Goal: Information Seeking & Learning: Check status

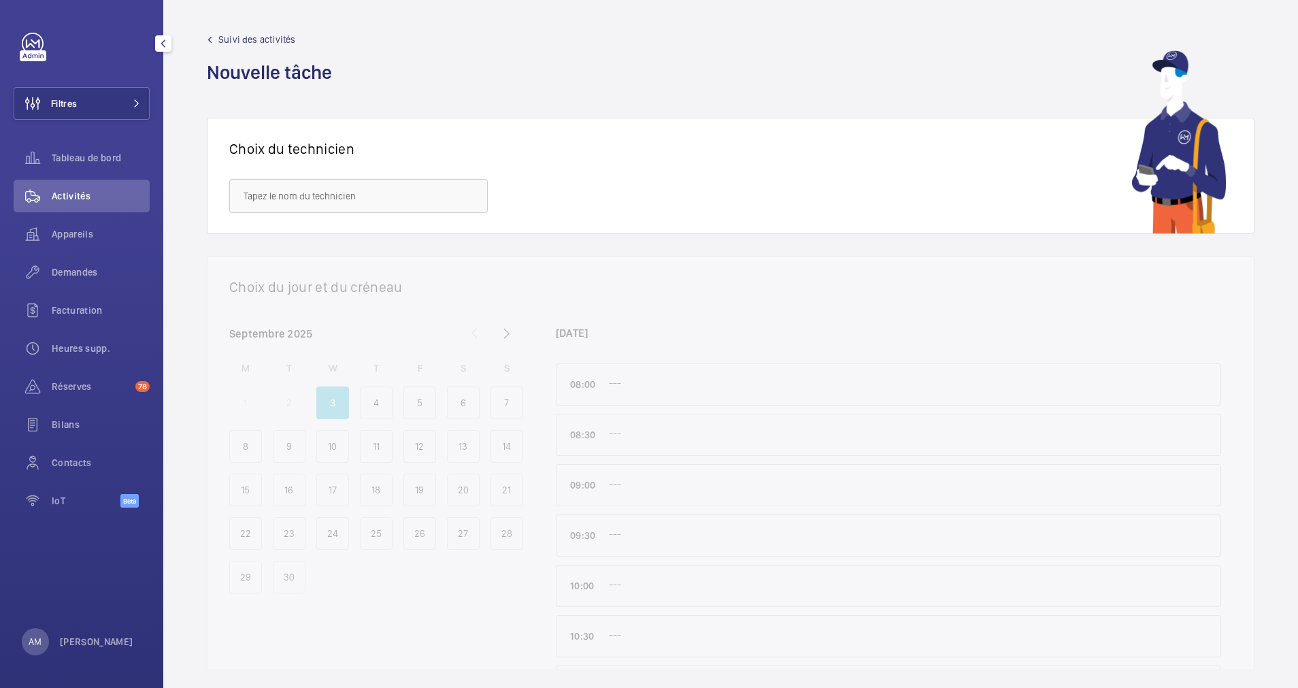
click at [127, 108] on button "Filtres" at bounding box center [82, 103] width 136 height 33
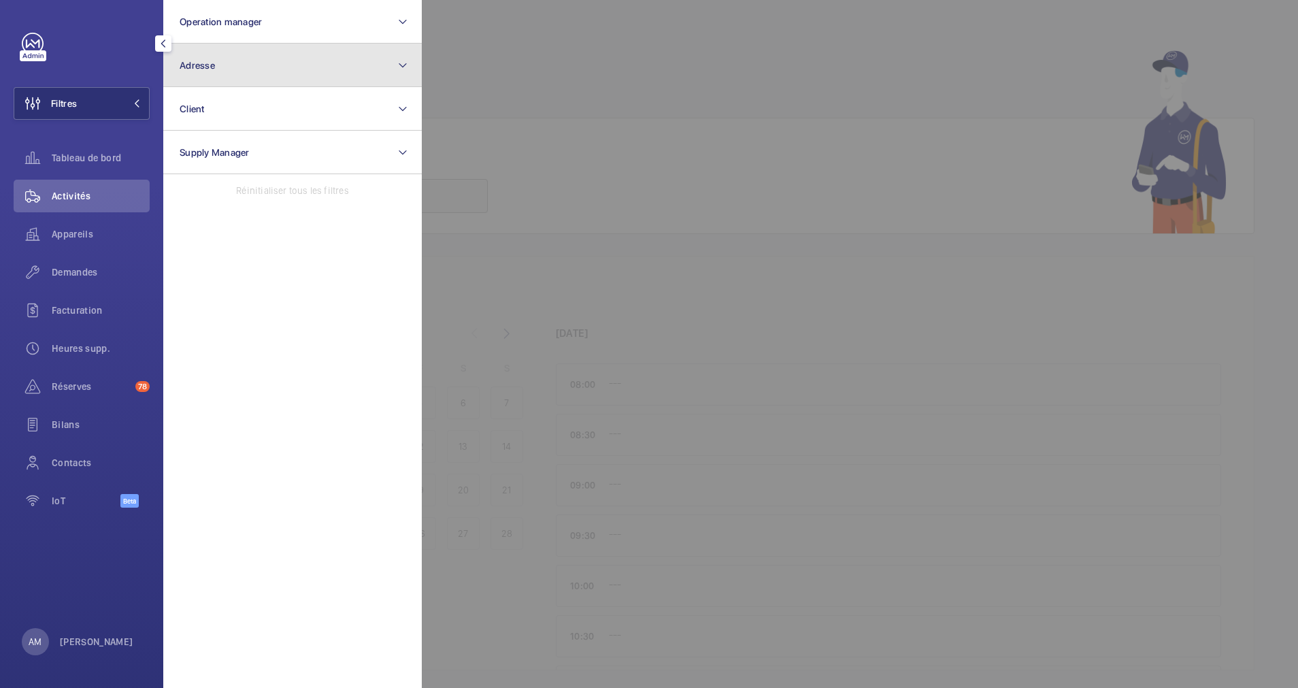
click at [275, 74] on button "Adresse" at bounding box center [292, 66] width 258 height 44
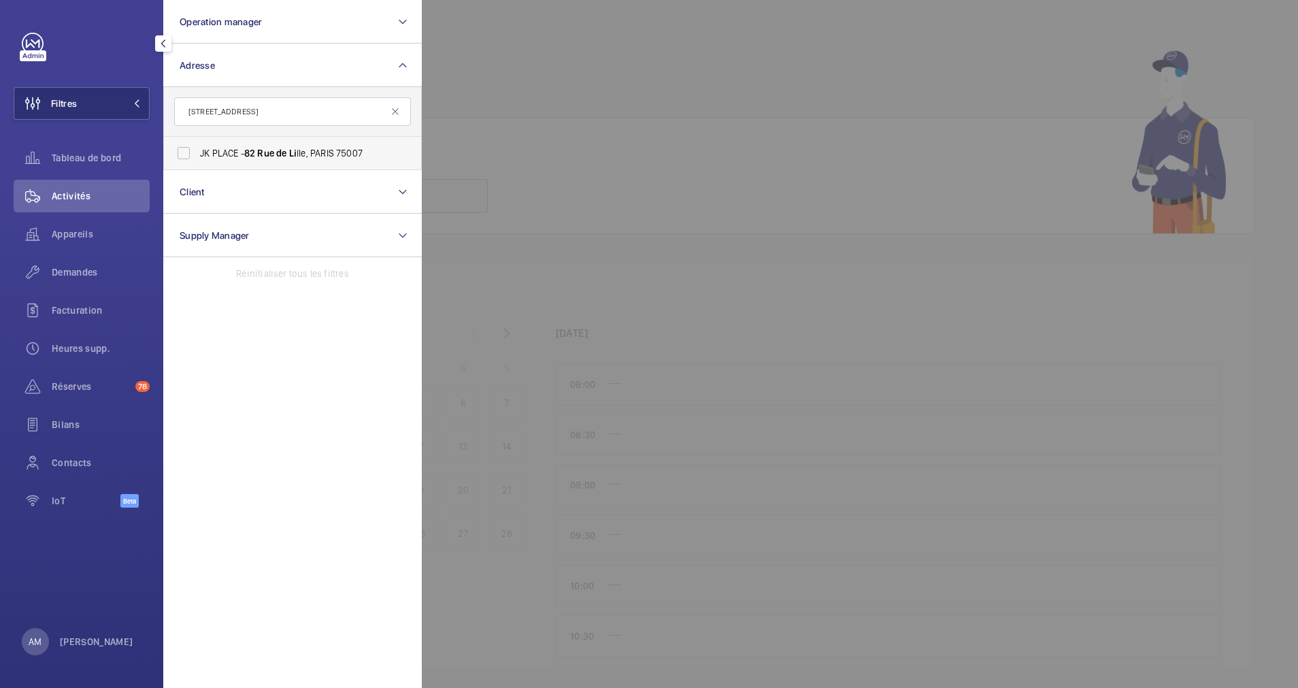
type input "[STREET_ADDRESS]"
click at [263, 149] on span "Rue" at bounding box center [265, 153] width 17 height 11
click at [197, 149] on input "JK PLACE - [STREET_ADDRESS]" at bounding box center [183, 152] width 27 height 27
checkbox input "true"
click at [78, 224] on div "Appareils" at bounding box center [82, 234] width 136 height 33
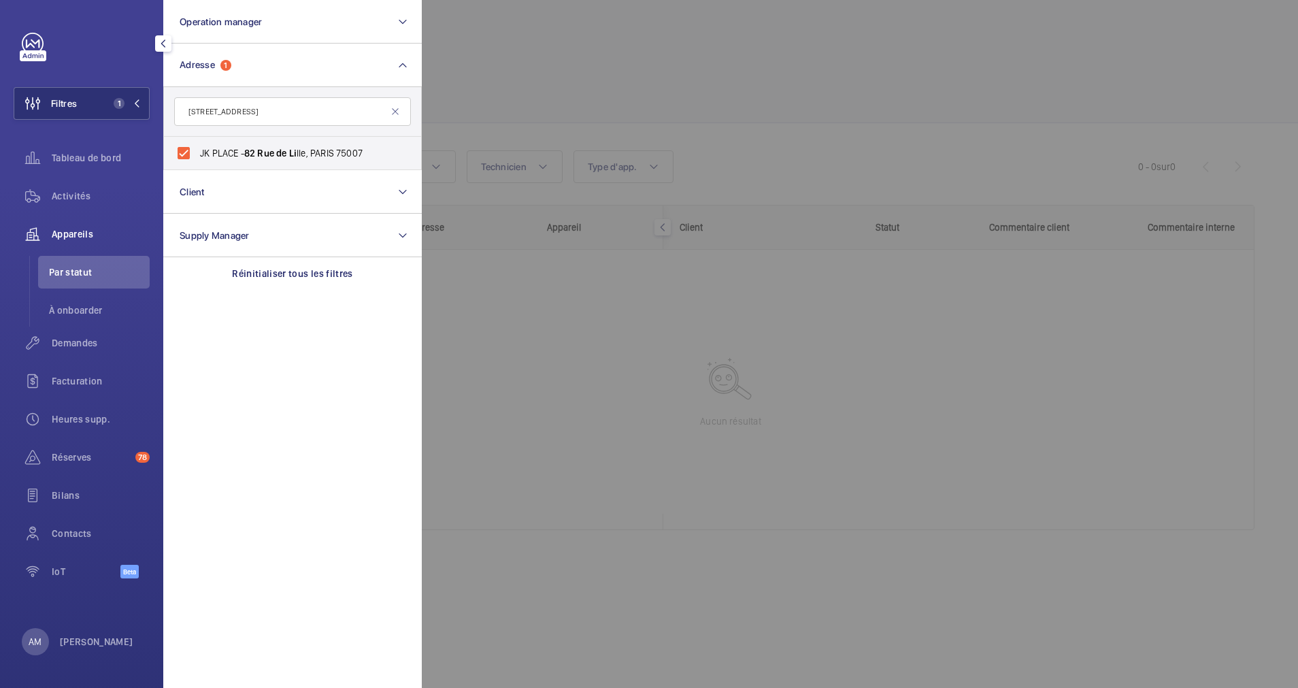
click at [450, 112] on div at bounding box center [1071, 344] width 1298 height 688
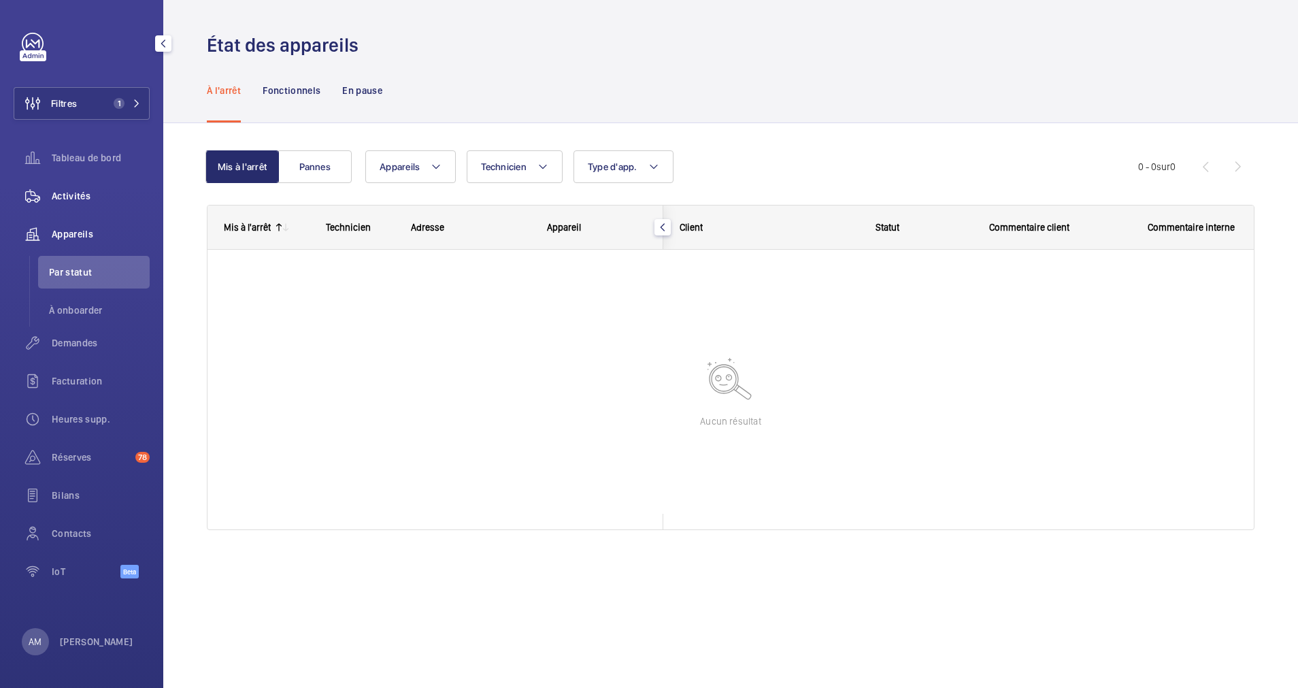
click at [75, 191] on span "Activités" at bounding box center [101, 196] width 98 height 14
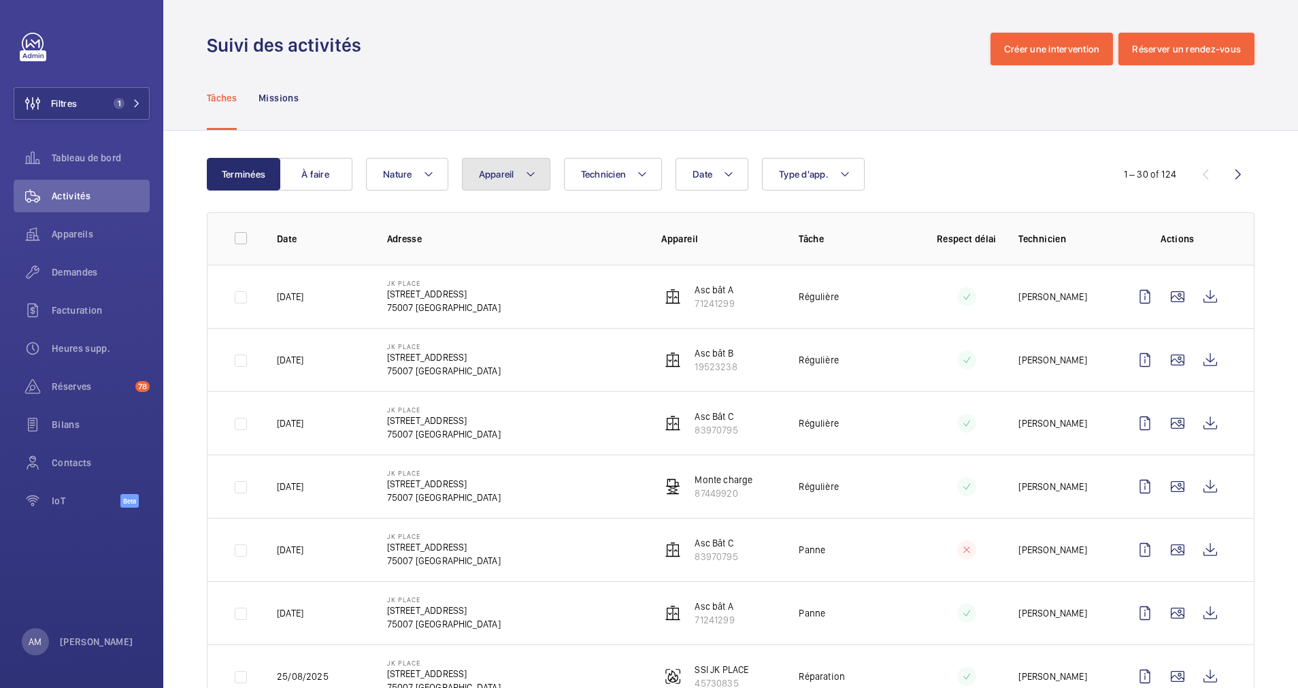
click at [528, 184] on button "Appareil" at bounding box center [506, 174] width 88 height 33
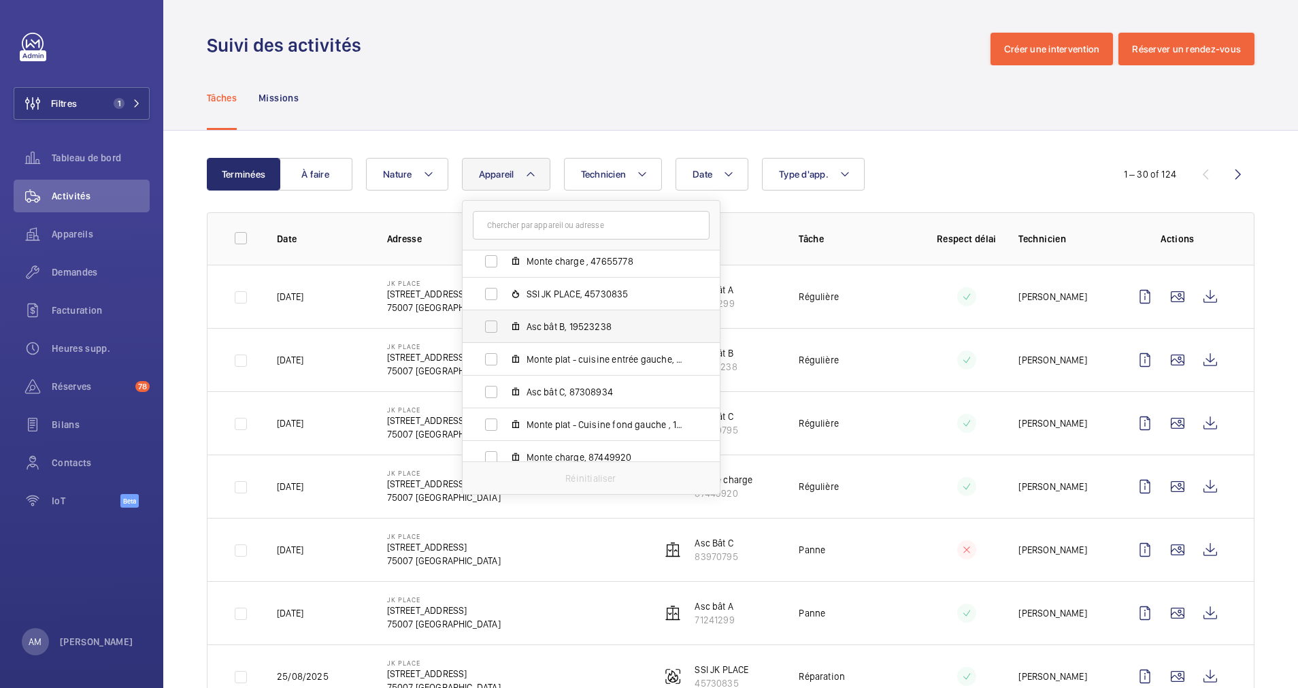
scroll to position [148, 0]
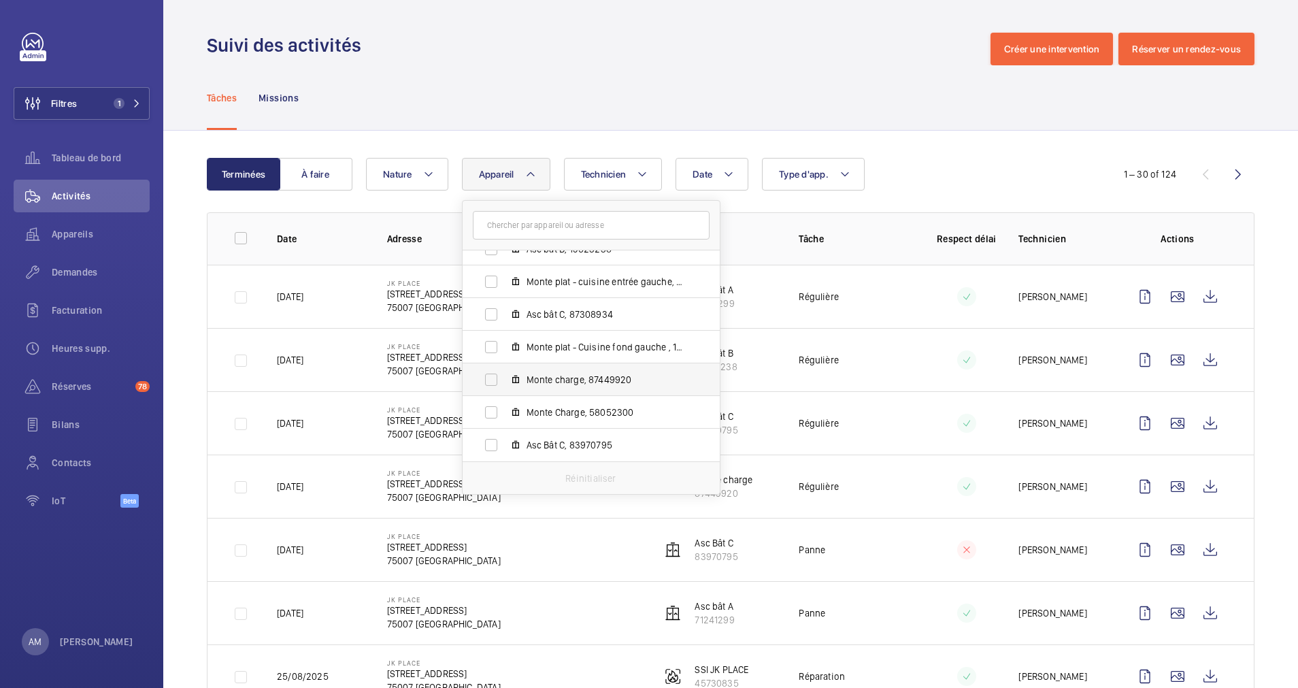
click at [488, 380] on label "Monte charge, 87449920" at bounding box center [579, 379] width 235 height 33
click at [488, 380] on input "Monte charge, 87449920" at bounding box center [490, 379] width 27 height 27
checkbox input "true"
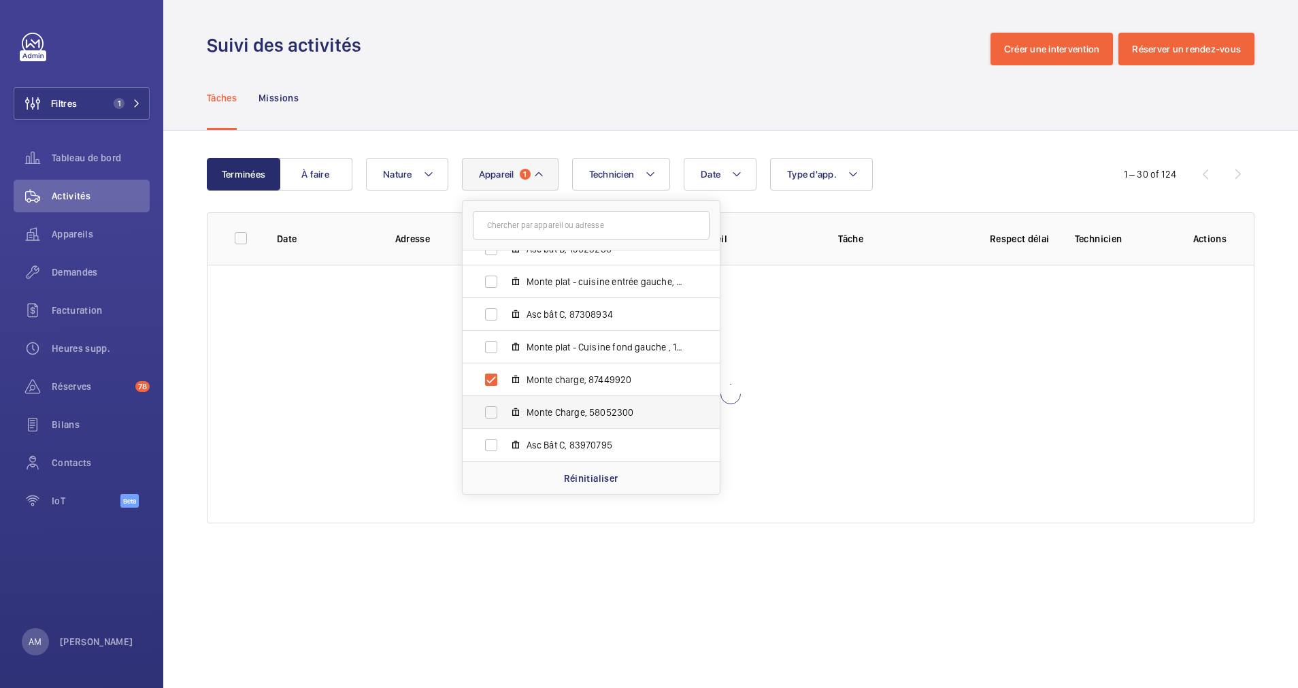
click at [491, 418] on label "Monte Charge, 58052300" at bounding box center [579, 412] width 235 height 33
click at [491, 418] on input "Monte Charge, 58052300" at bounding box center [490, 412] width 27 height 27
checkbox input "true"
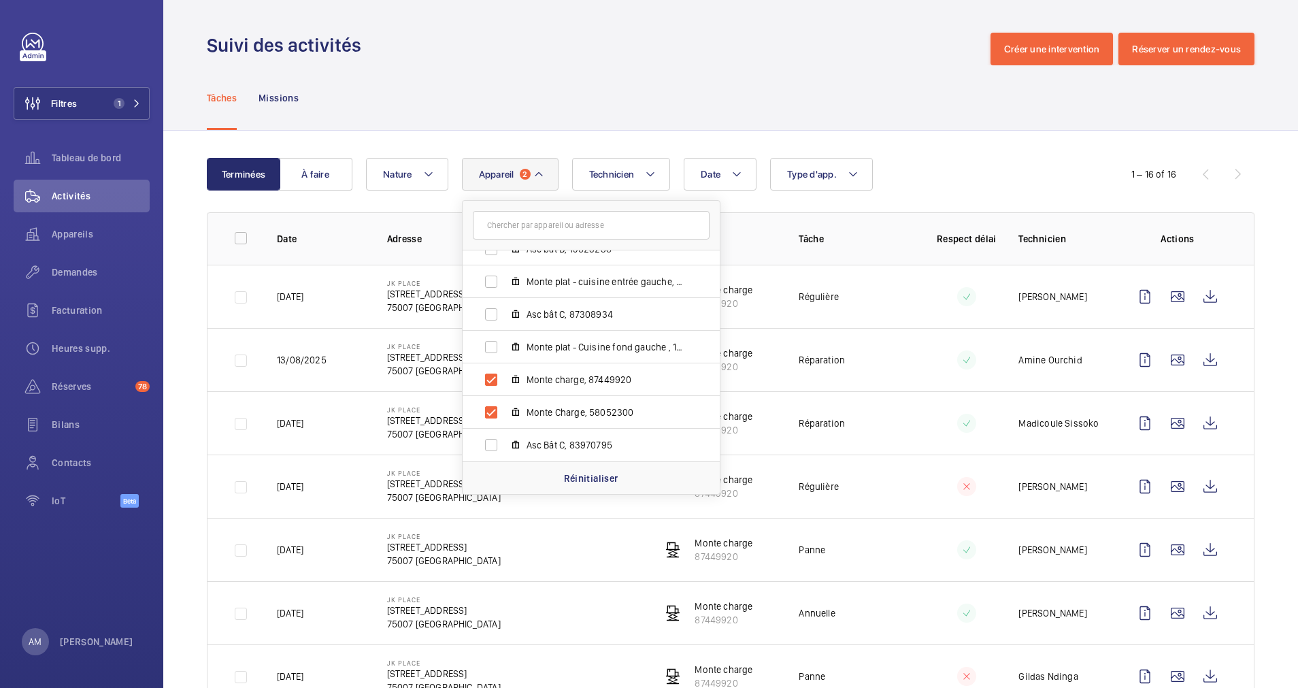
click at [923, 162] on div "Date Technicien Appareil [STREET_ADDRESS] Asc bât A, 71241299 Monte charge , 47…" at bounding box center [728, 174] width 725 height 33
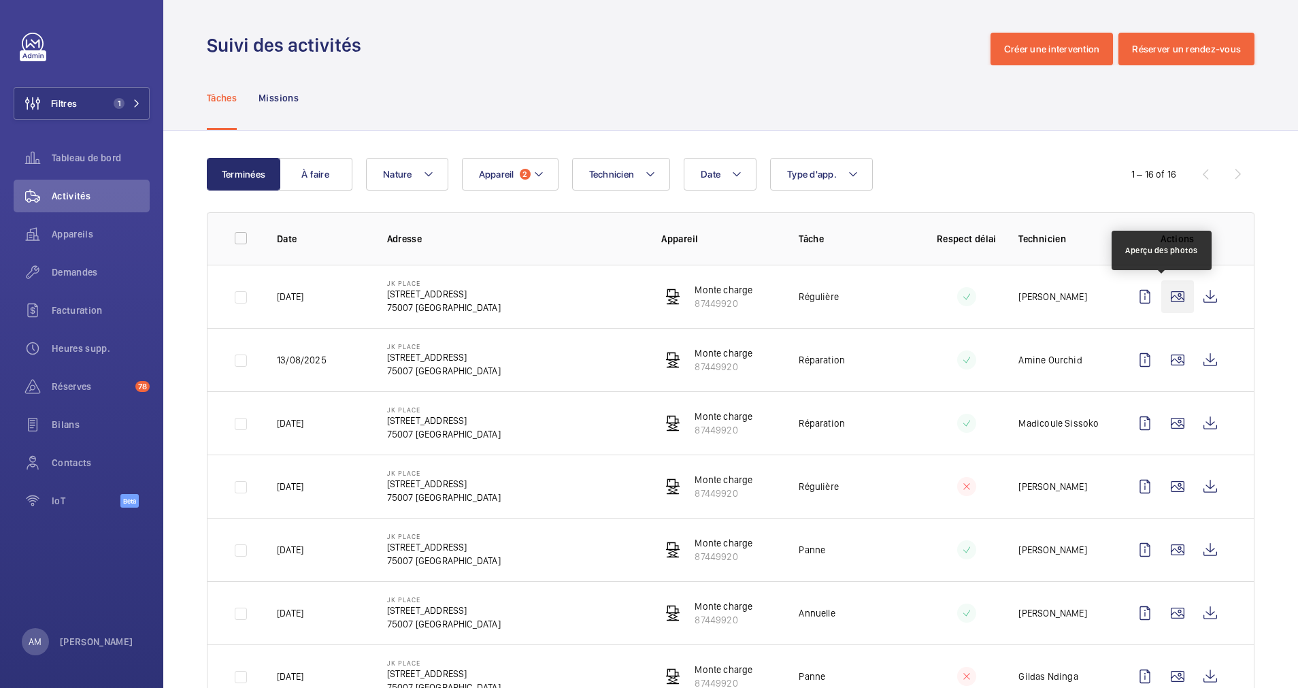
click at [1161, 294] on wm-front-icon-button at bounding box center [1177, 296] width 33 height 33
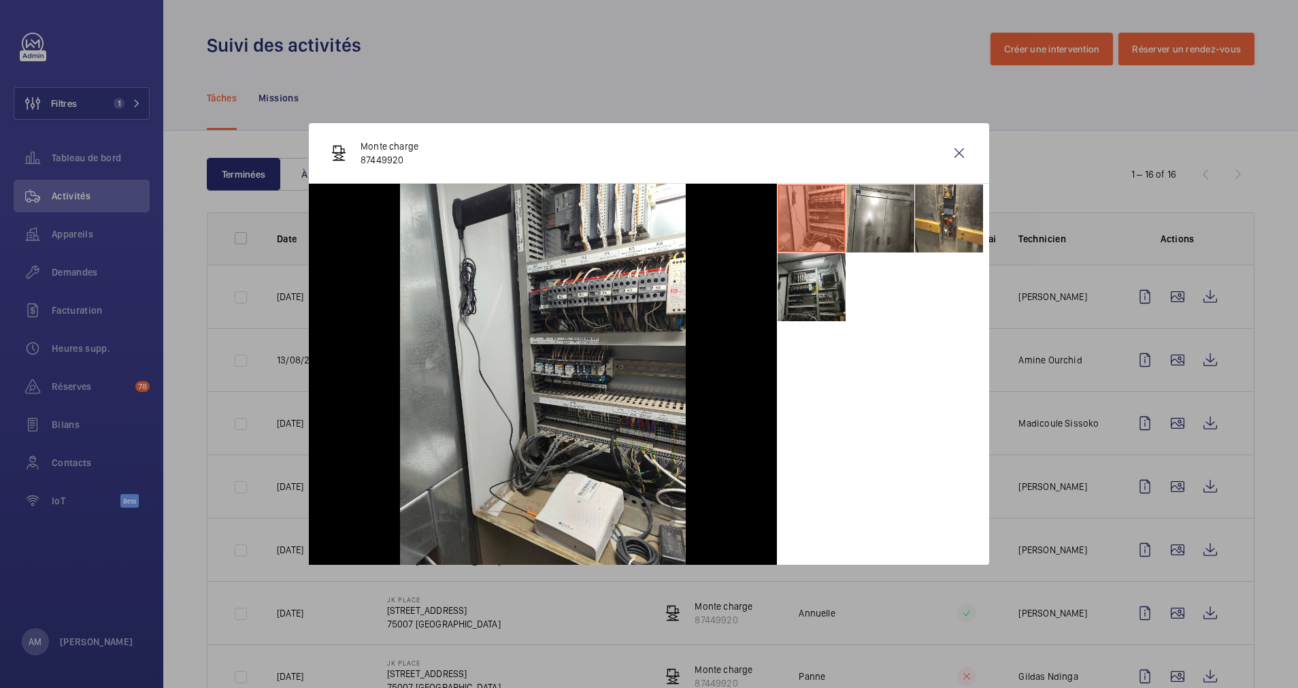
click at [806, 283] on li at bounding box center [811, 287] width 68 height 68
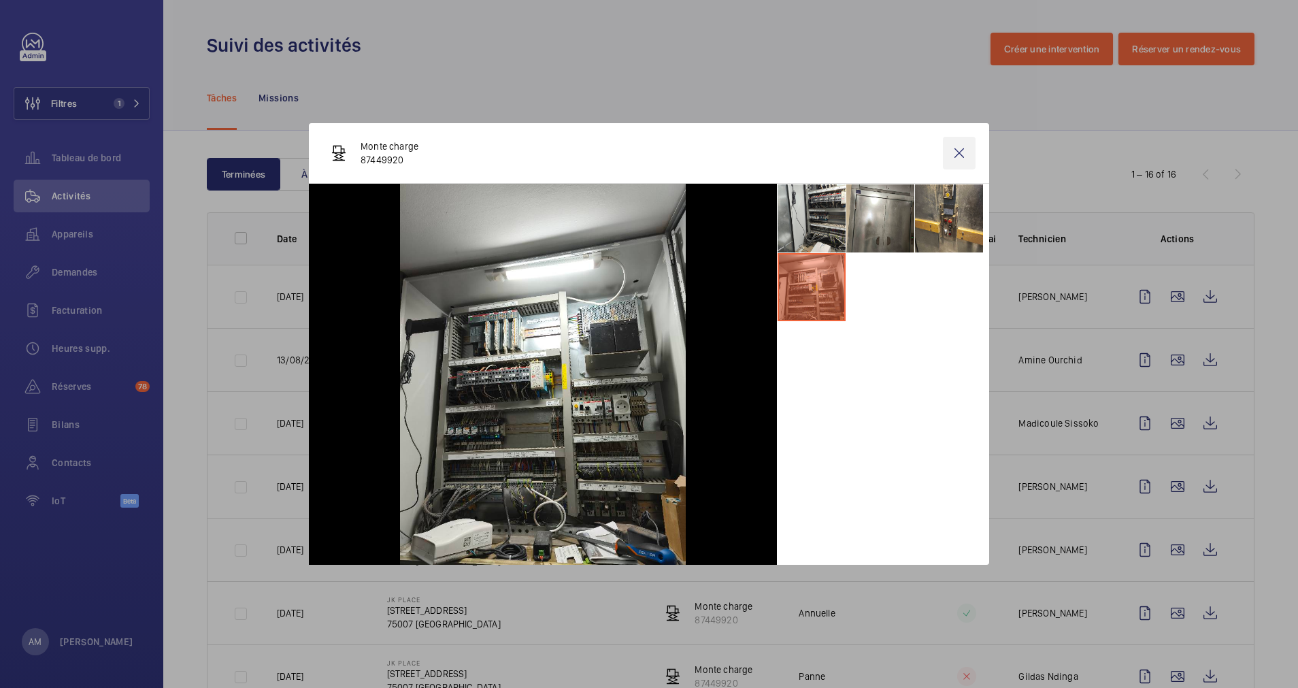
click at [958, 146] on wm-front-icon-button at bounding box center [959, 153] width 33 height 33
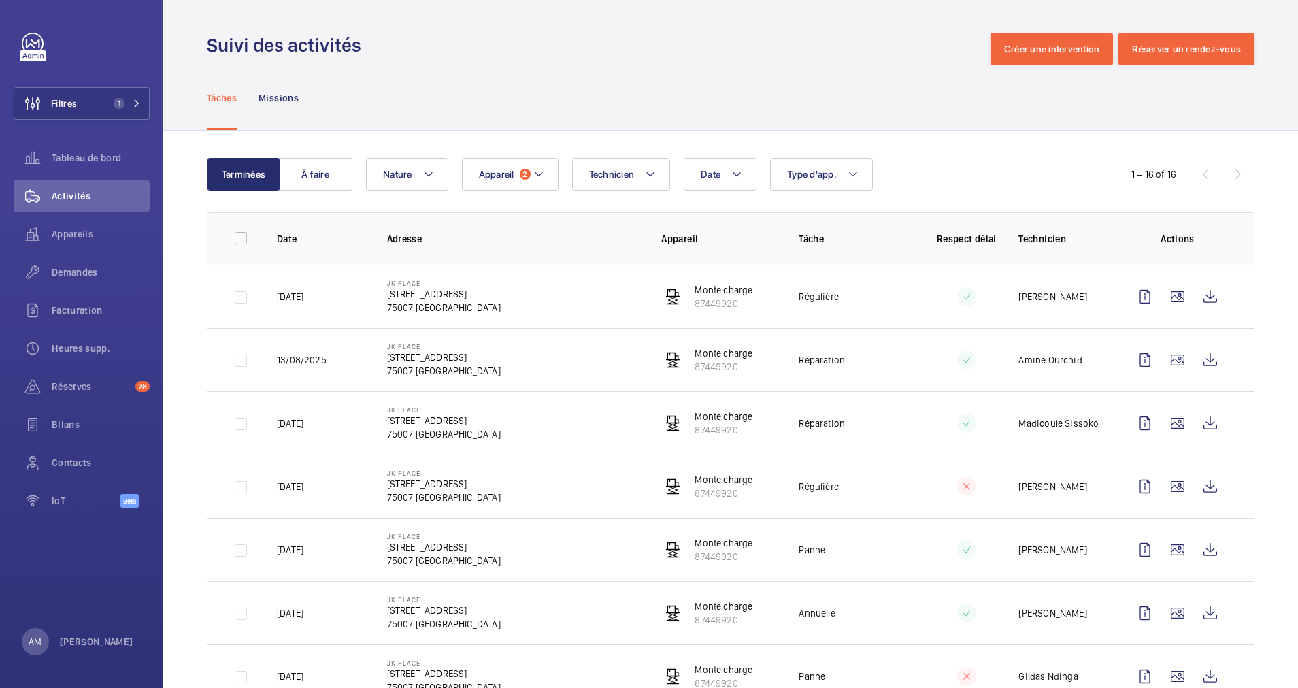
click at [1161, 352] on wm-front-icon-button at bounding box center [1177, 359] width 33 height 33
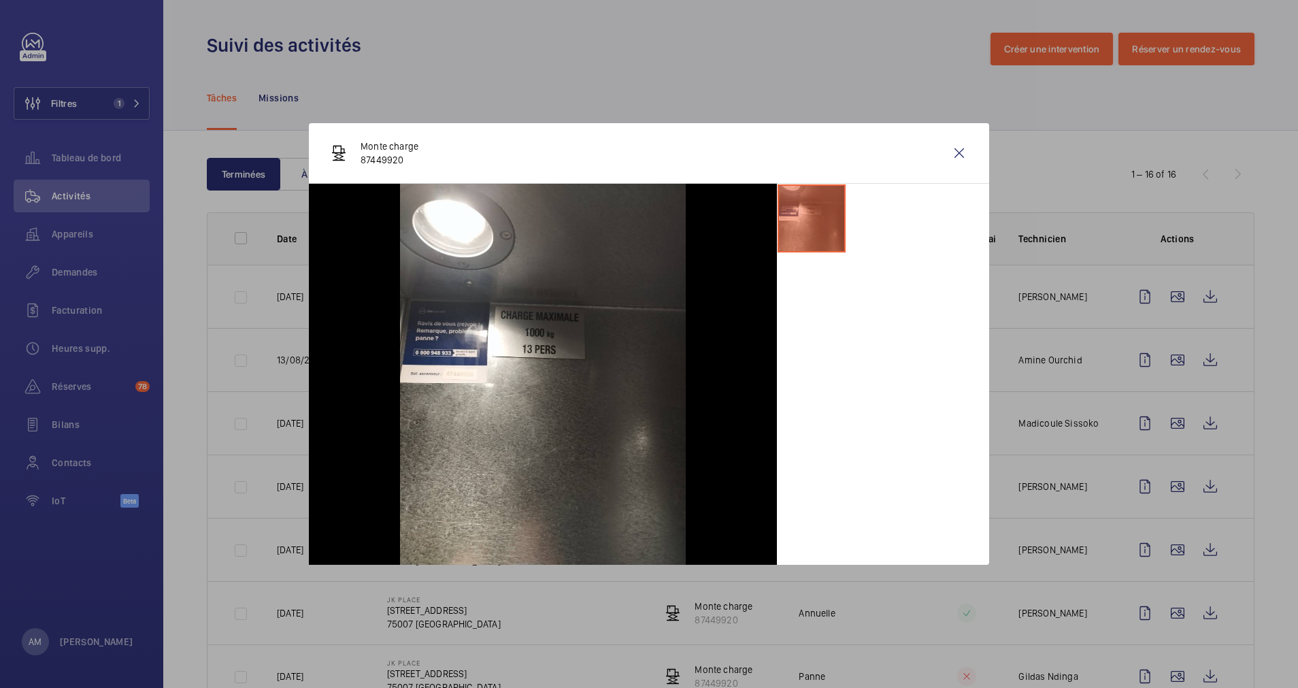
click at [1160, 413] on div at bounding box center [649, 344] width 1298 height 688
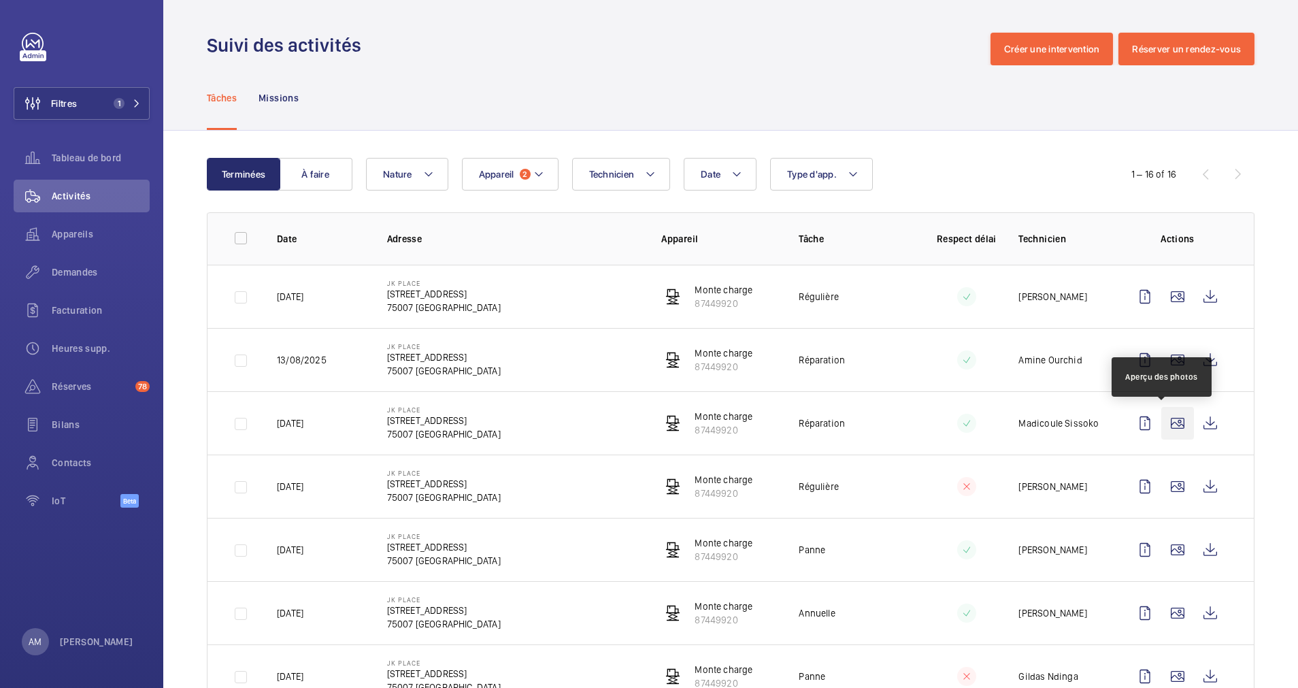
click at [1161, 418] on wm-front-icon-button at bounding box center [1177, 423] width 33 height 33
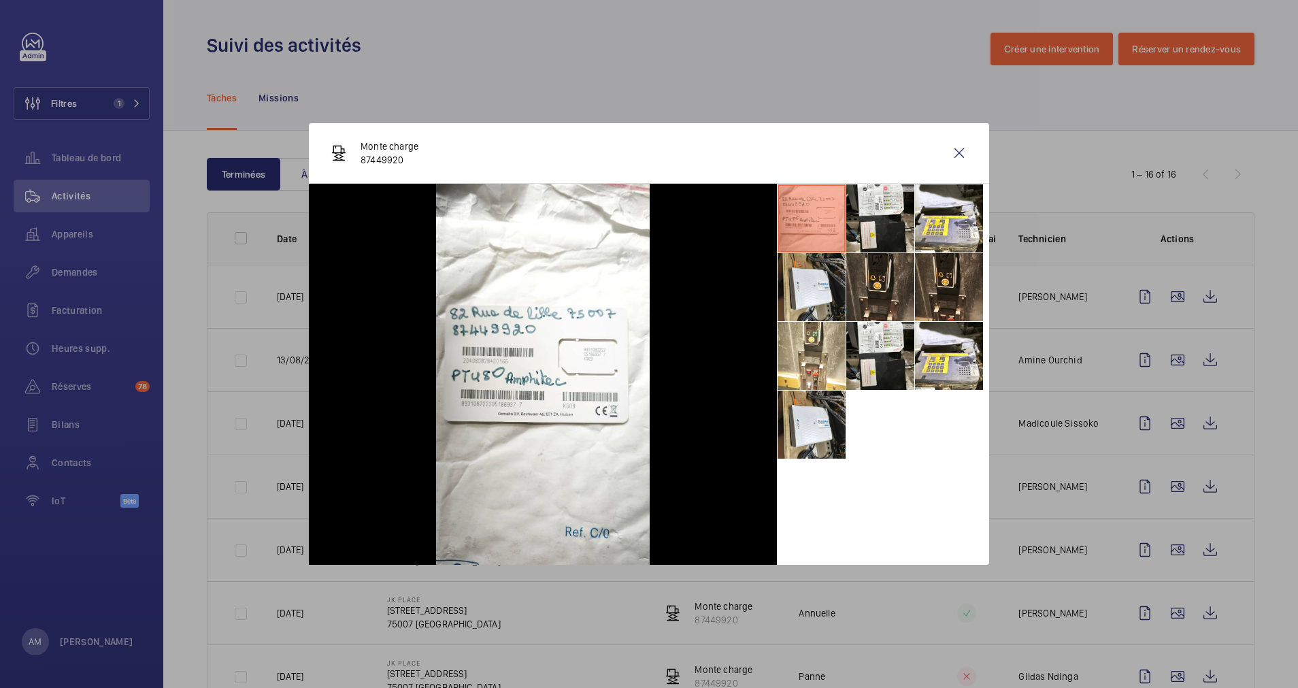
click at [1159, 301] on div at bounding box center [649, 344] width 1298 height 688
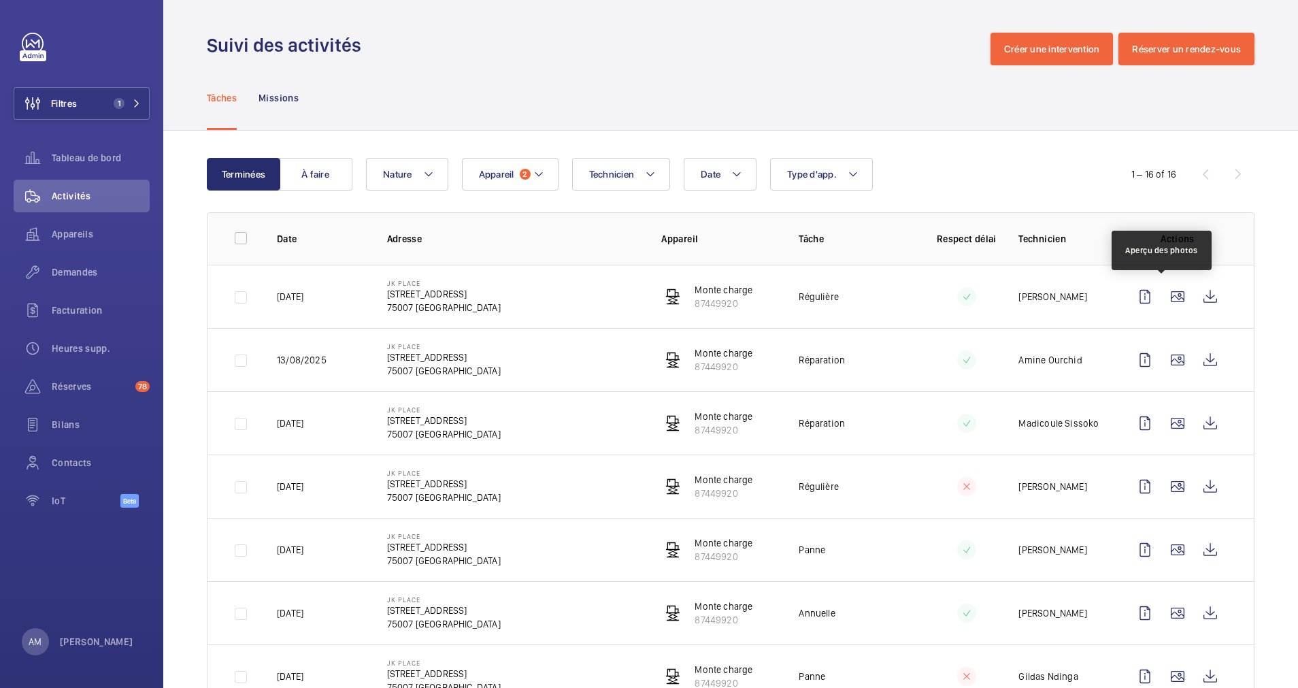
click at [1161, 301] on wm-front-icon-button at bounding box center [1177, 296] width 33 height 33
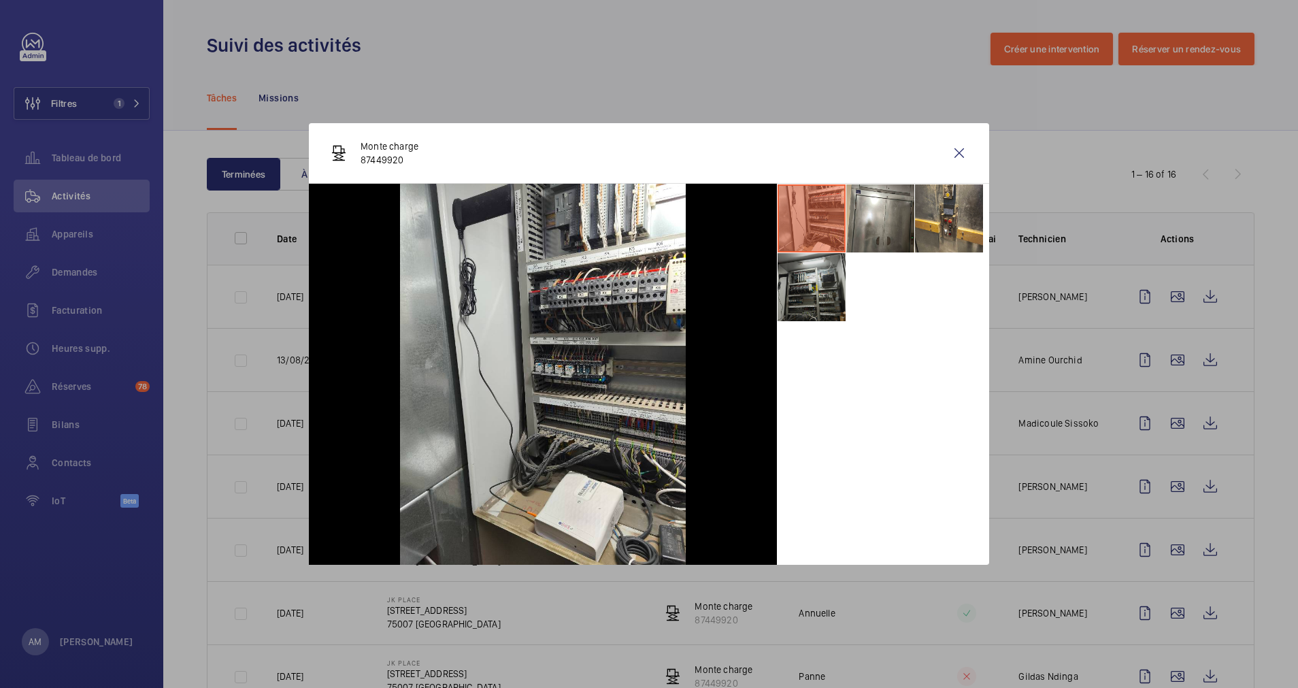
click at [822, 315] on li at bounding box center [811, 287] width 68 height 68
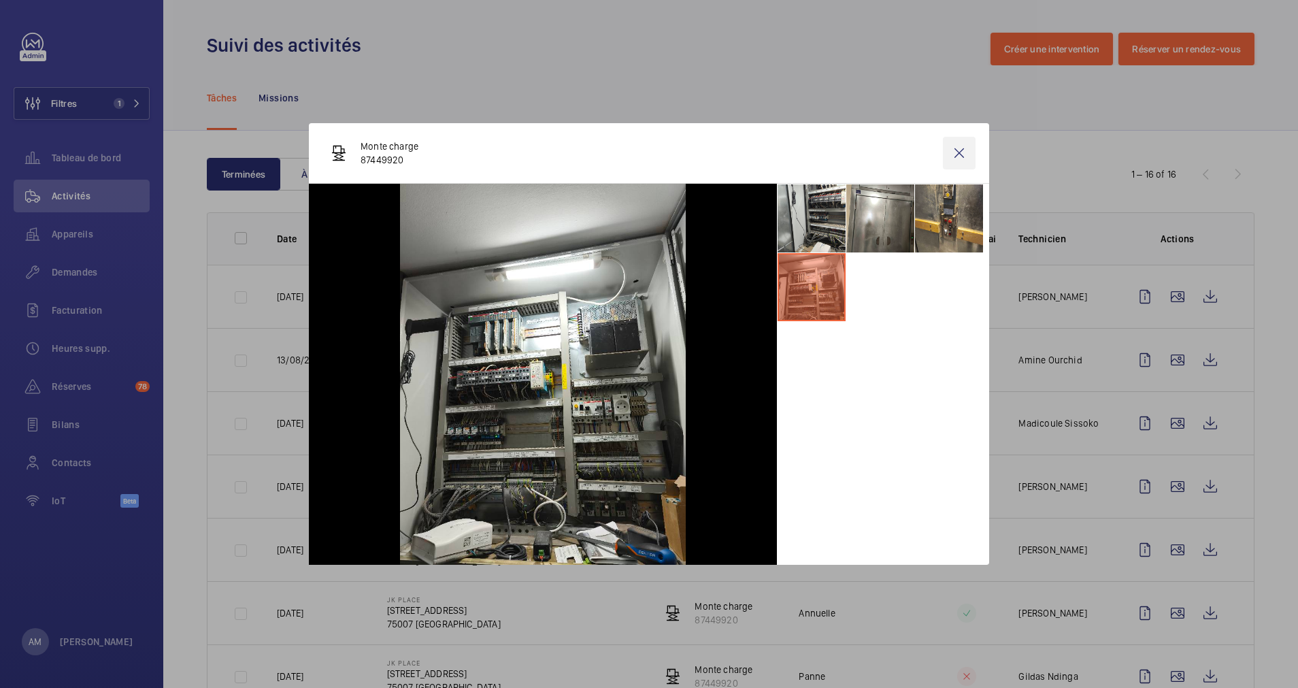
click at [953, 152] on wm-front-icon-button at bounding box center [959, 153] width 33 height 33
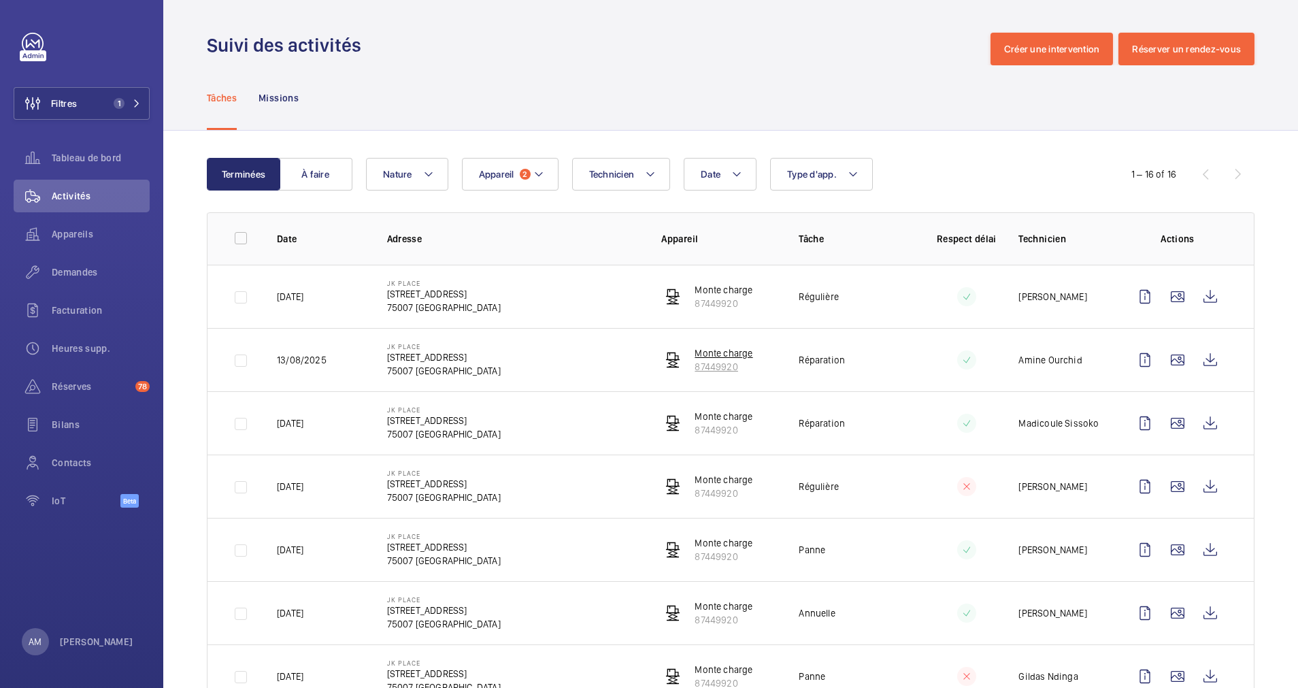
click at [683, 349] on wm-front-device-cell "Monte charge 87449920" at bounding box center [706, 359] width 91 height 27
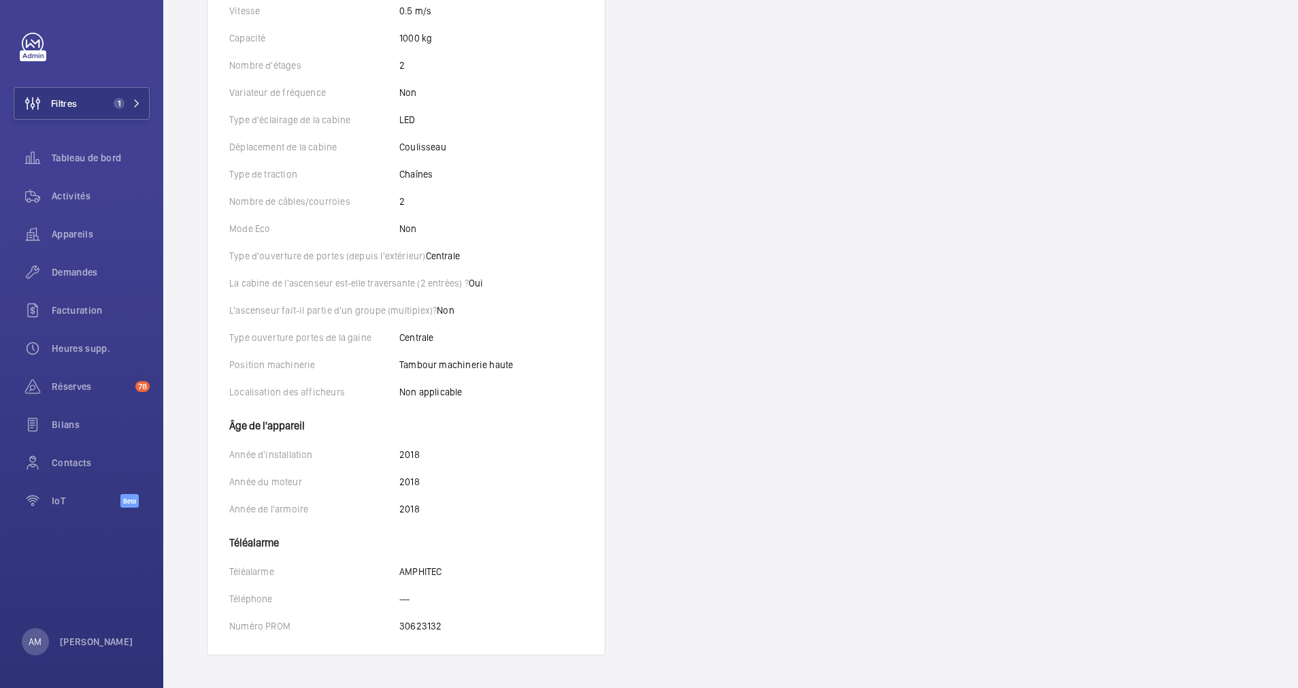
scroll to position [462, 0]
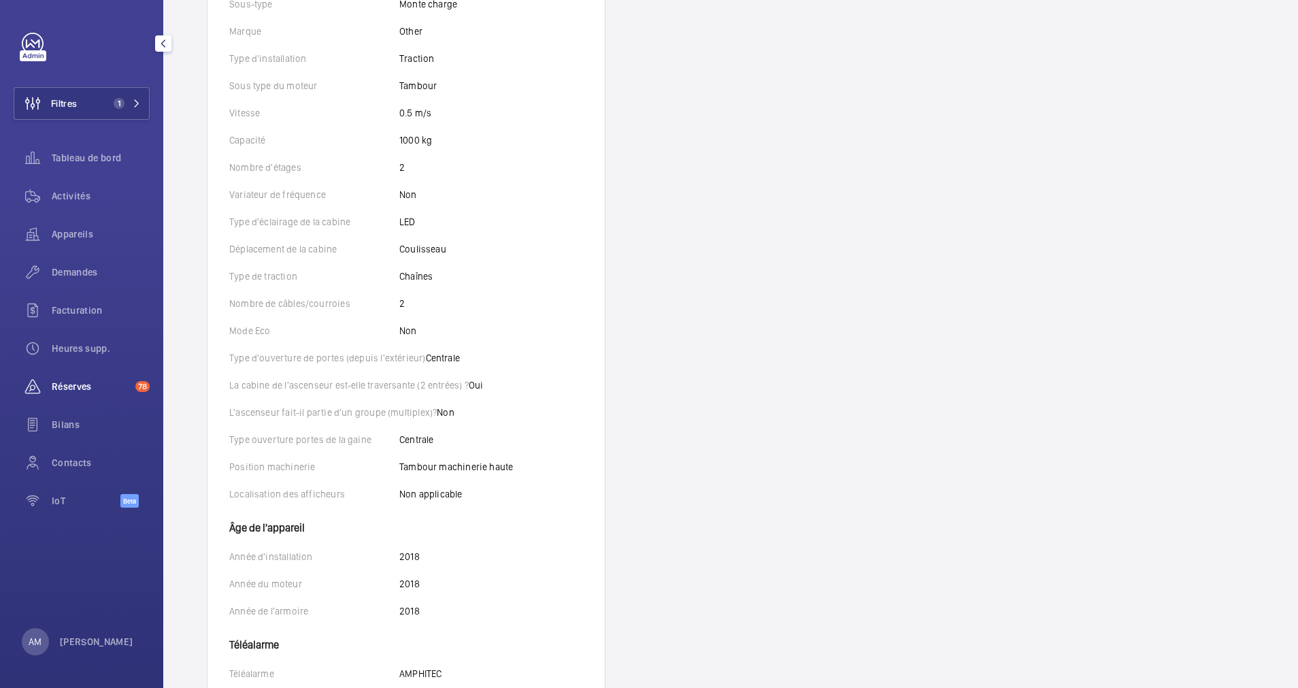
click at [88, 387] on span "Réserves" at bounding box center [91, 387] width 78 height 14
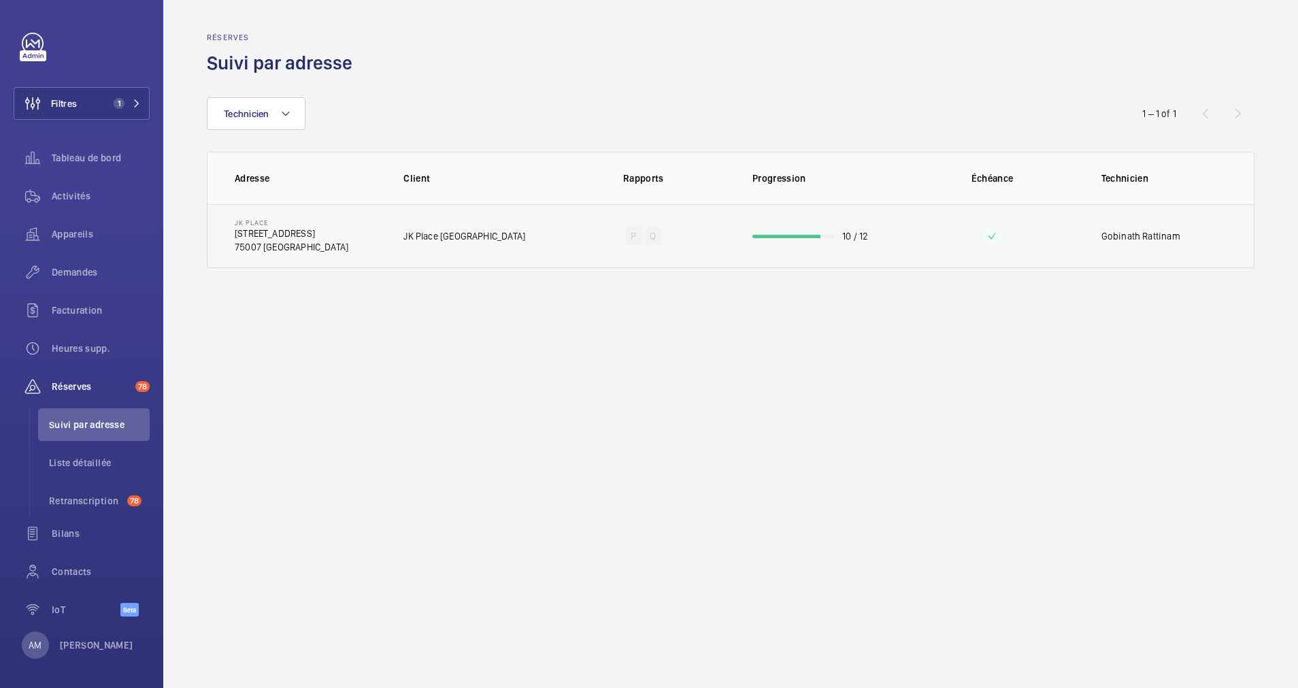
click at [771, 239] on td "10 / 12" at bounding box center [817, 236] width 174 height 64
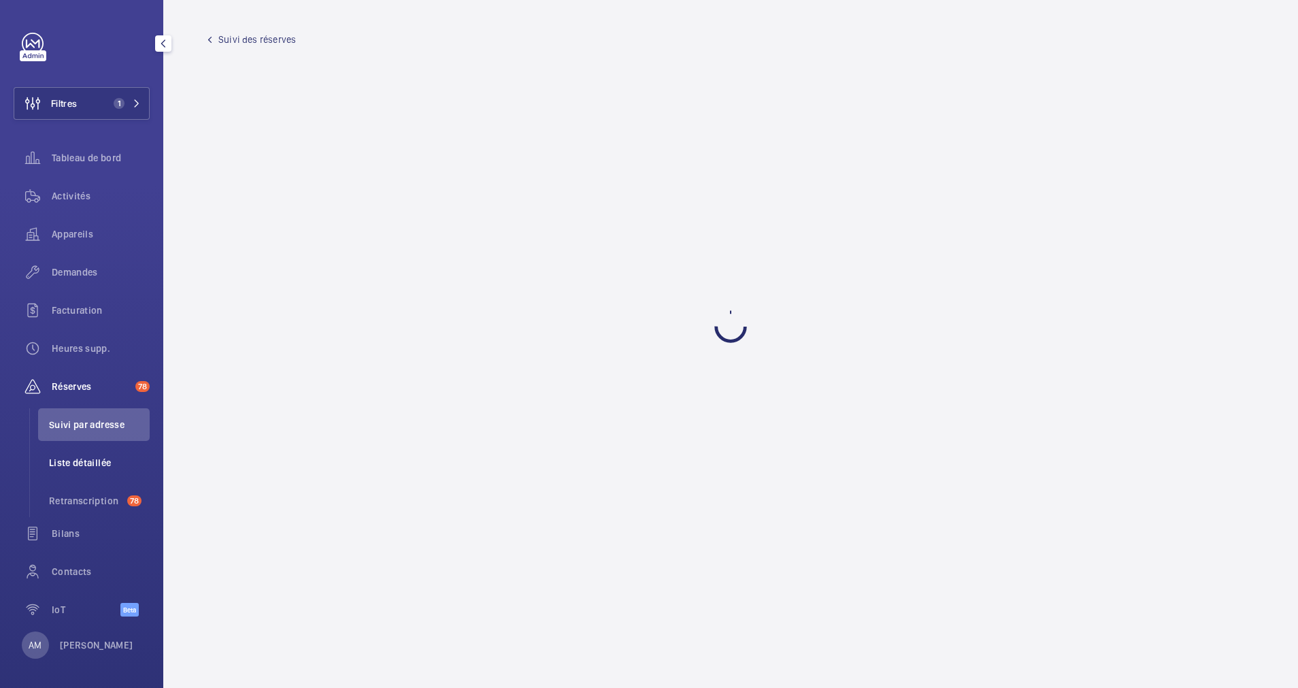
click at [71, 462] on span "Liste détaillée" at bounding box center [99, 463] width 101 height 14
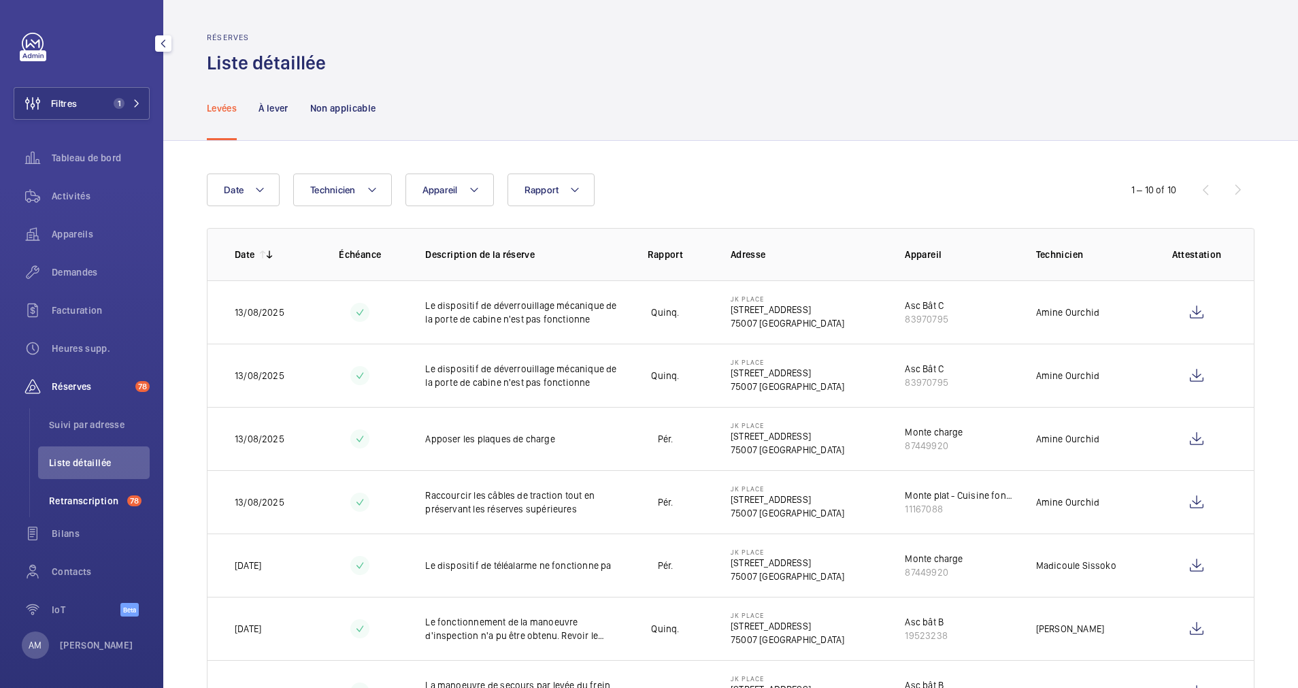
click at [84, 490] on li "Retranscription 78" at bounding box center [94, 500] width 112 height 33
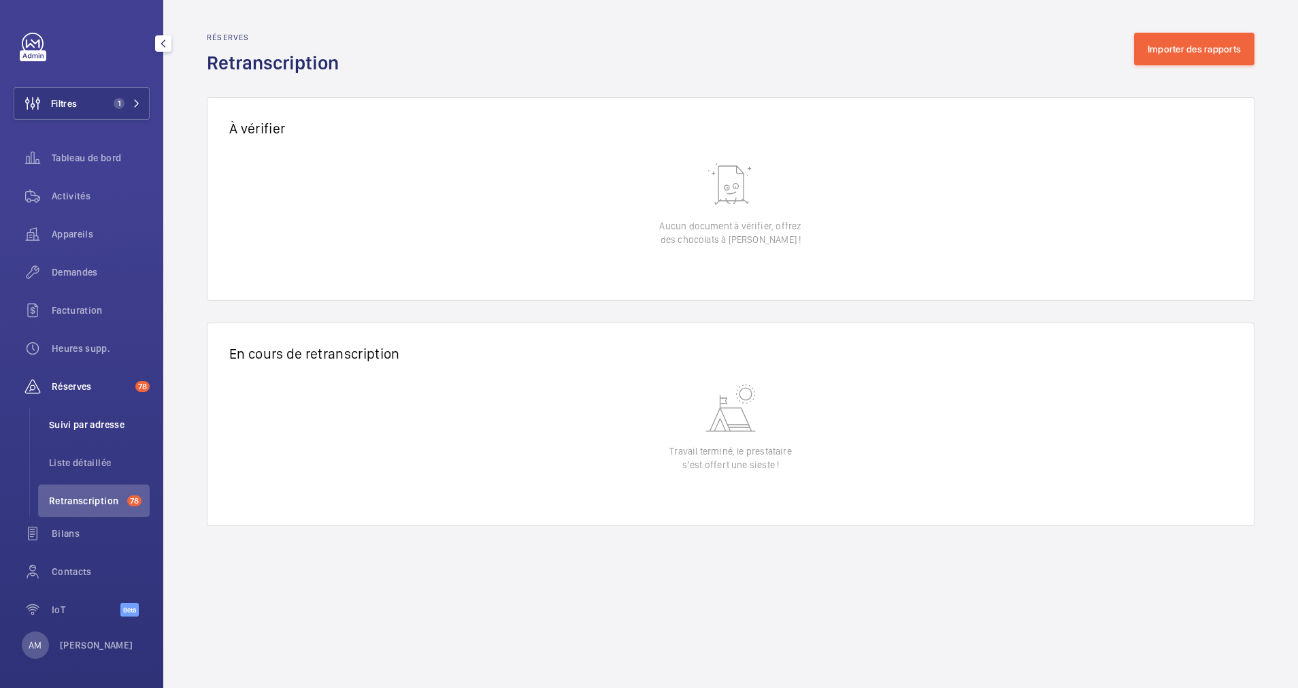
click at [92, 424] on span "Suivi par adresse" at bounding box center [99, 425] width 101 height 14
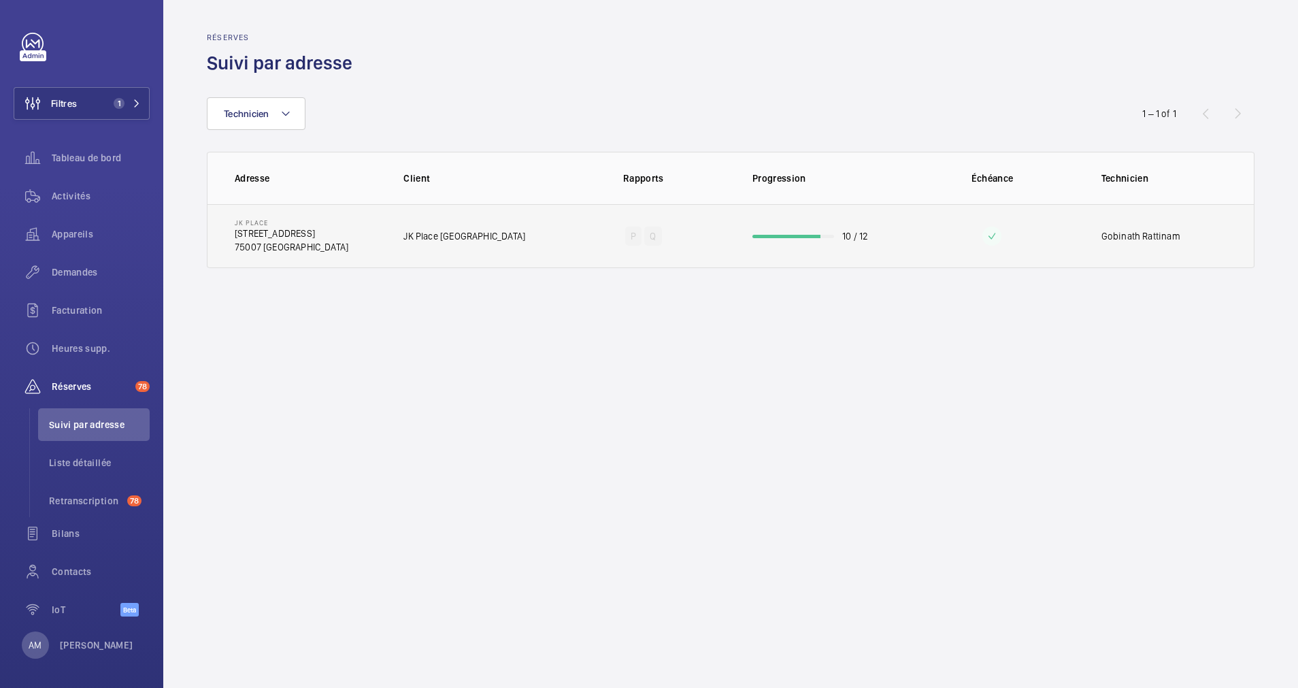
click at [794, 233] on td "10 / 12" at bounding box center [817, 236] width 174 height 64
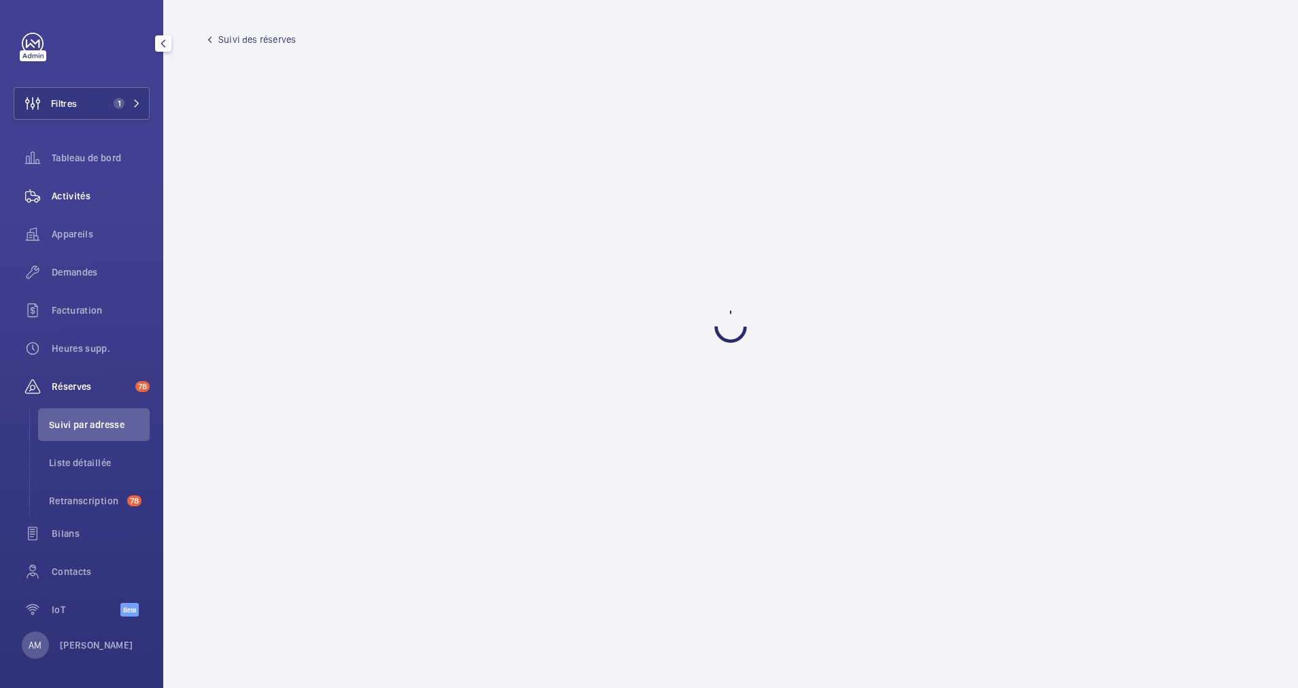
click at [81, 183] on div "Activités" at bounding box center [82, 196] width 136 height 33
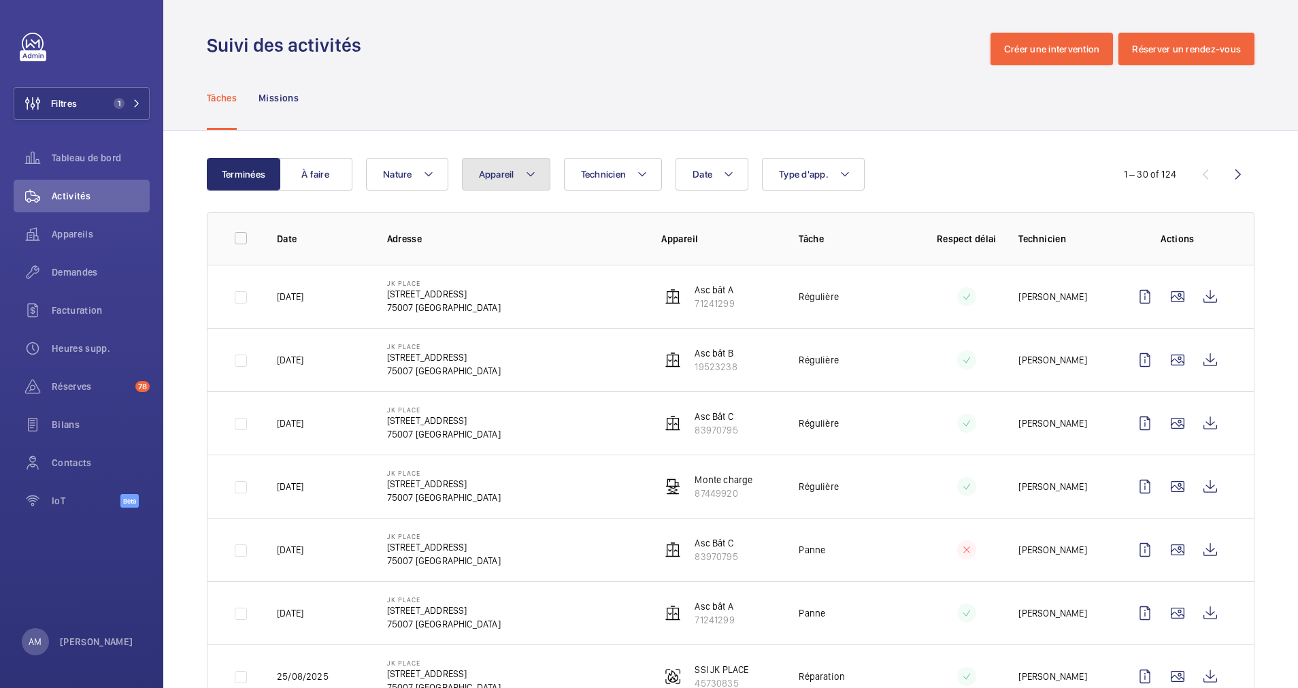
click at [533, 181] on mat-icon at bounding box center [530, 174] width 11 height 16
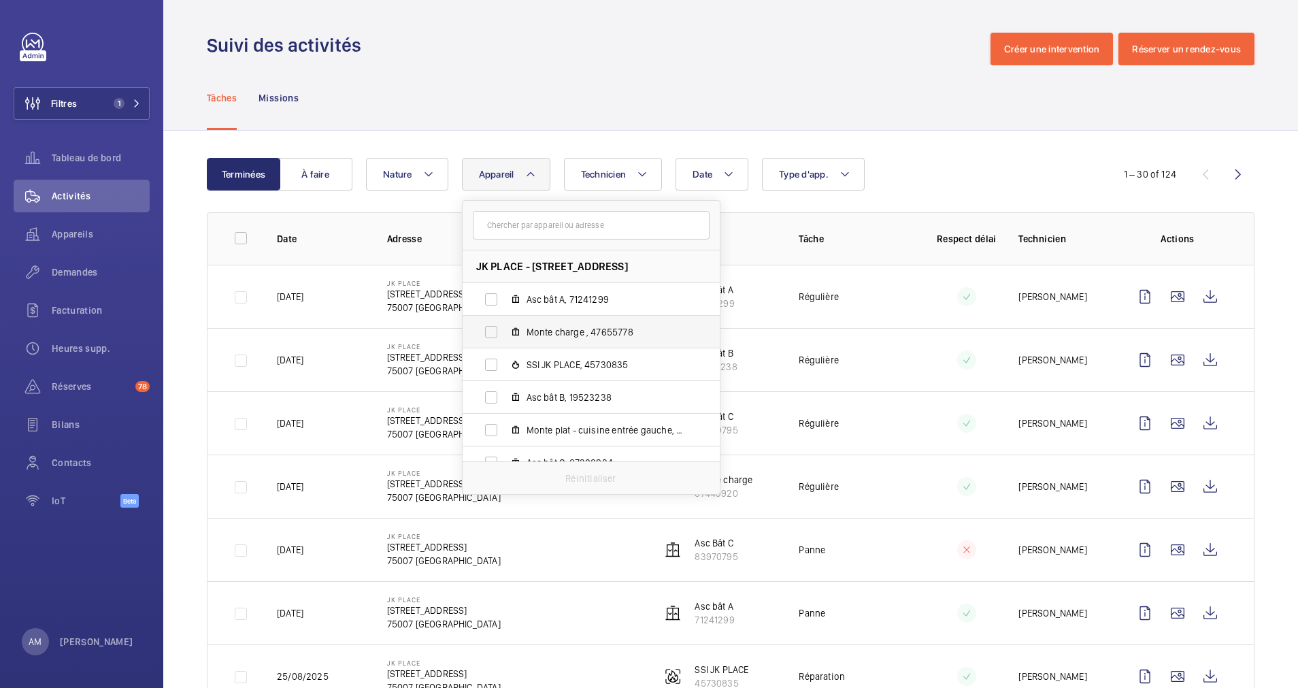
scroll to position [148, 0]
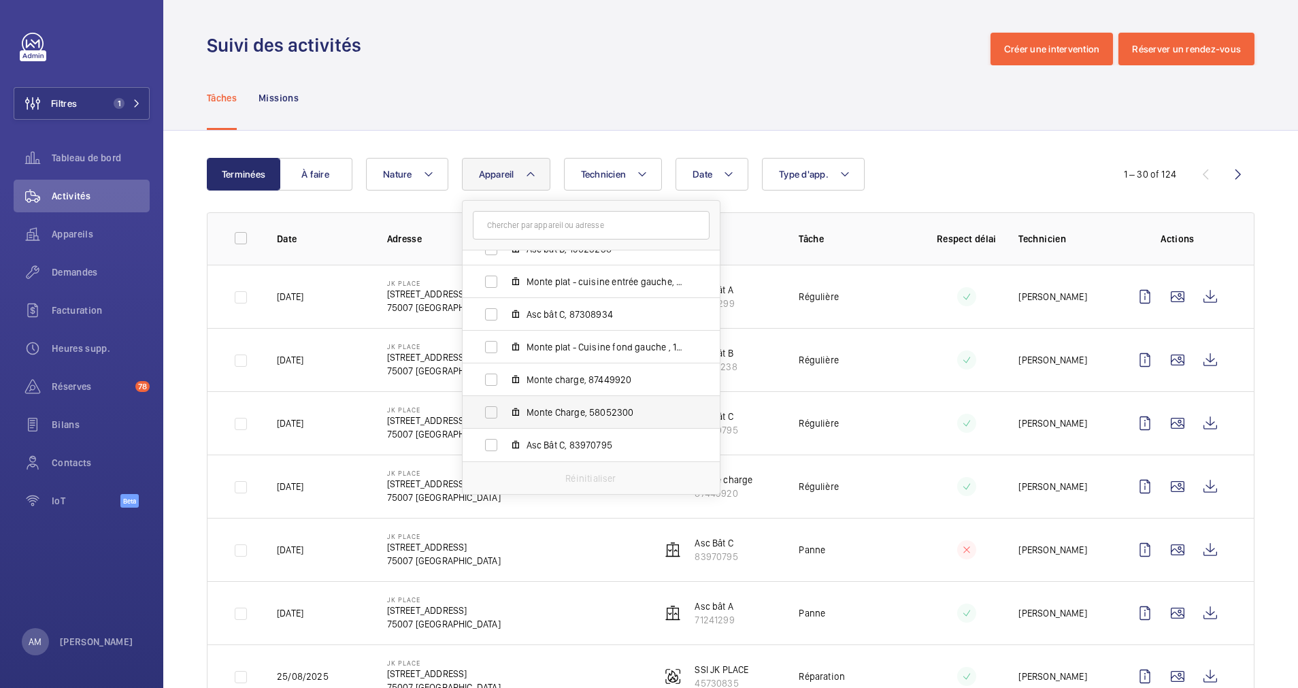
click at [497, 402] on label "Monte Charge, 58052300" at bounding box center [579, 412] width 235 height 33
click at [497, 402] on input "Monte Charge, 58052300" at bounding box center [490, 412] width 27 height 27
checkbox input "true"
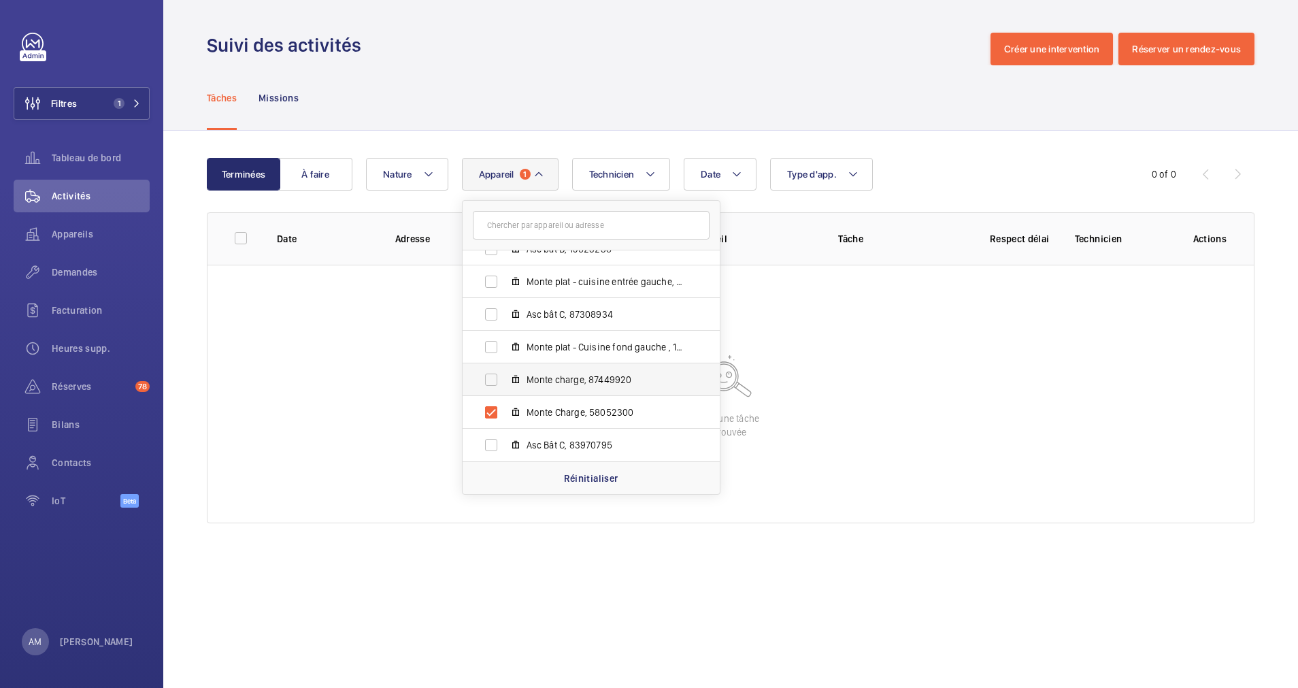
click at [489, 370] on label "Monte charge, 87449920" at bounding box center [579, 379] width 235 height 33
click at [489, 370] on input "Monte charge, 87449920" at bounding box center [490, 379] width 27 height 27
checkbox input "true"
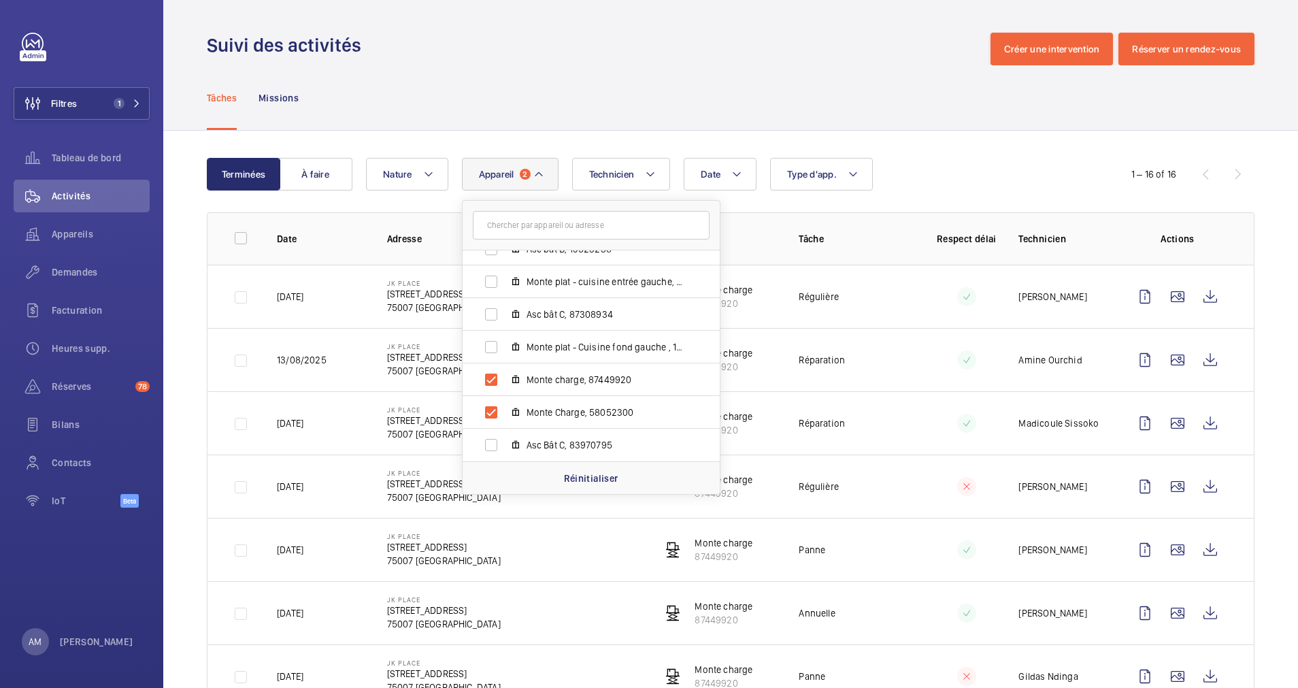
click at [935, 180] on div "Date Technicien Appareil [STREET_ADDRESS] Asc bât A, 71241299 Monte charge , 47…" at bounding box center [728, 174] width 725 height 33
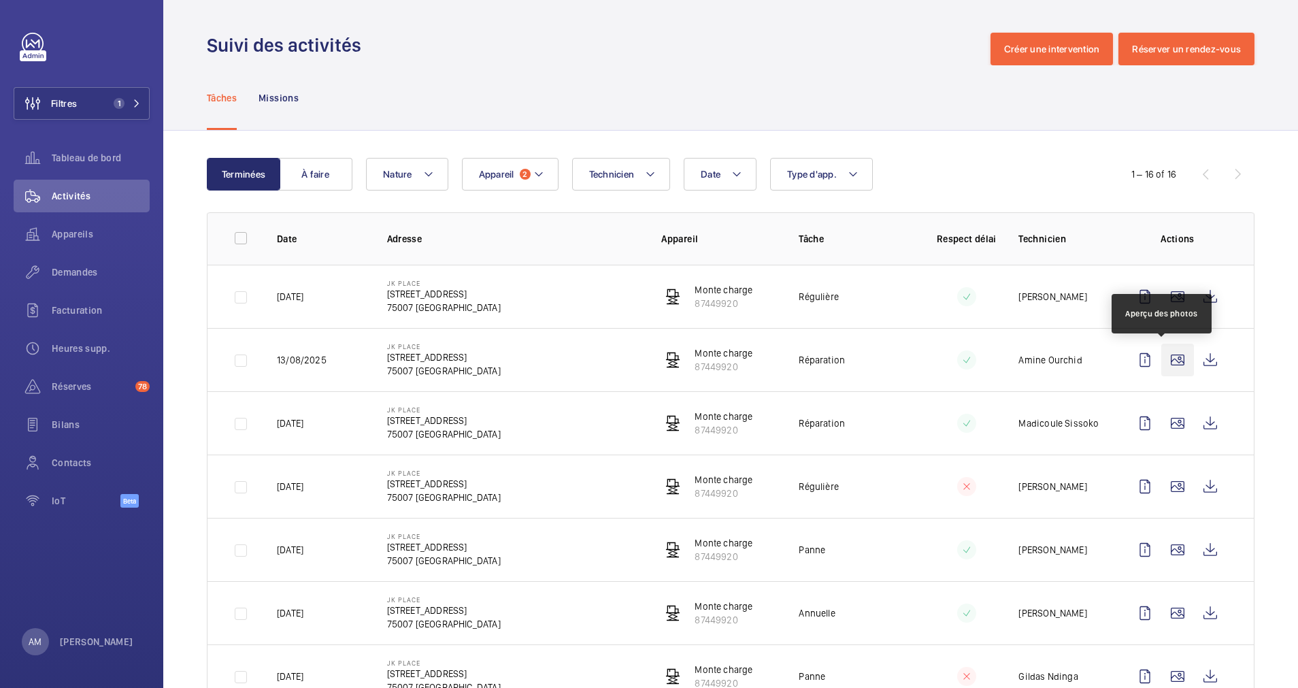
click at [1161, 363] on wm-front-icon-button at bounding box center [1177, 359] width 33 height 33
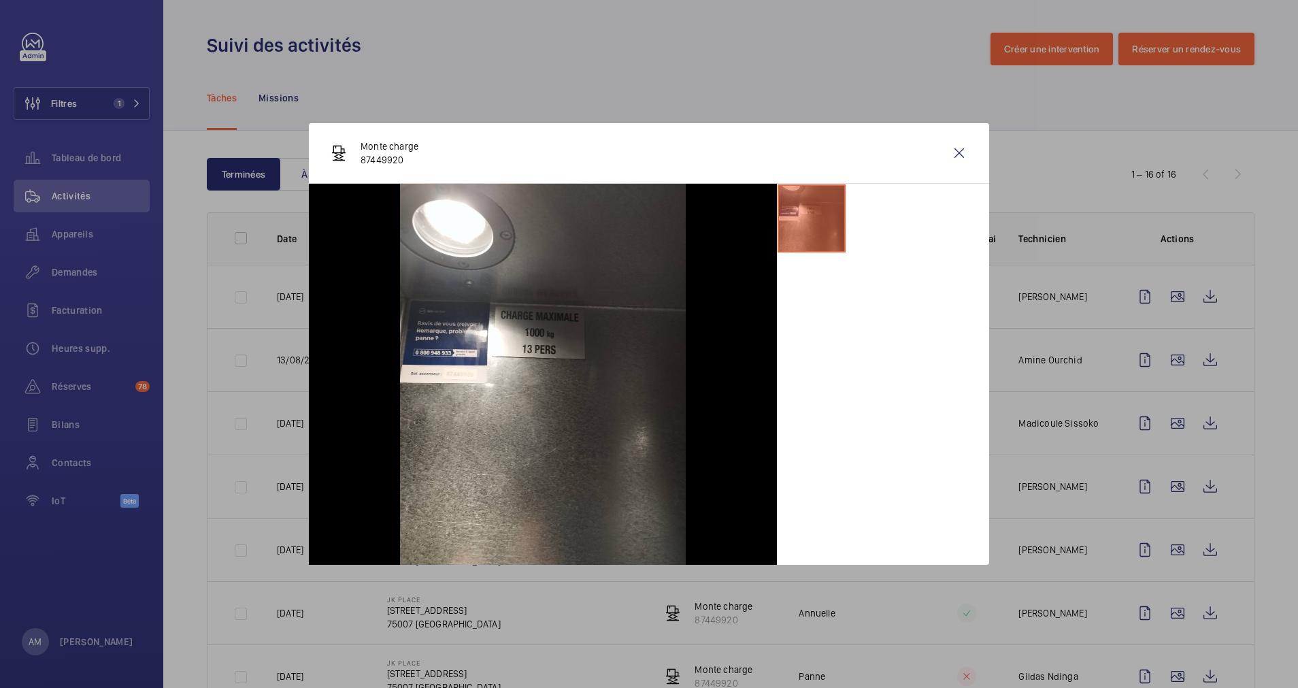
click at [1162, 438] on div at bounding box center [649, 344] width 1298 height 688
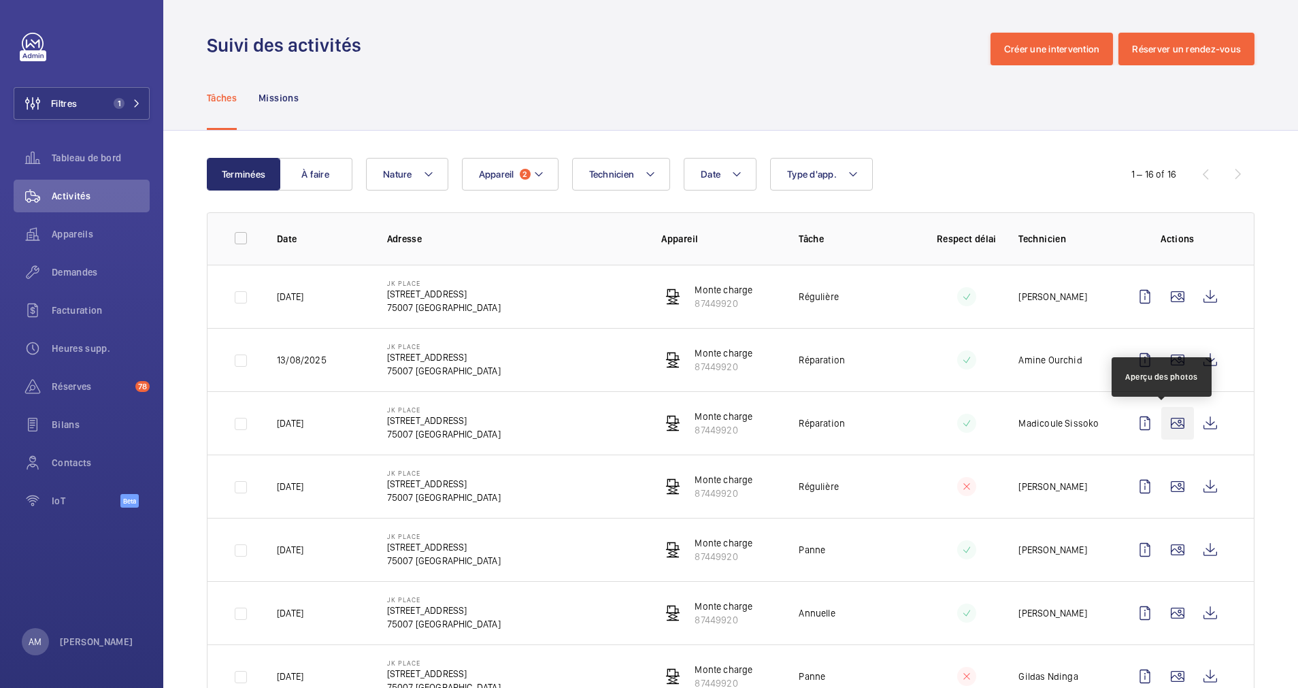
click at [1162, 418] on wm-front-icon-button at bounding box center [1177, 423] width 33 height 33
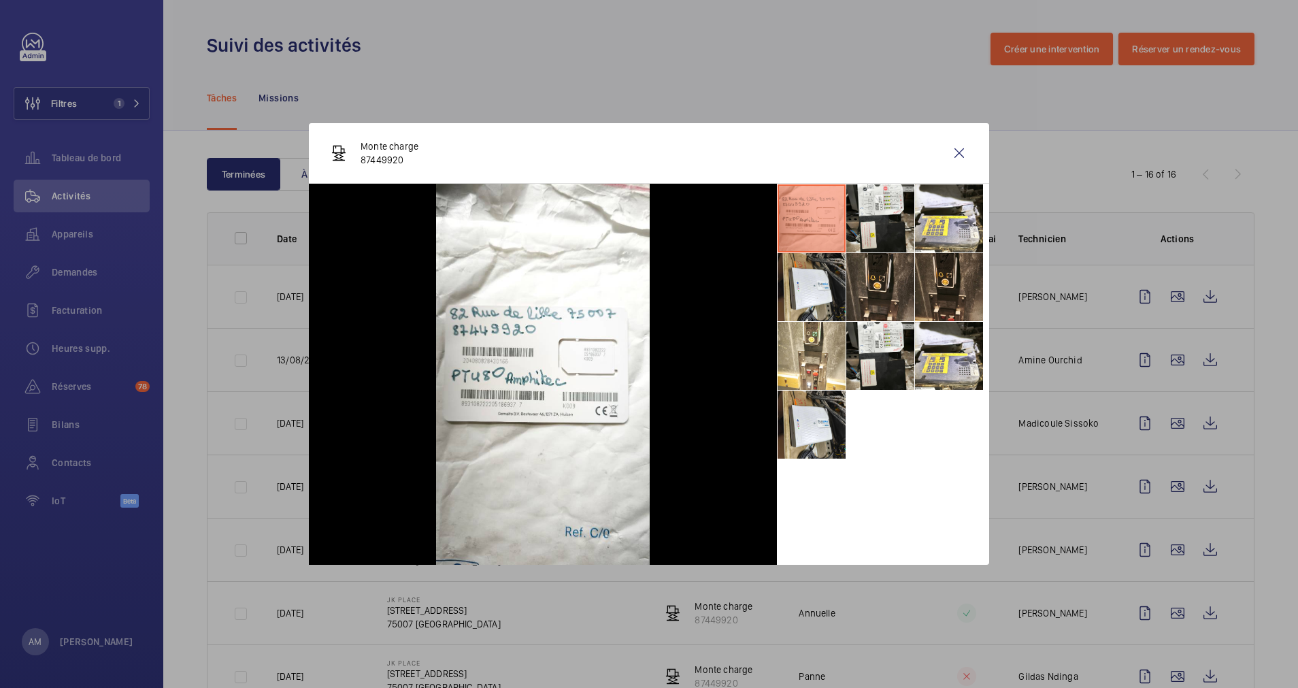
click at [1160, 448] on div at bounding box center [649, 344] width 1298 height 688
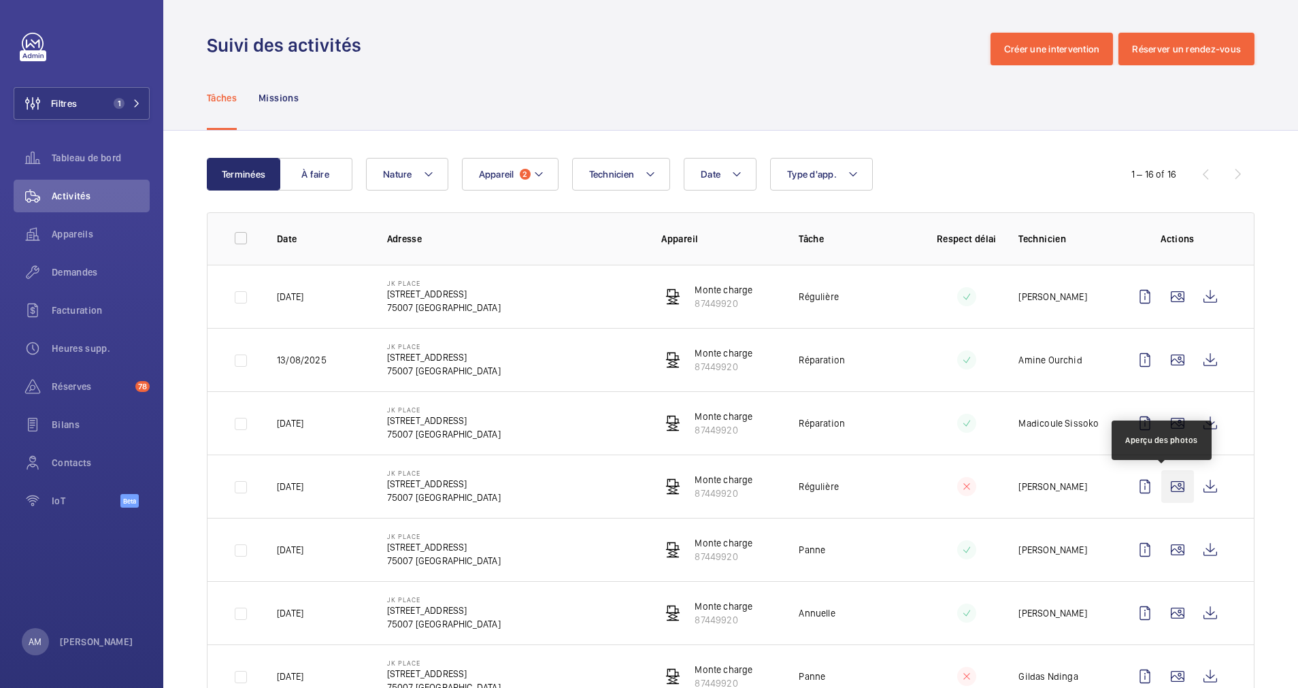
click at [1161, 484] on wm-front-icon-button at bounding box center [1177, 486] width 33 height 33
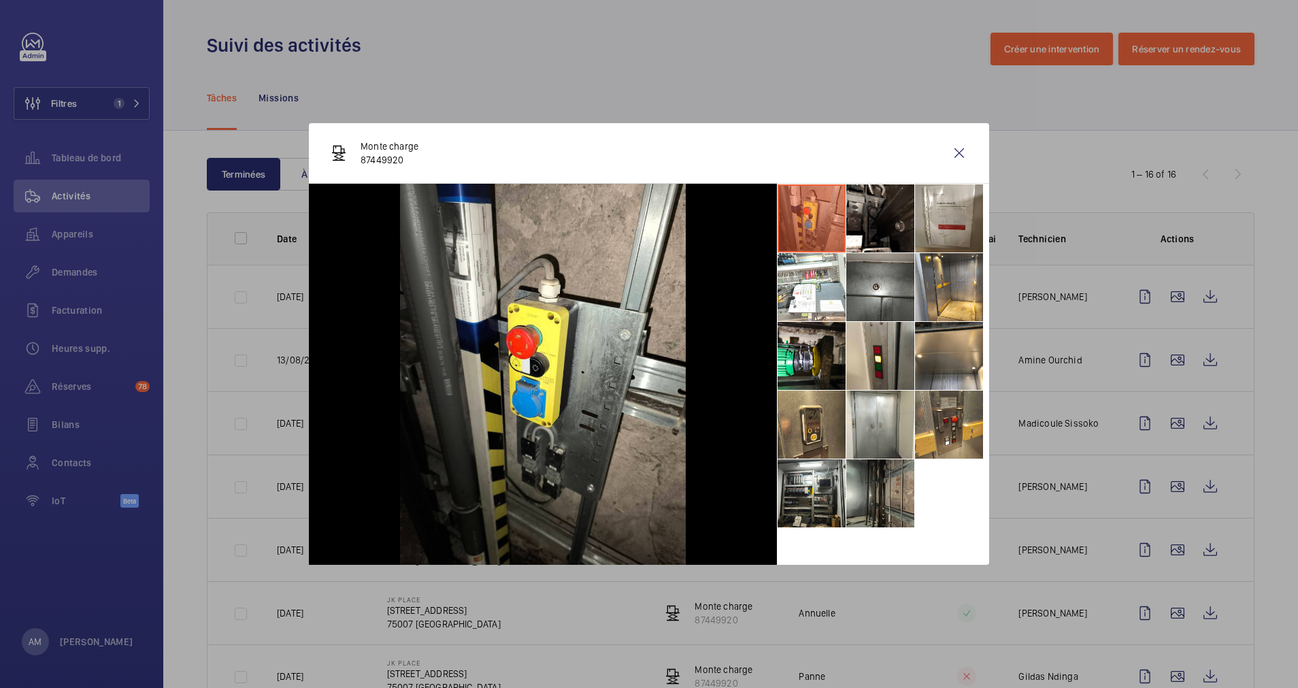
click at [866, 484] on li at bounding box center [880, 493] width 68 height 68
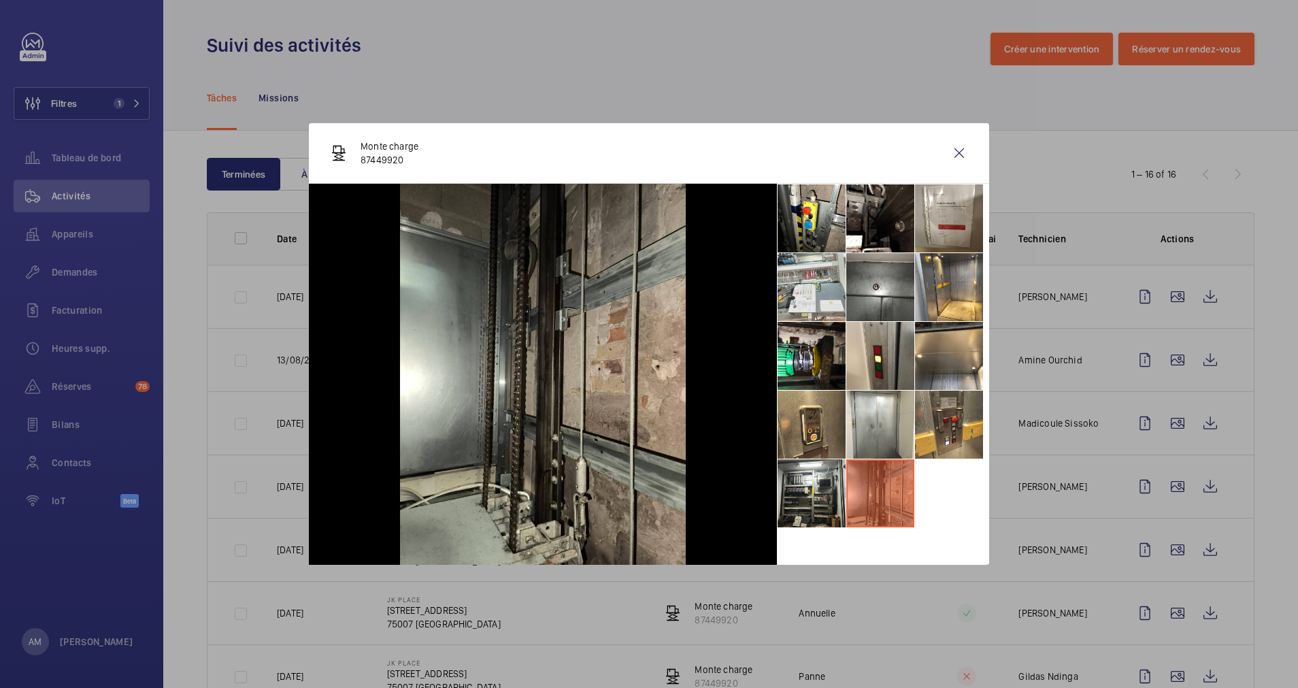
click at [807, 297] on li at bounding box center [811, 287] width 68 height 68
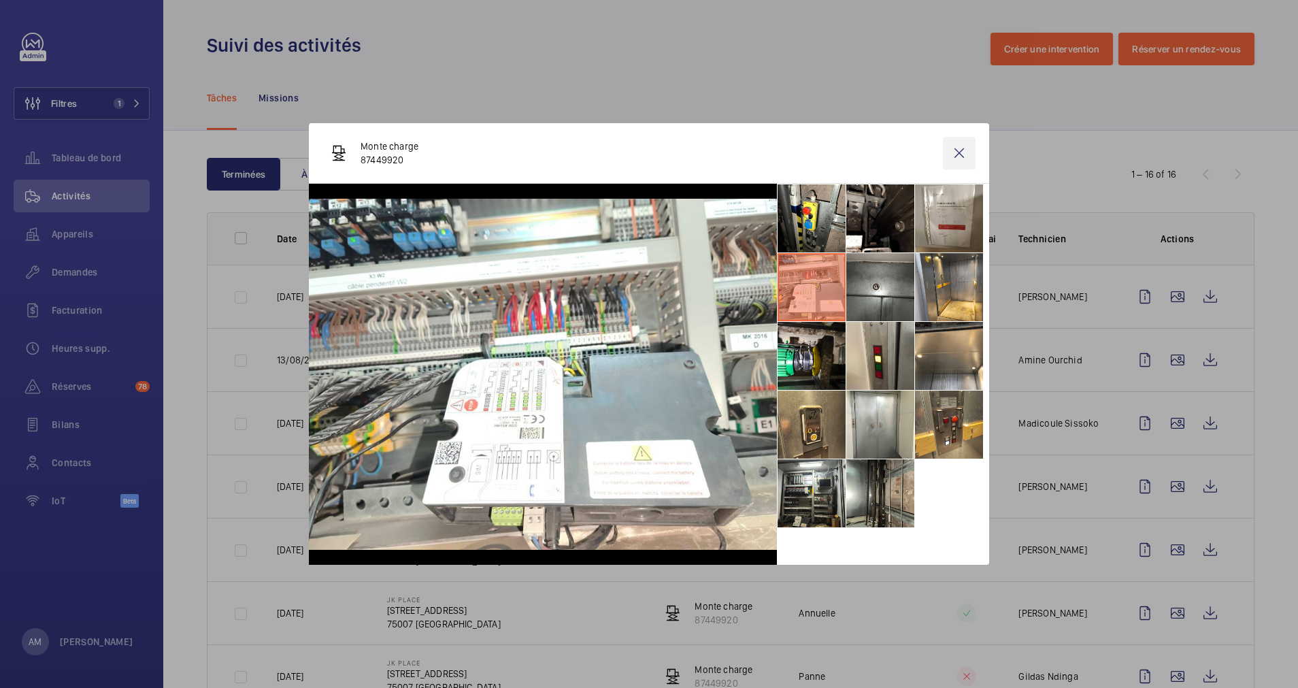
click at [959, 149] on wm-front-icon-button at bounding box center [959, 153] width 33 height 33
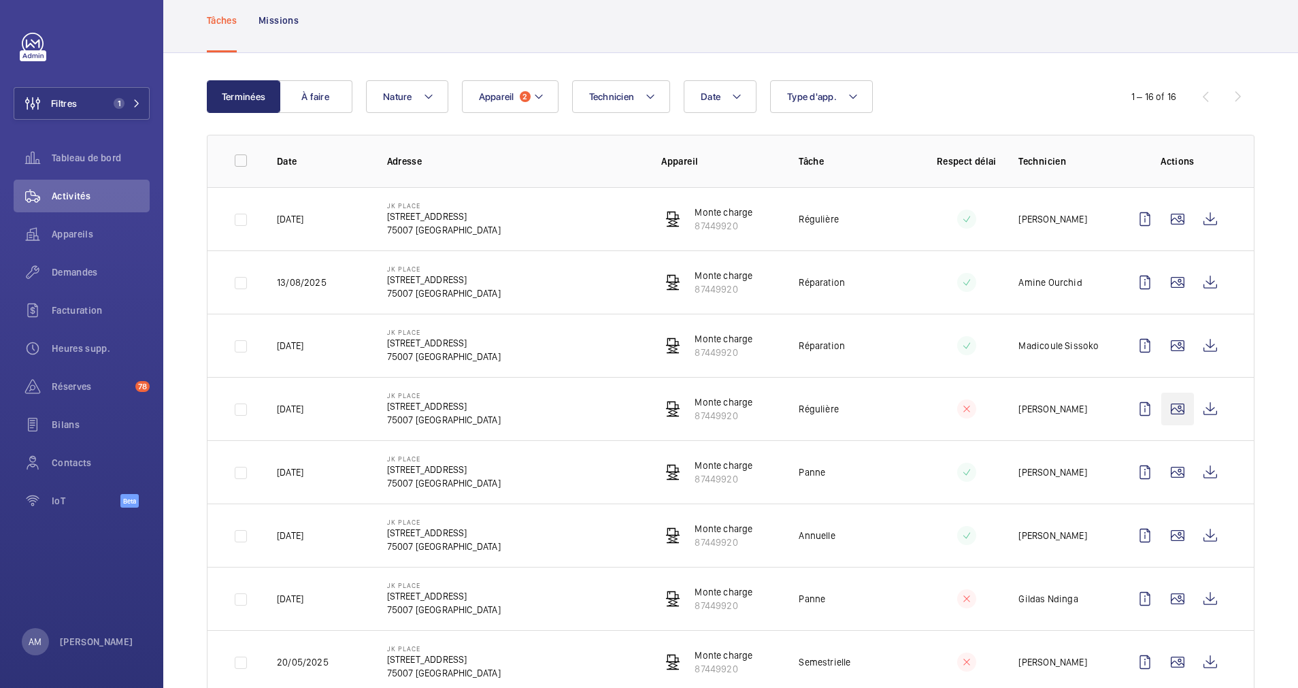
scroll to position [102, 0]
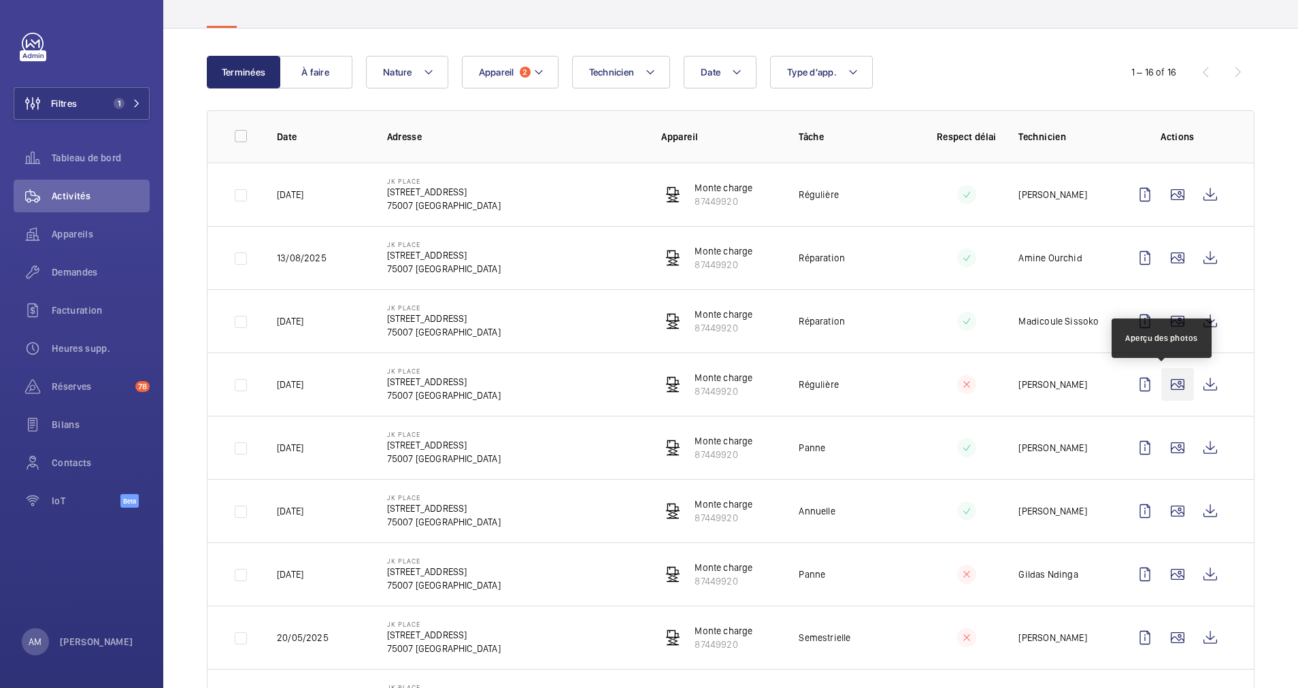
click at [1162, 388] on wm-front-icon-button at bounding box center [1177, 384] width 33 height 33
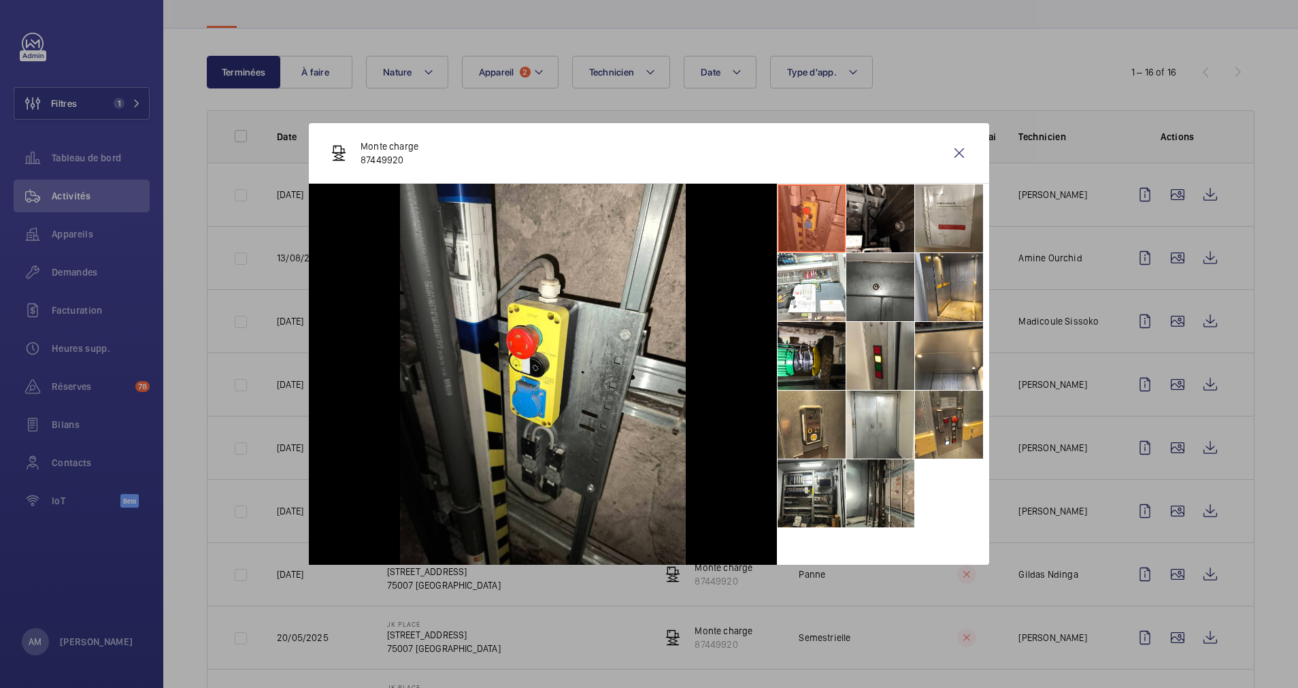
click at [1162, 433] on div at bounding box center [649, 344] width 1298 height 688
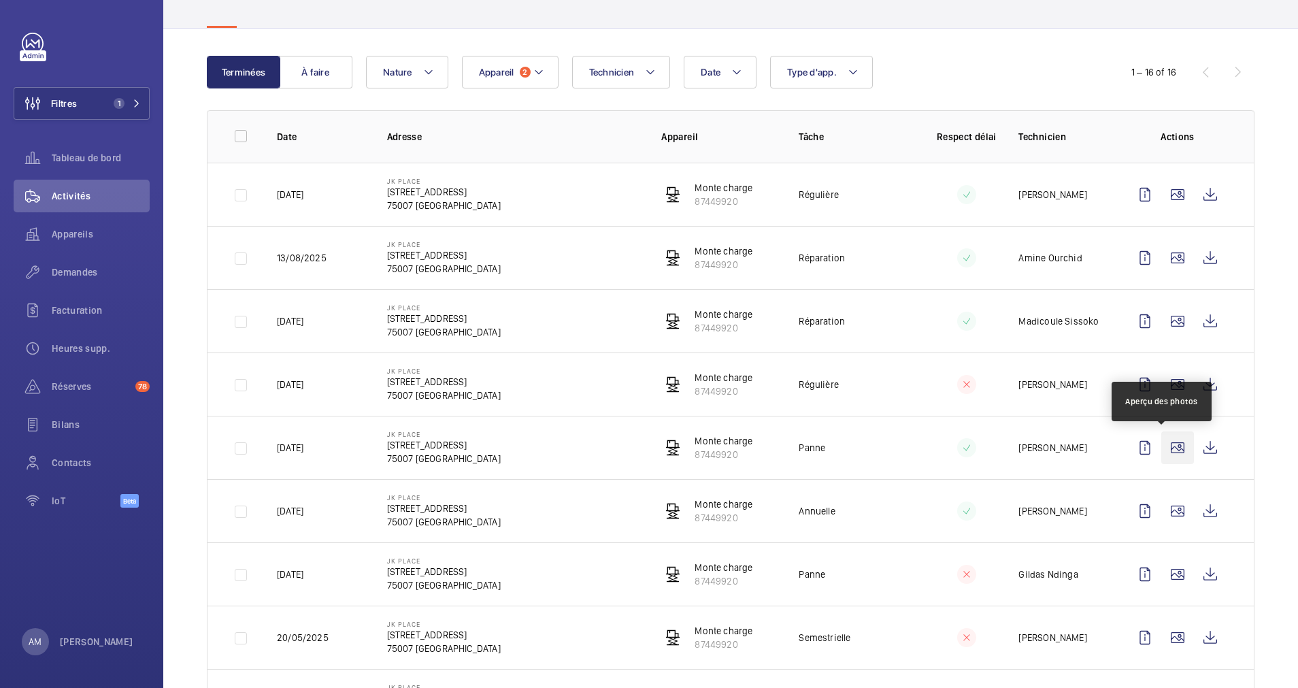
click at [1162, 441] on wm-front-icon-button at bounding box center [1177, 447] width 33 height 33
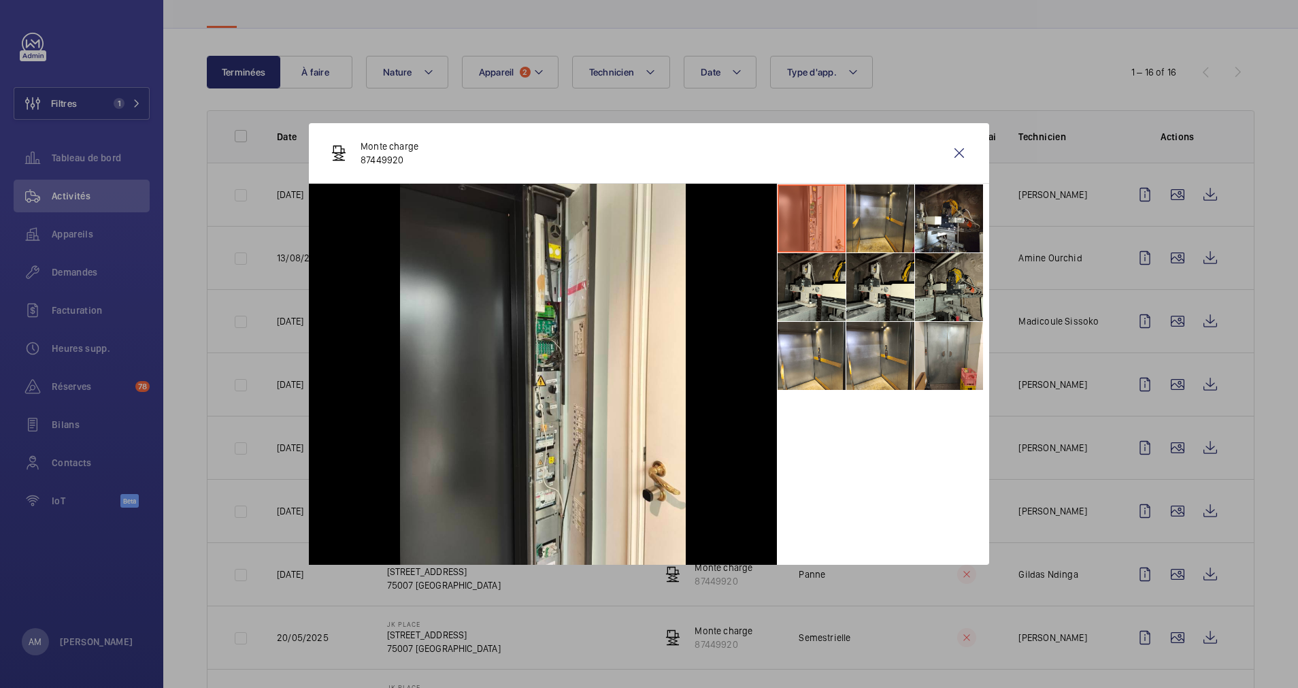
click at [937, 288] on li at bounding box center [949, 287] width 68 height 68
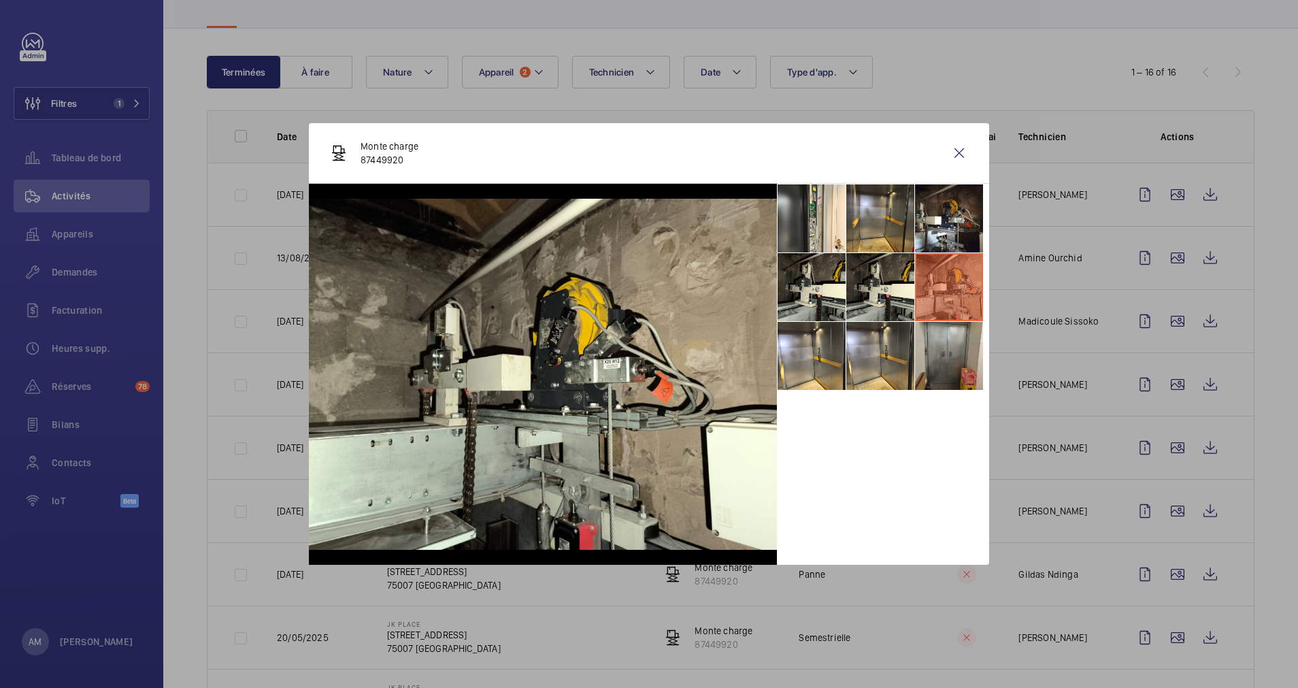
click at [947, 352] on li at bounding box center [949, 356] width 68 height 68
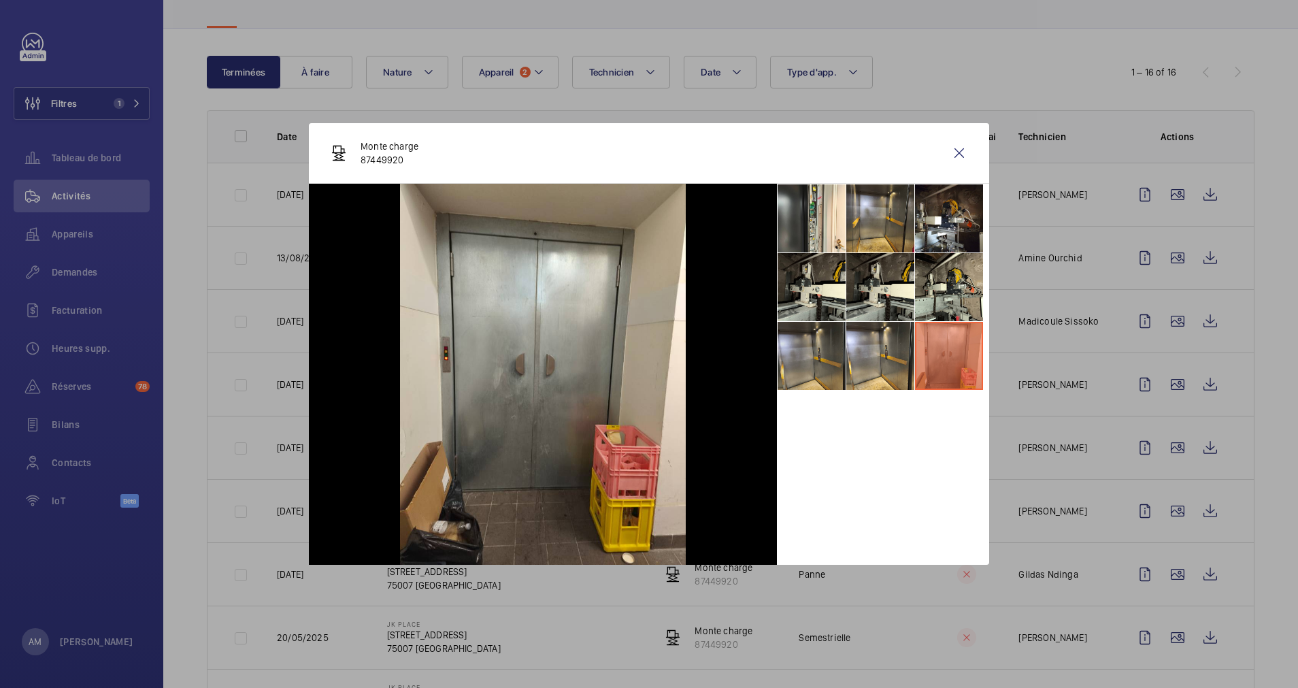
click at [803, 360] on li at bounding box center [811, 356] width 68 height 68
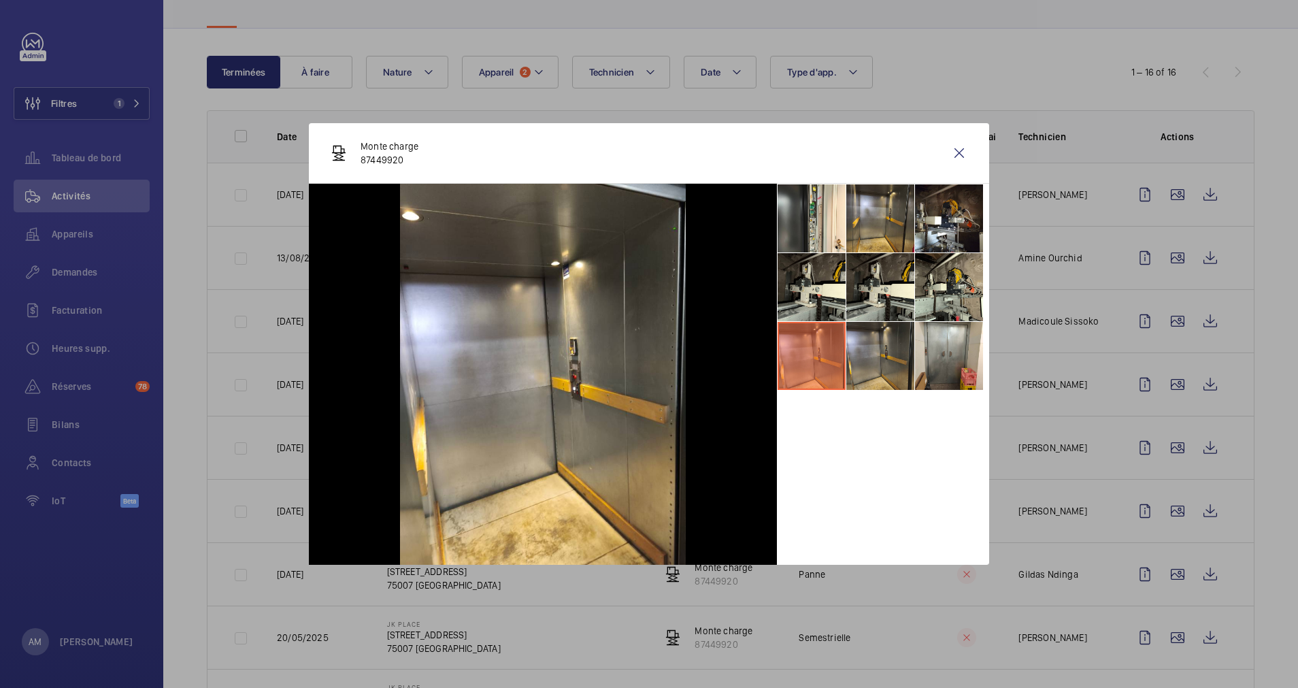
click at [873, 360] on li at bounding box center [880, 356] width 68 height 68
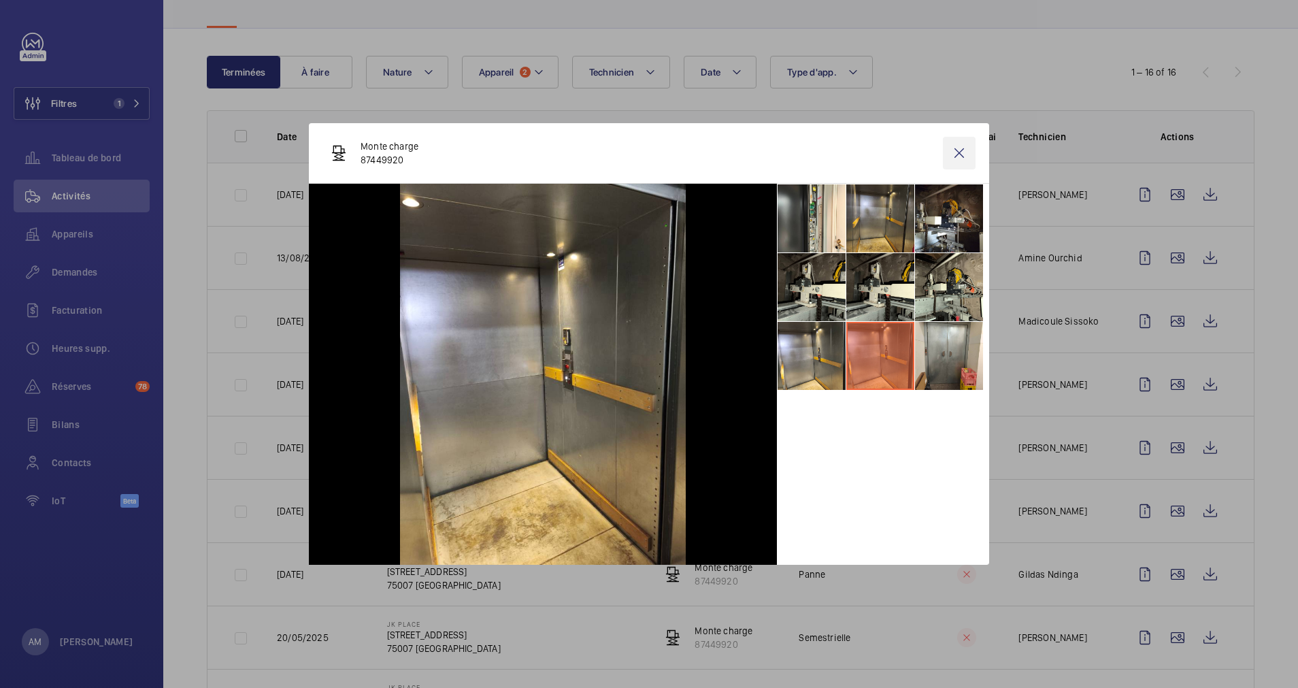
click at [955, 156] on wm-front-icon-button at bounding box center [959, 153] width 33 height 33
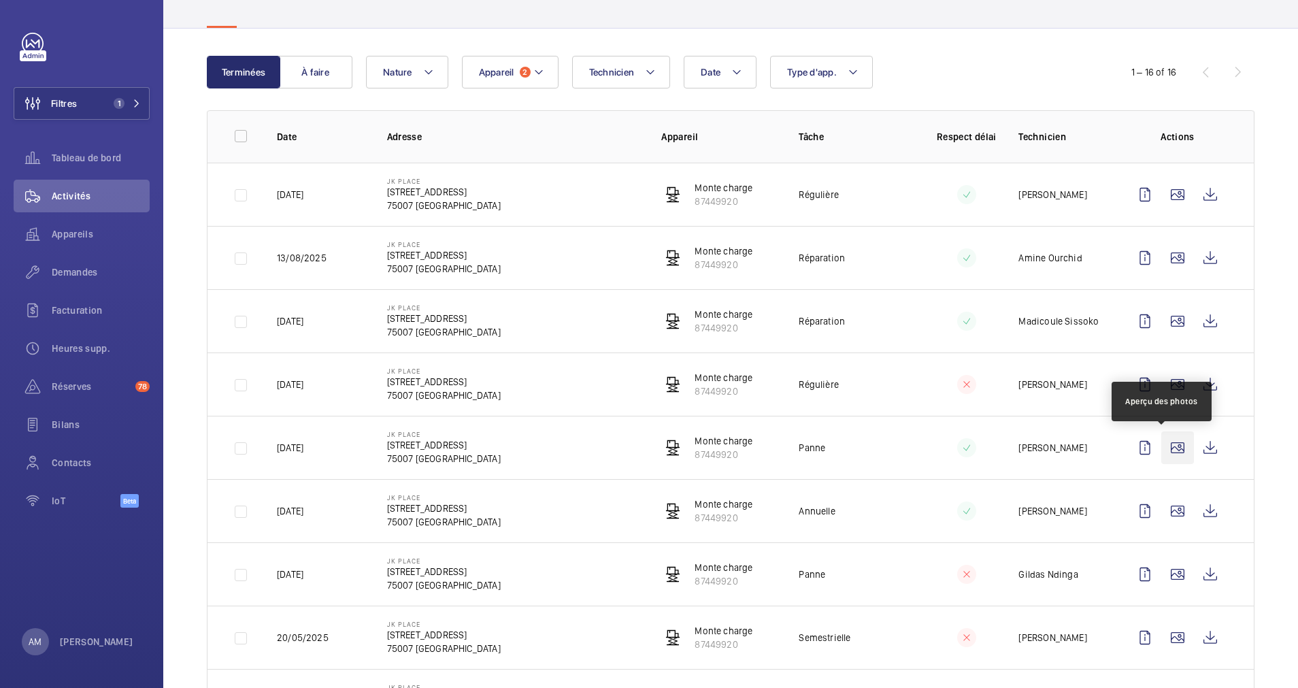
click at [1161, 443] on wm-front-icon-button at bounding box center [1177, 447] width 33 height 33
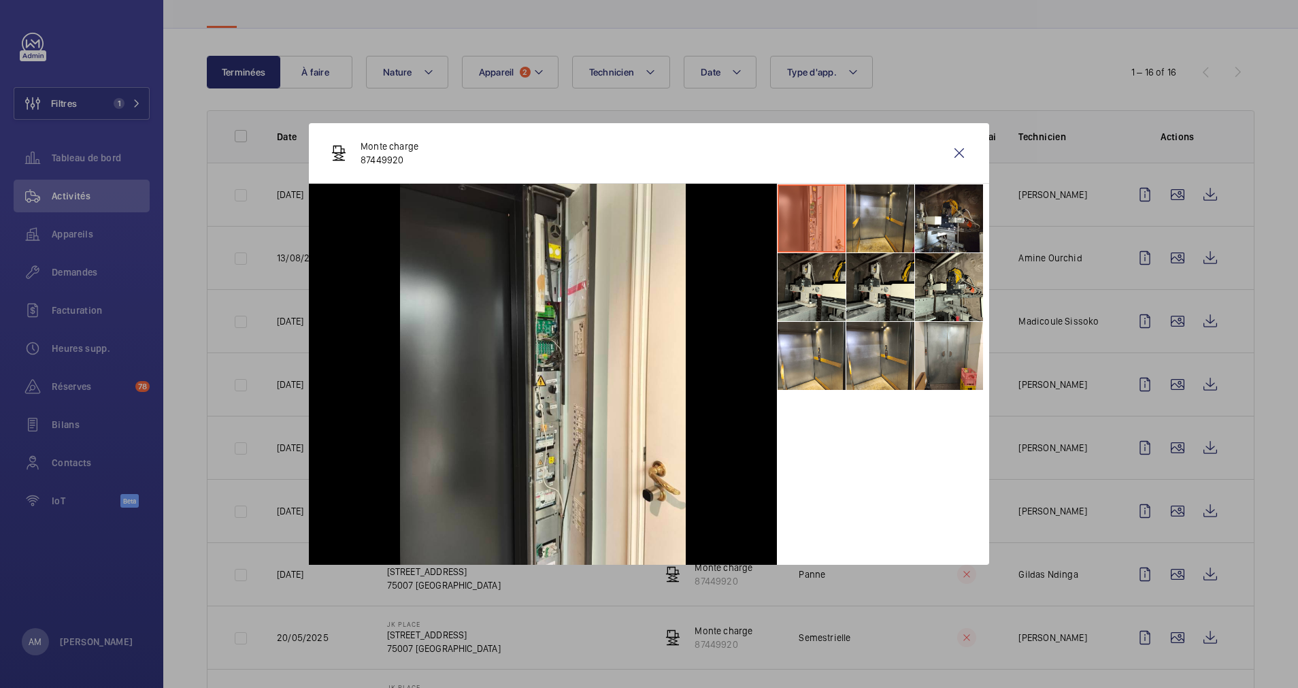
click at [1160, 507] on div at bounding box center [649, 344] width 1298 height 688
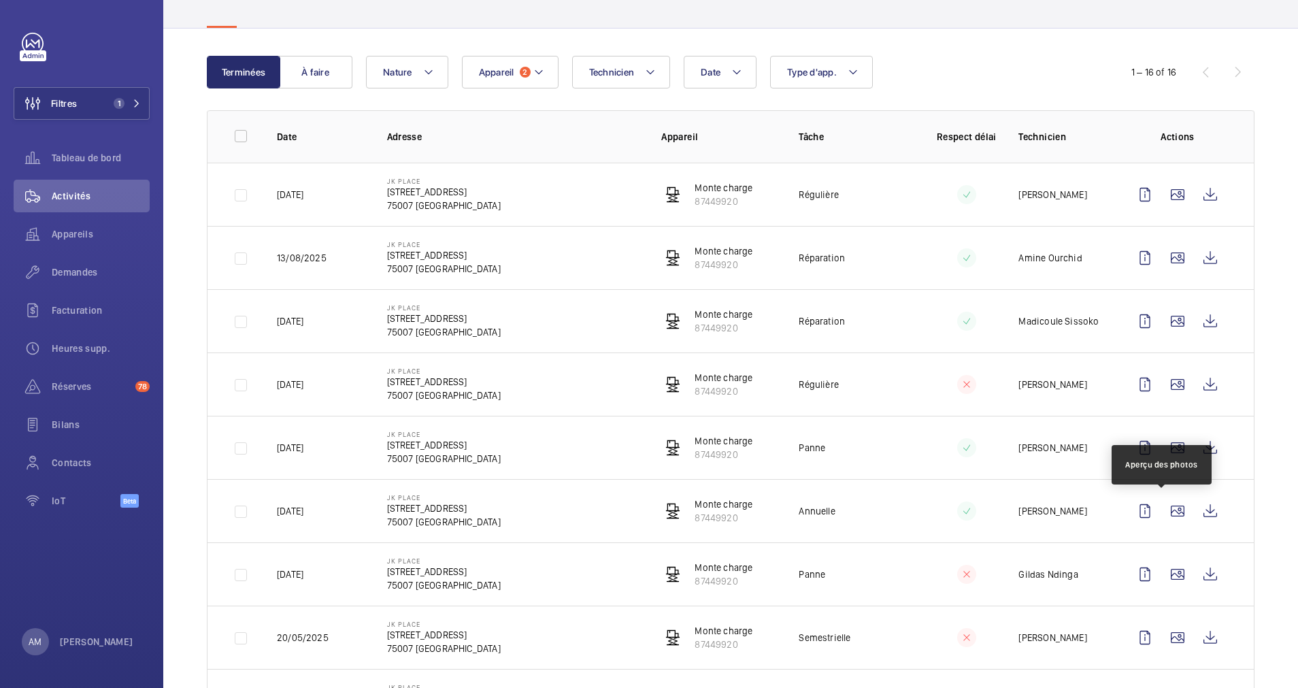
click at [1161, 507] on wm-front-icon-button at bounding box center [1177, 510] width 33 height 33
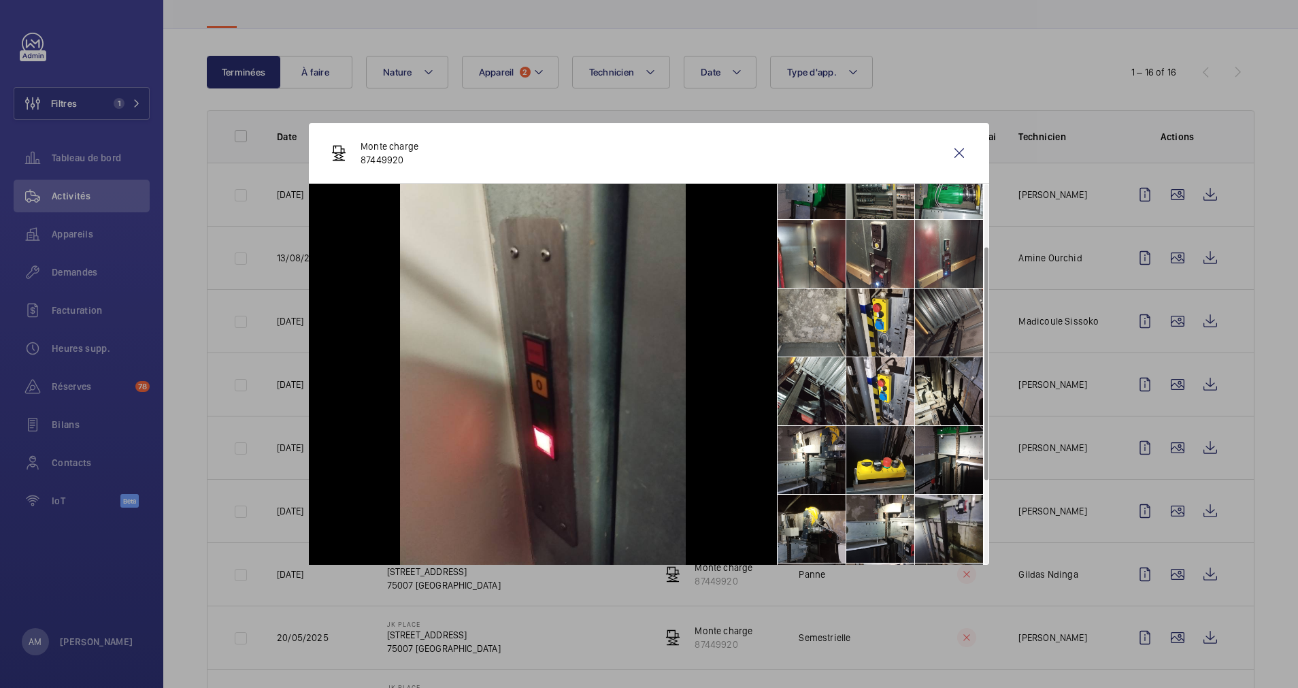
click at [941, 328] on li at bounding box center [949, 322] width 68 height 68
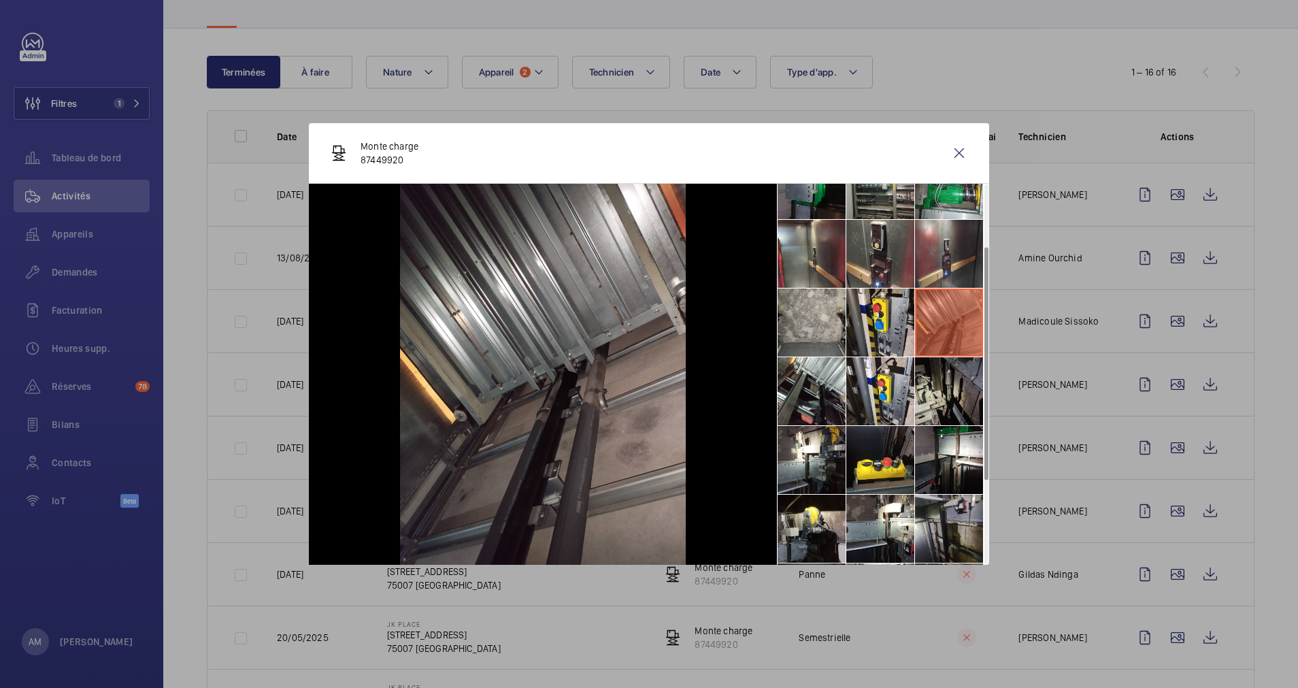
click at [947, 397] on li at bounding box center [949, 391] width 68 height 68
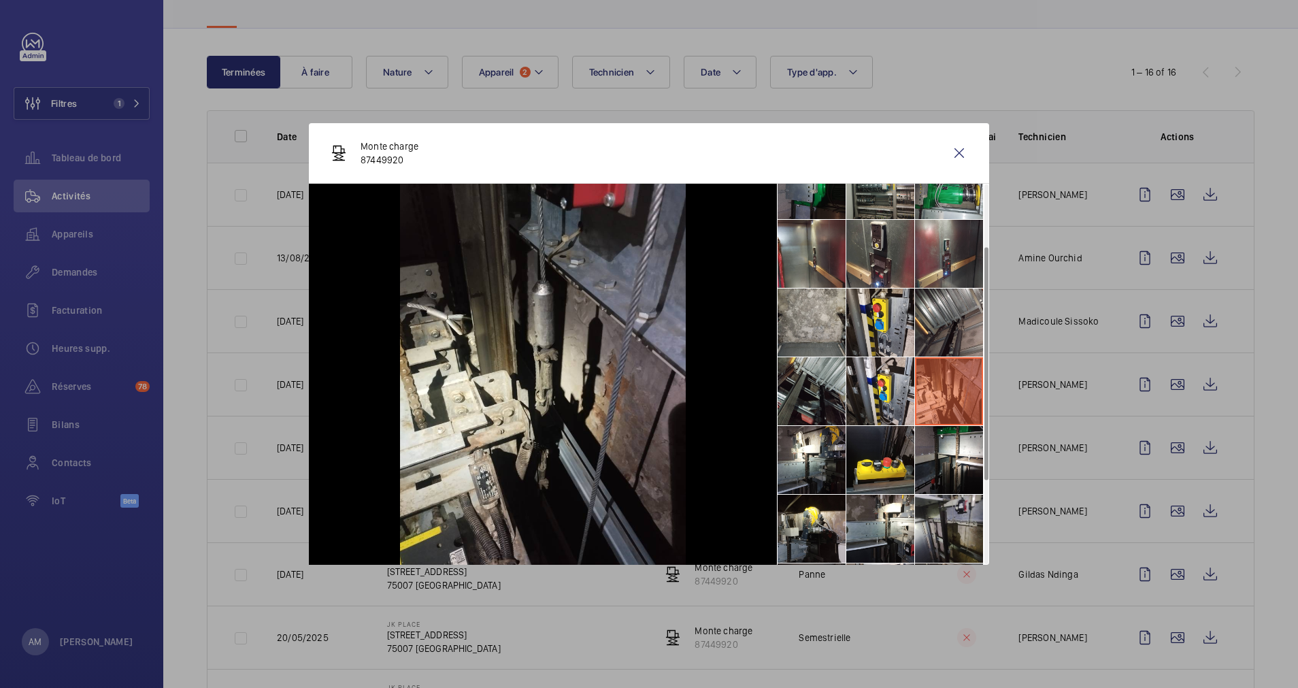
click at [805, 384] on li at bounding box center [811, 391] width 68 height 68
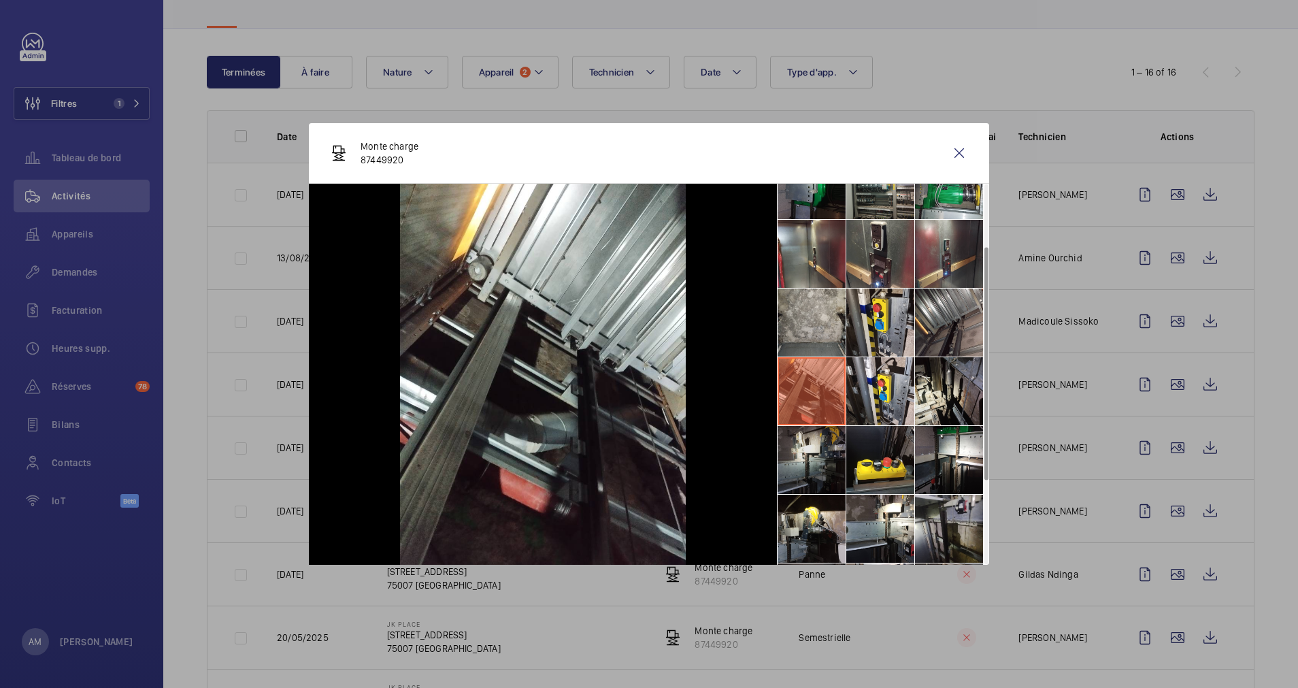
click at [802, 450] on li at bounding box center [811, 460] width 68 height 68
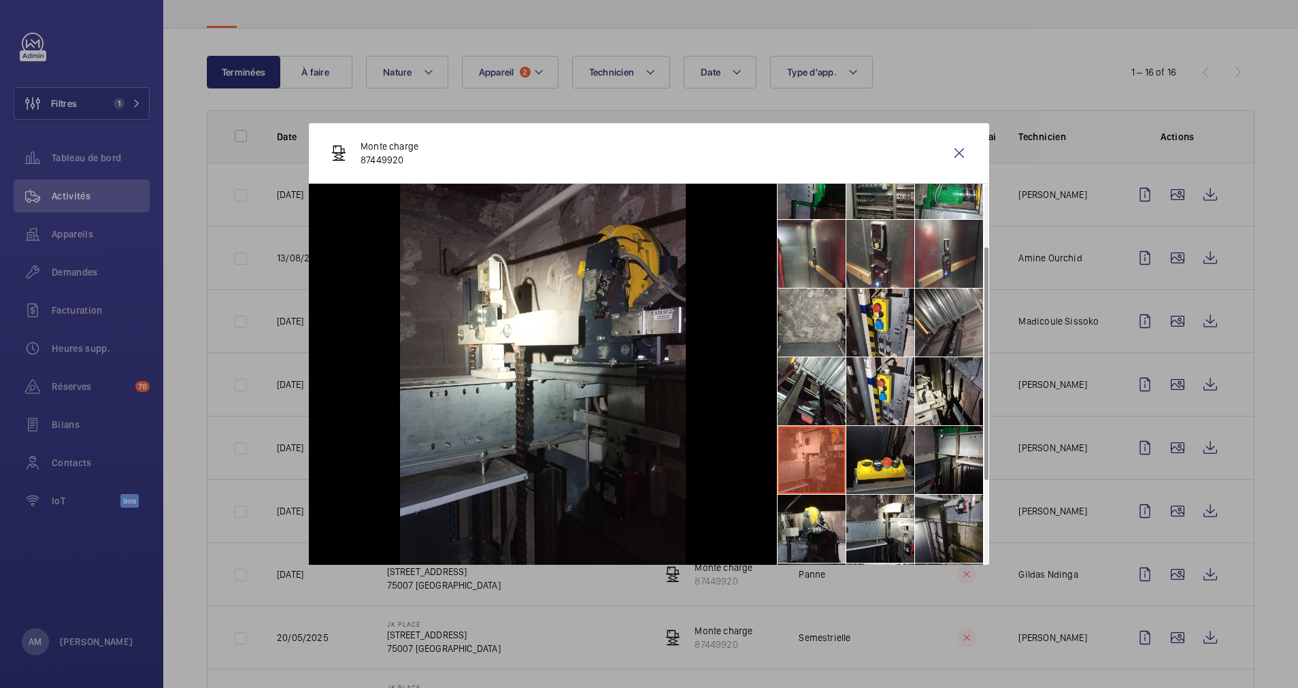
click at [937, 458] on li at bounding box center [949, 460] width 68 height 68
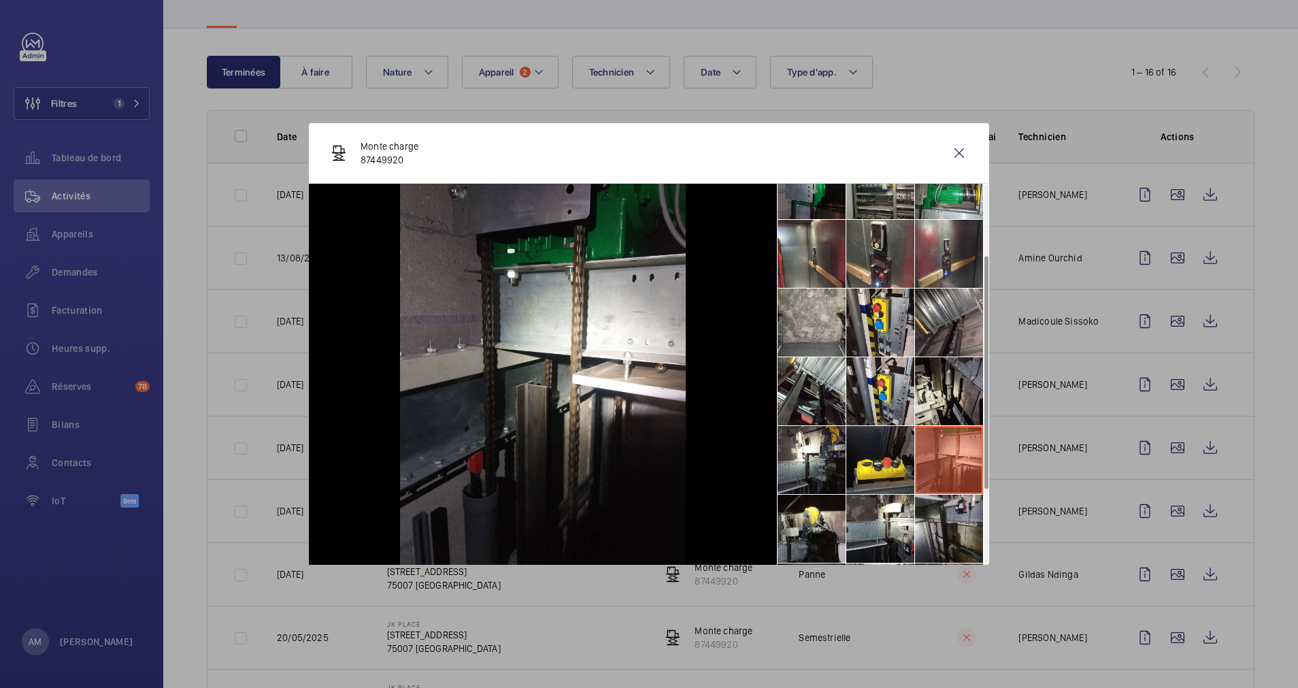
scroll to position [204, 0]
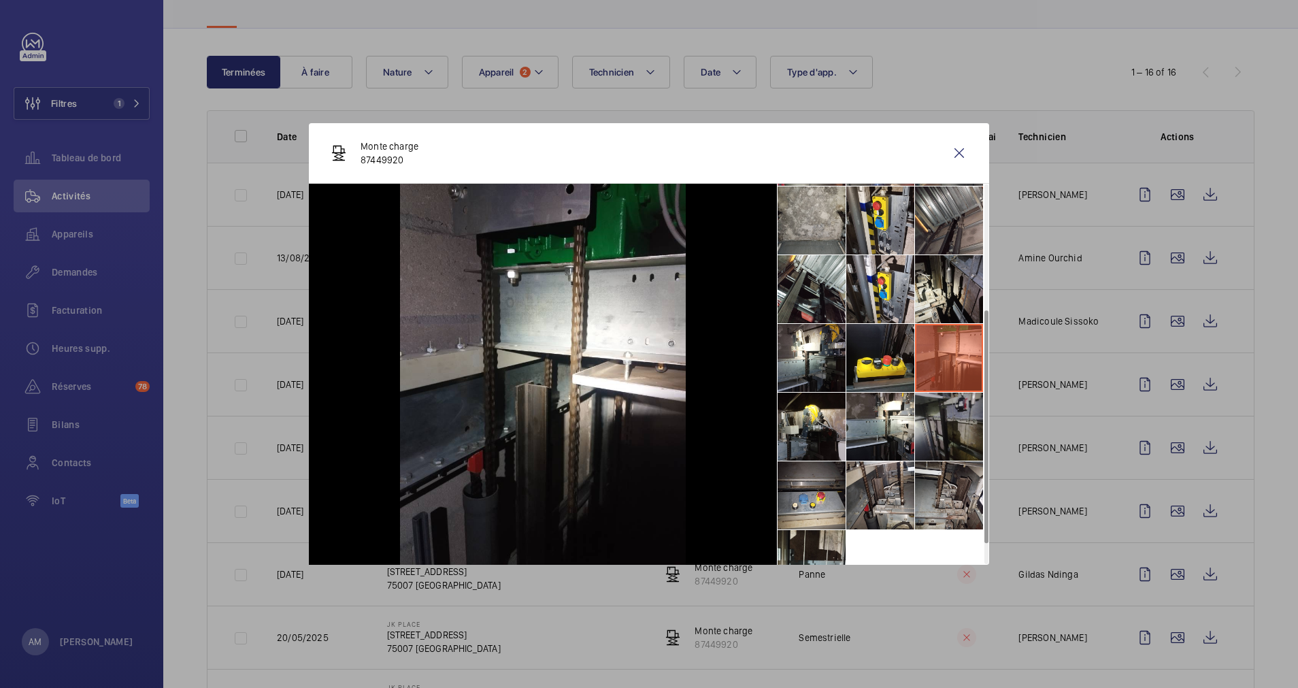
click at [939, 421] on li at bounding box center [949, 426] width 68 height 68
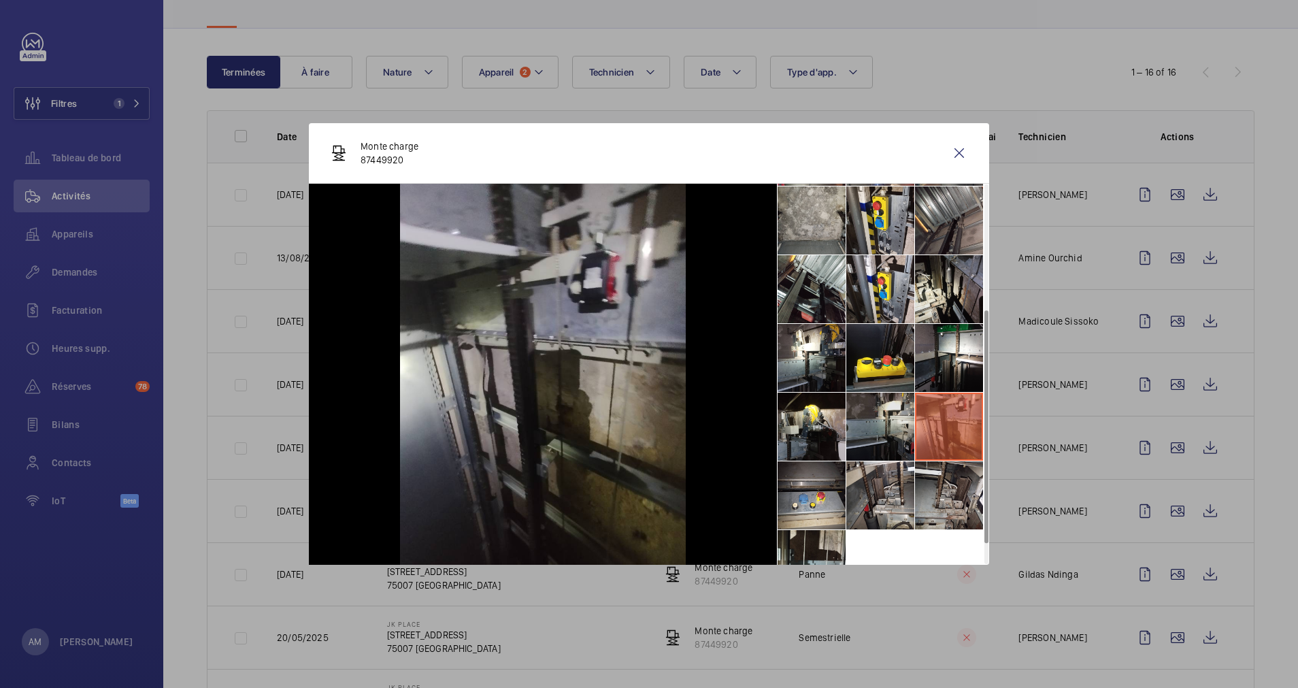
click at [865, 422] on li at bounding box center [880, 426] width 68 height 68
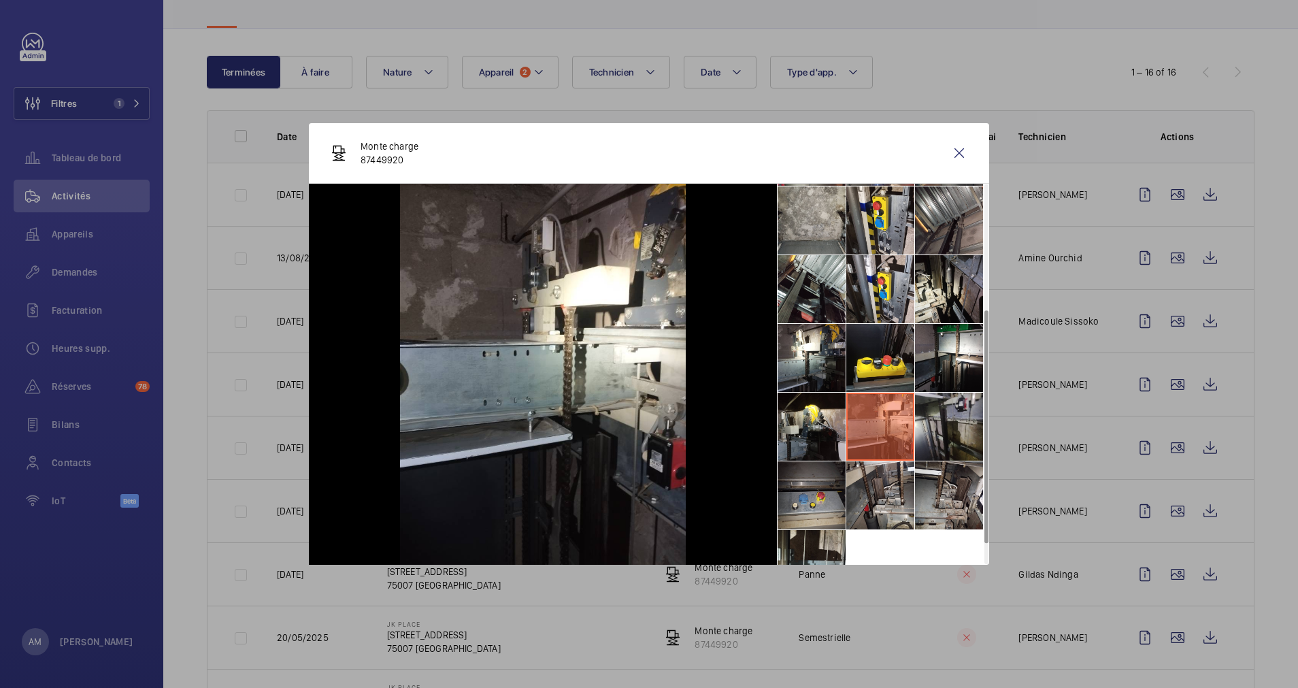
click at [821, 494] on li at bounding box center [811, 495] width 68 height 68
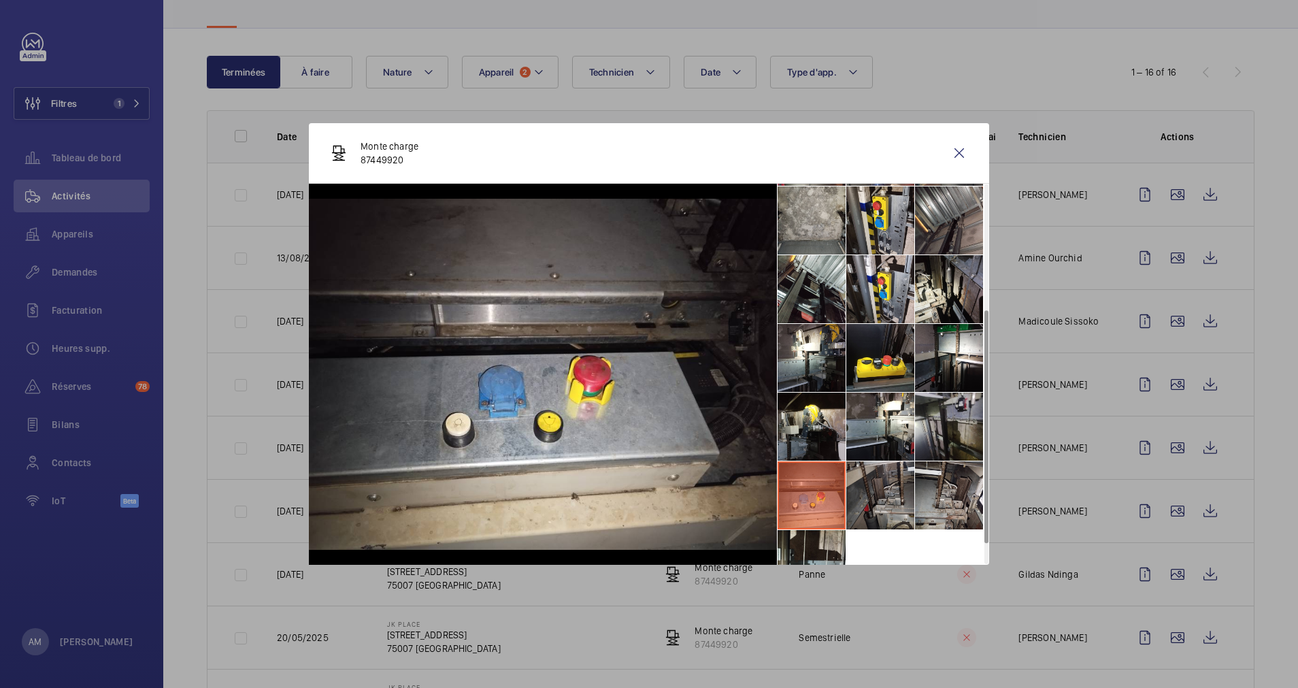
click at [869, 494] on li at bounding box center [880, 495] width 68 height 68
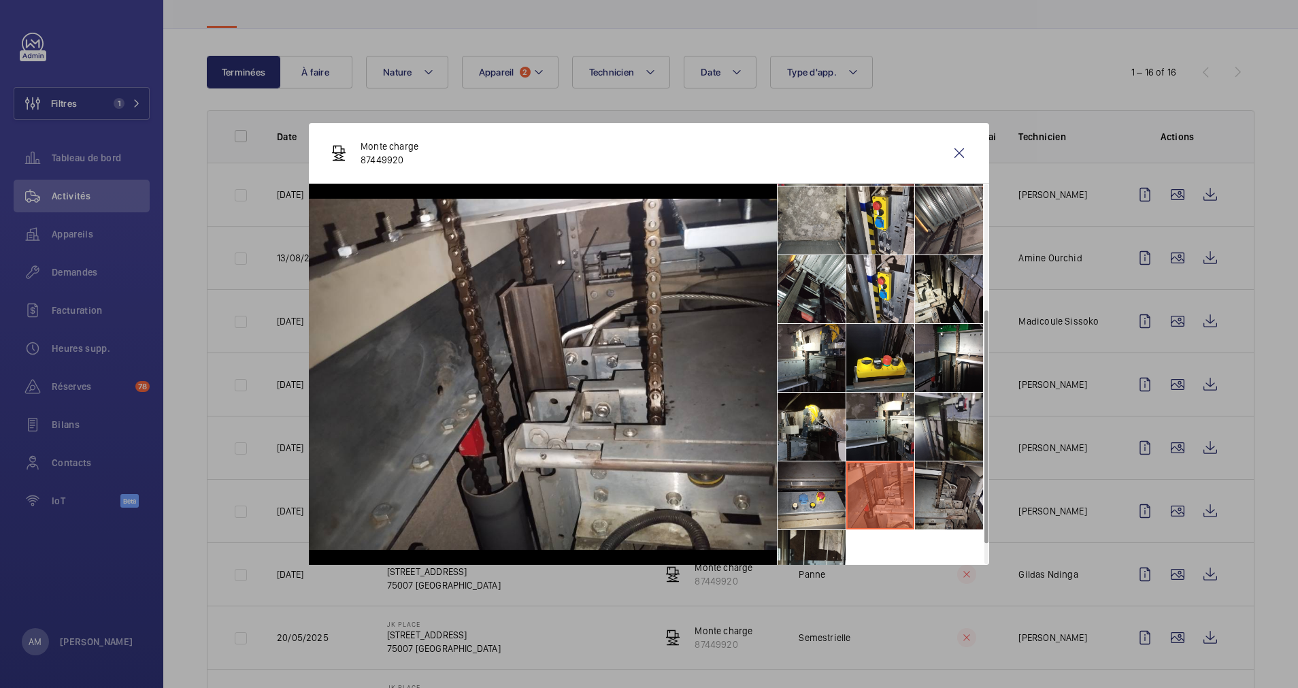
click at [937, 494] on li at bounding box center [949, 495] width 68 height 68
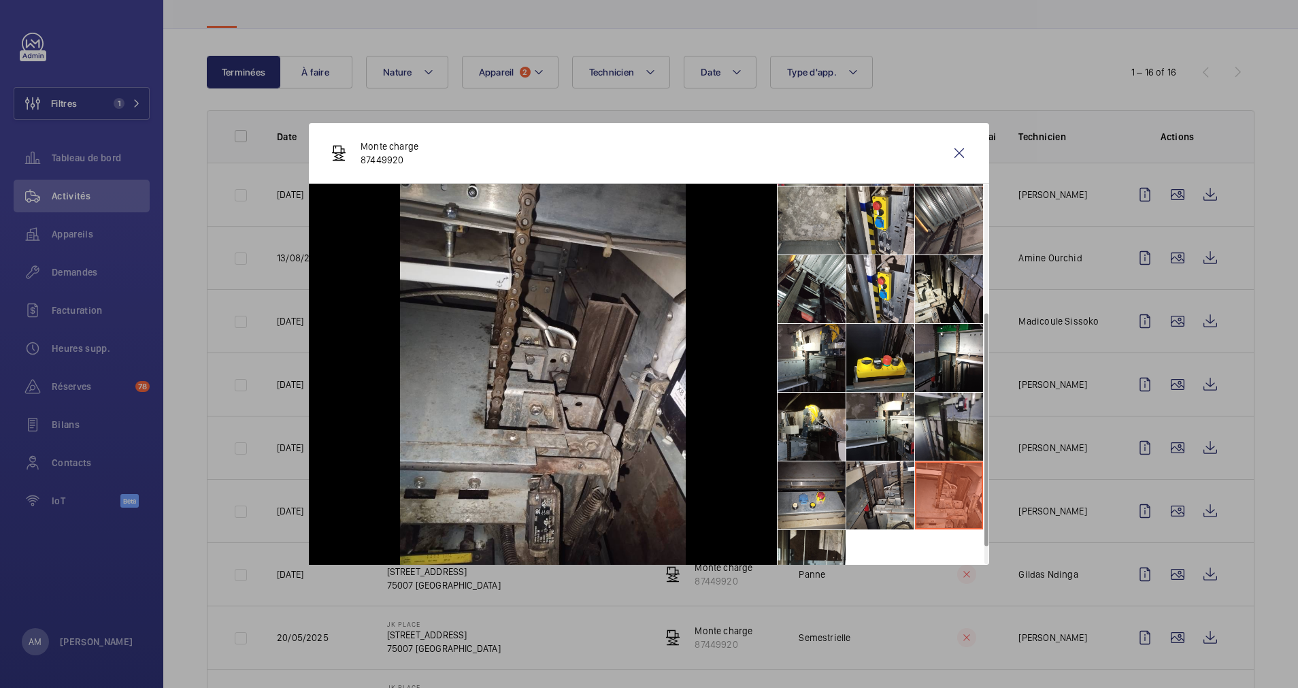
scroll to position [238, 0]
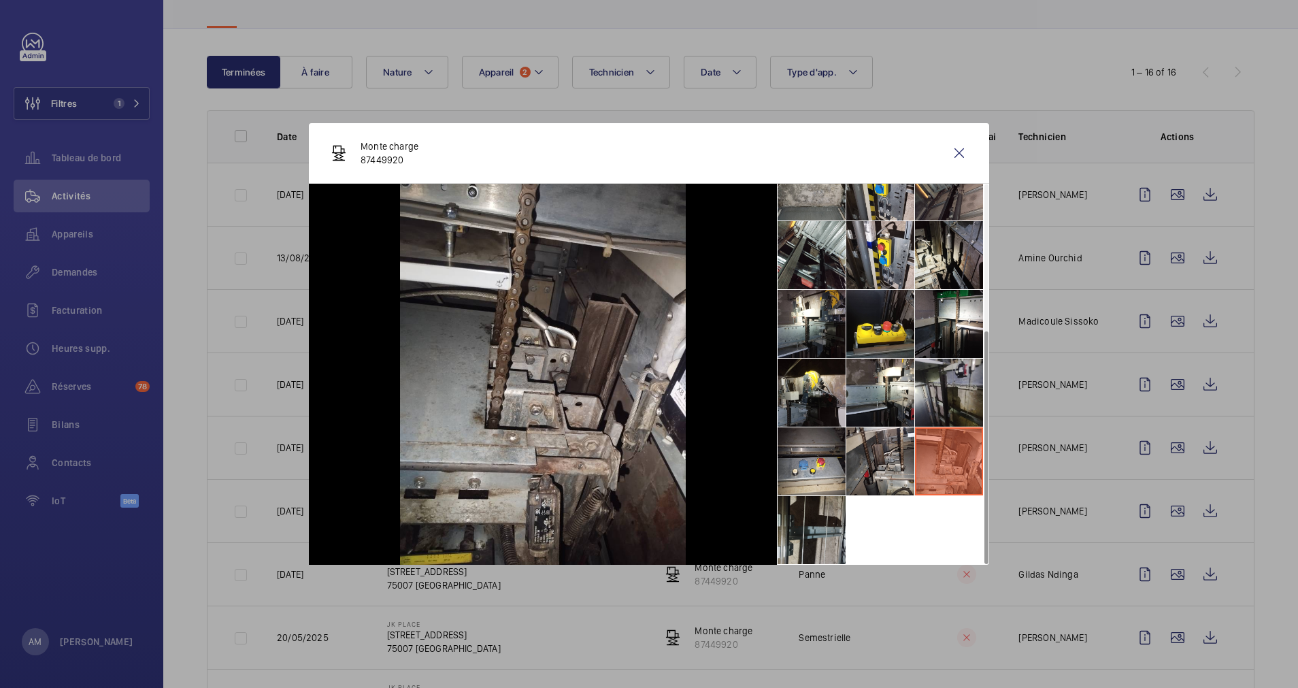
click at [822, 516] on li at bounding box center [811, 530] width 68 height 68
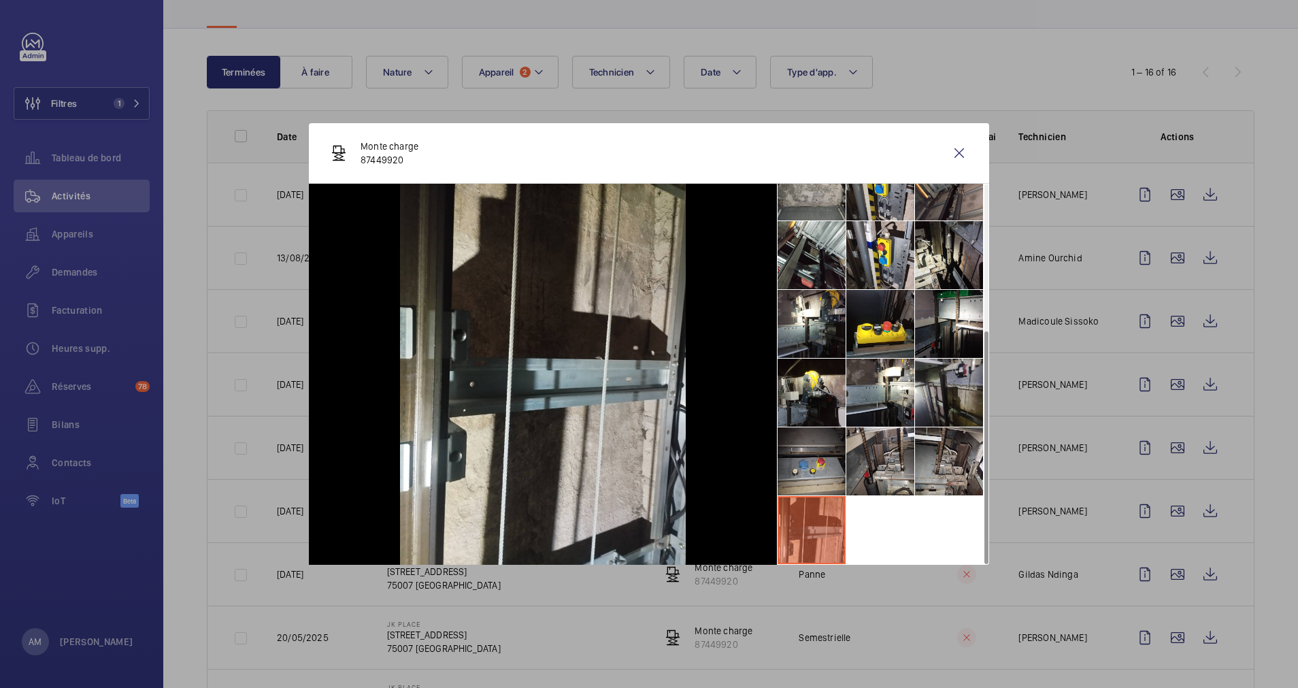
click at [808, 459] on li at bounding box center [811, 461] width 68 height 68
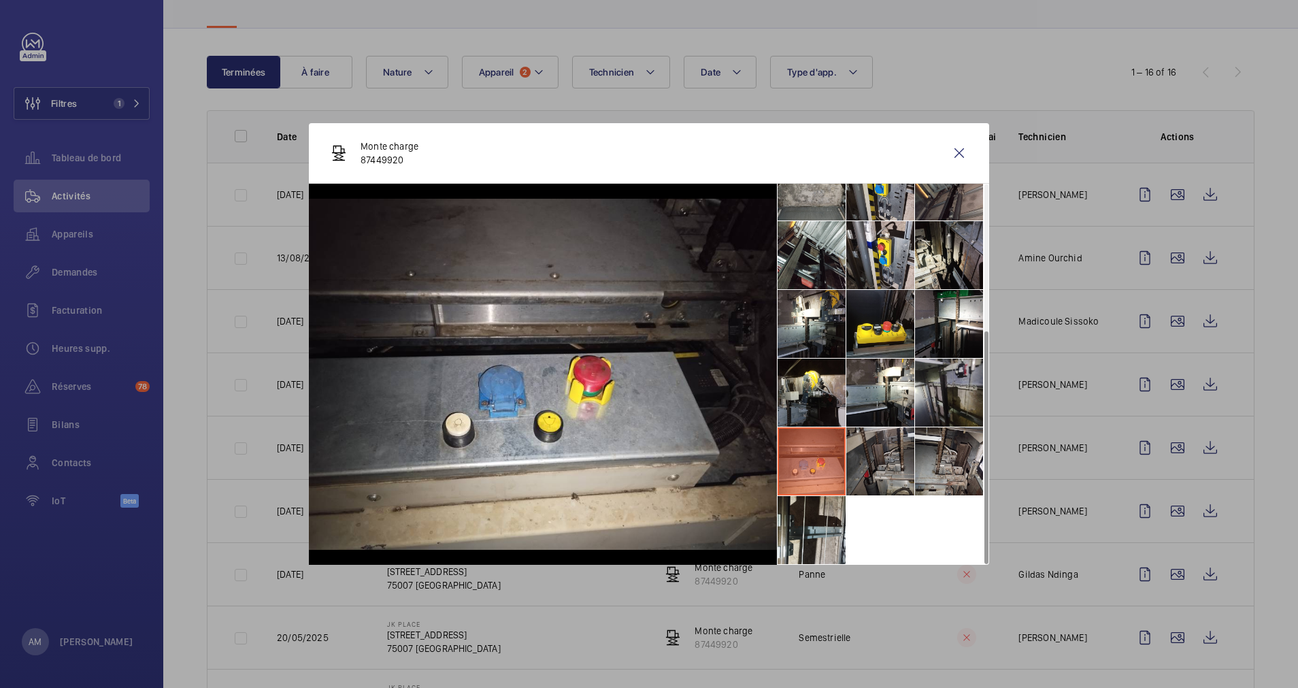
click at [874, 453] on li at bounding box center [880, 461] width 68 height 68
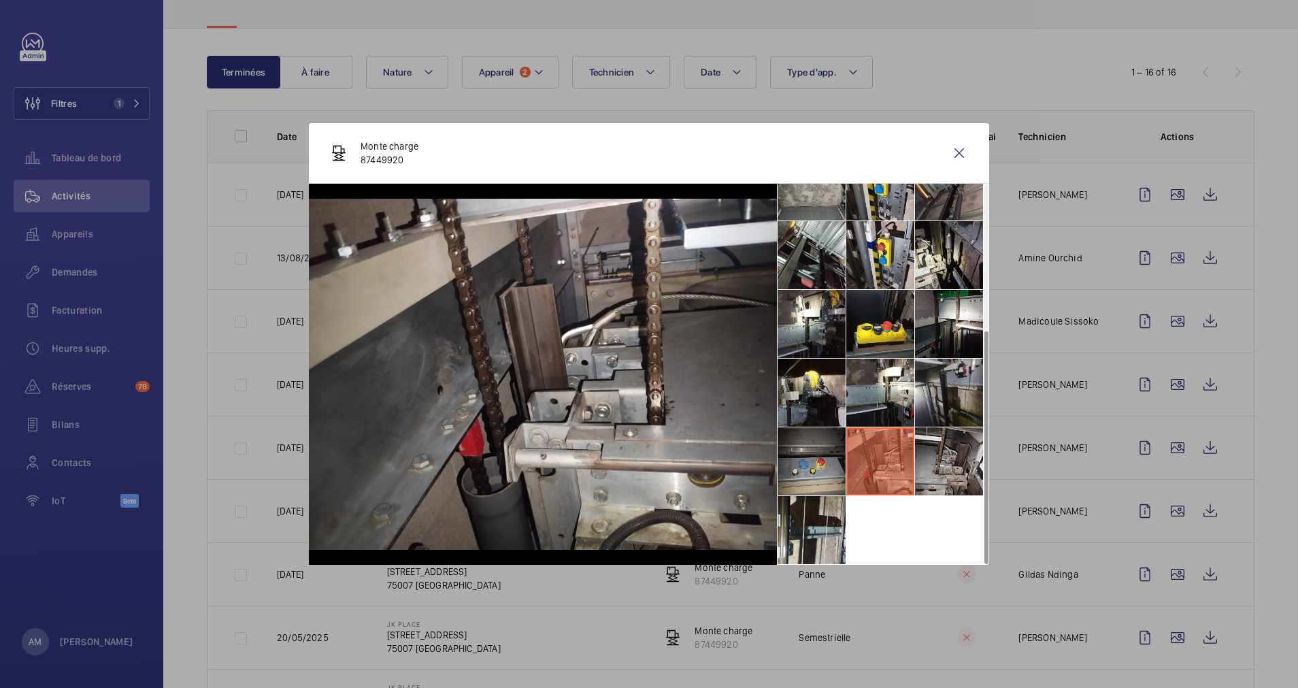
click at [801, 463] on li at bounding box center [811, 461] width 68 height 68
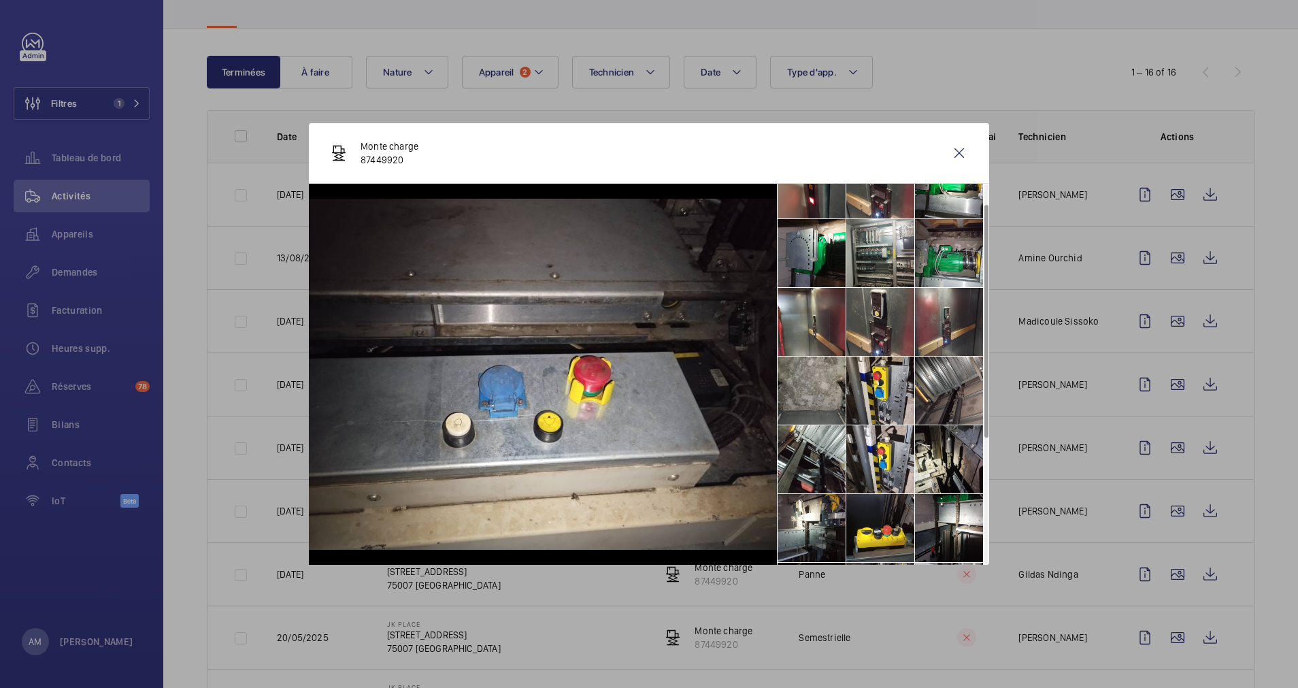
scroll to position [0, 0]
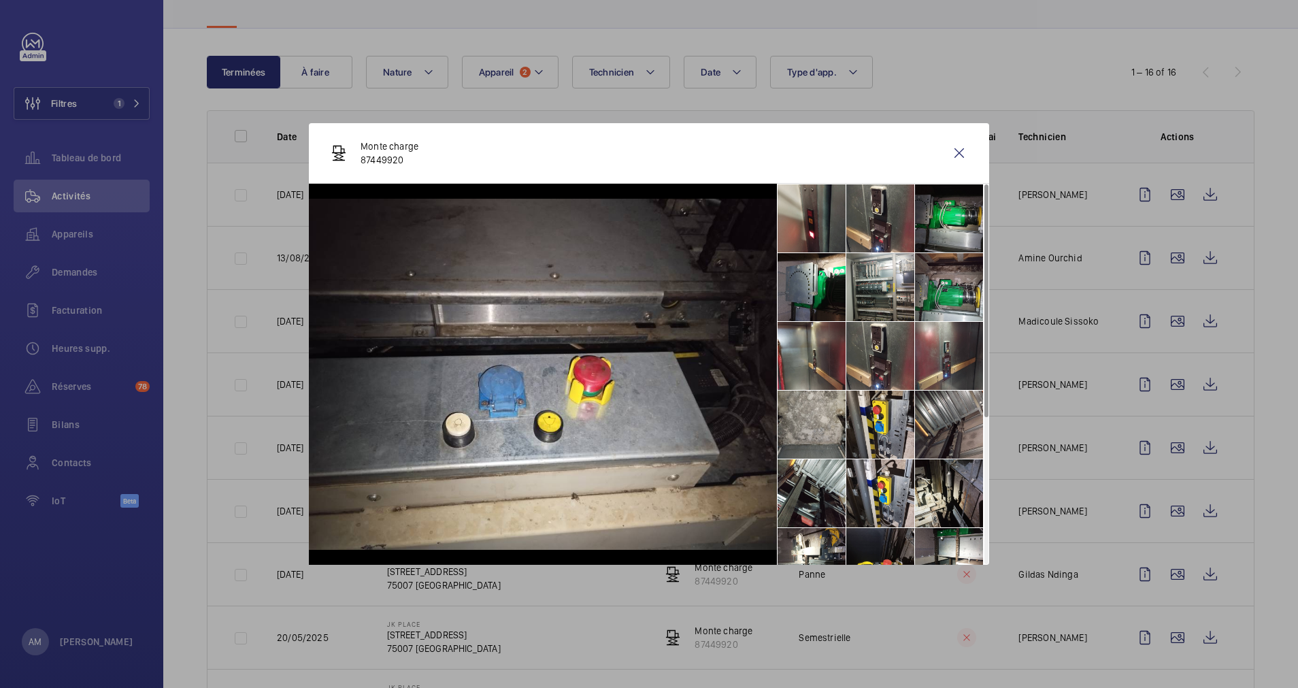
click at [947, 218] on li at bounding box center [949, 218] width 68 height 68
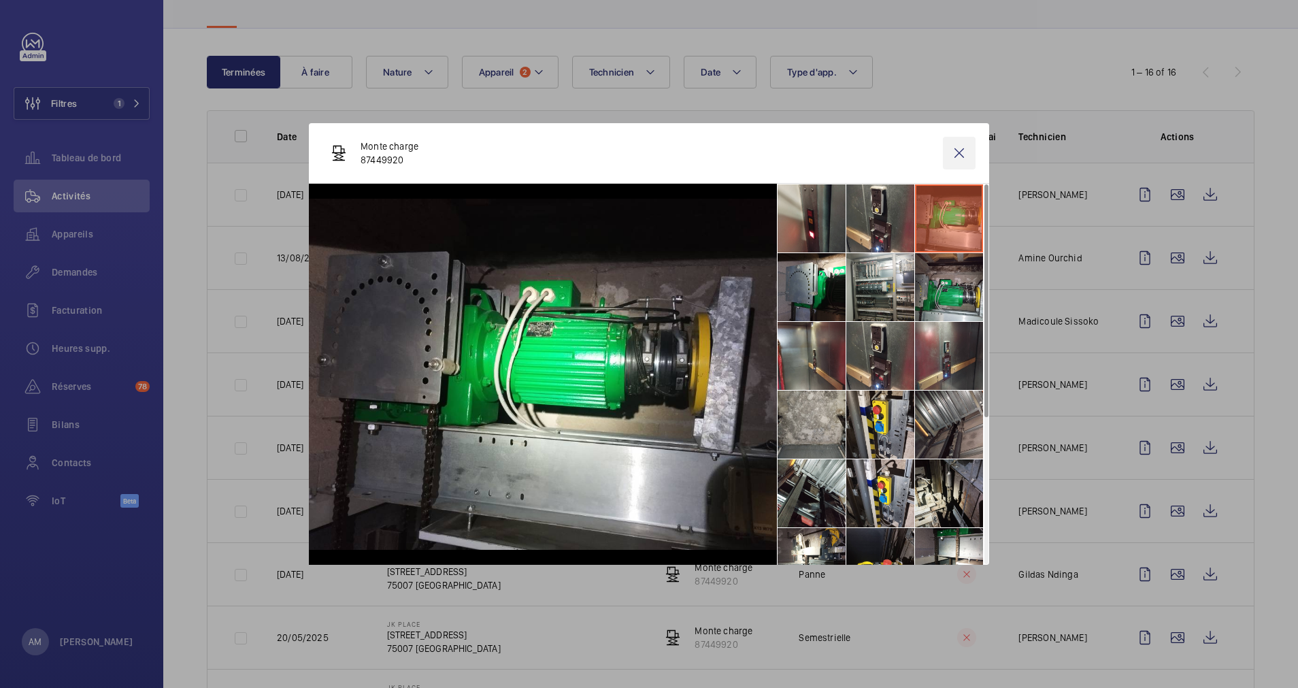
click at [958, 146] on wm-front-icon-button at bounding box center [959, 153] width 33 height 33
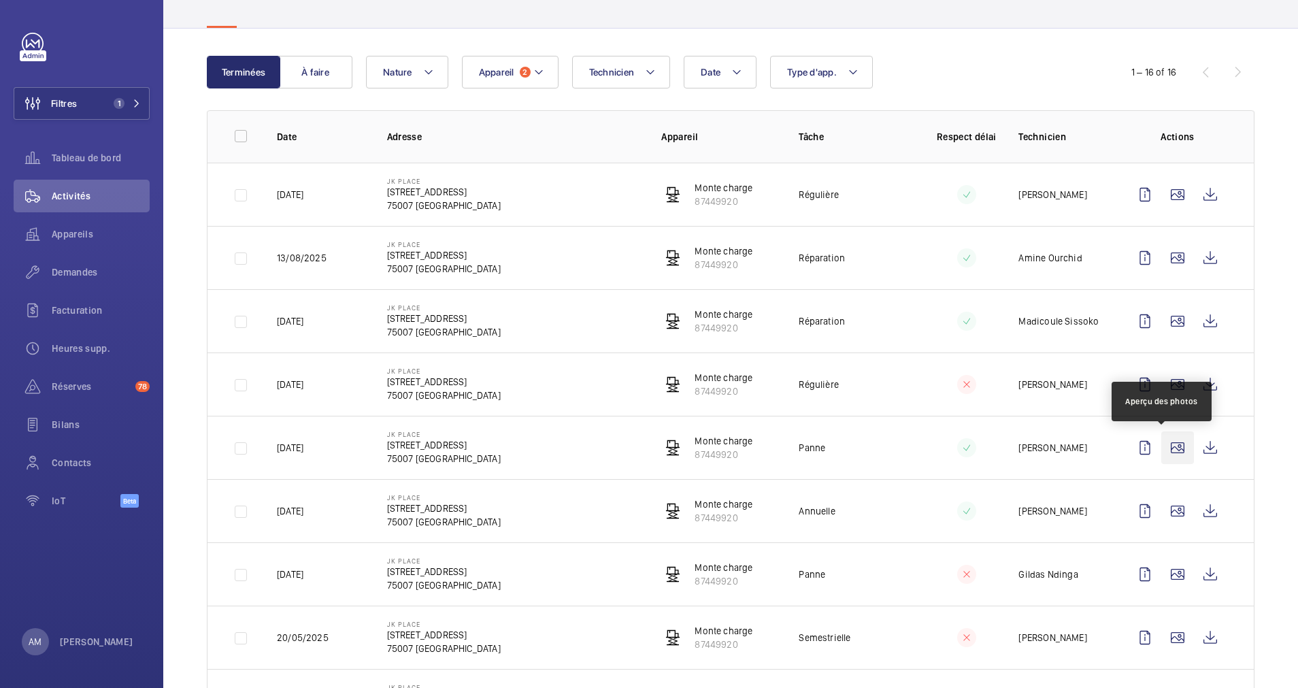
click at [1165, 443] on wm-front-icon-button at bounding box center [1177, 447] width 33 height 33
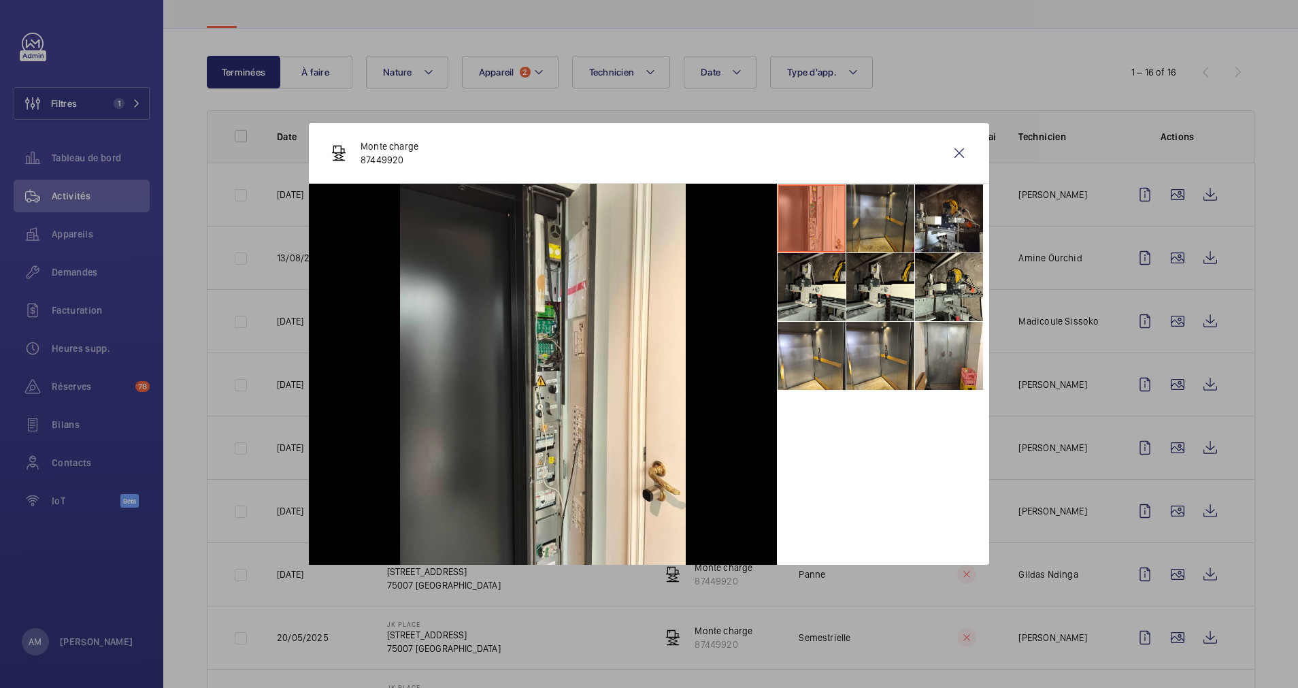
click at [875, 231] on li at bounding box center [880, 218] width 68 height 68
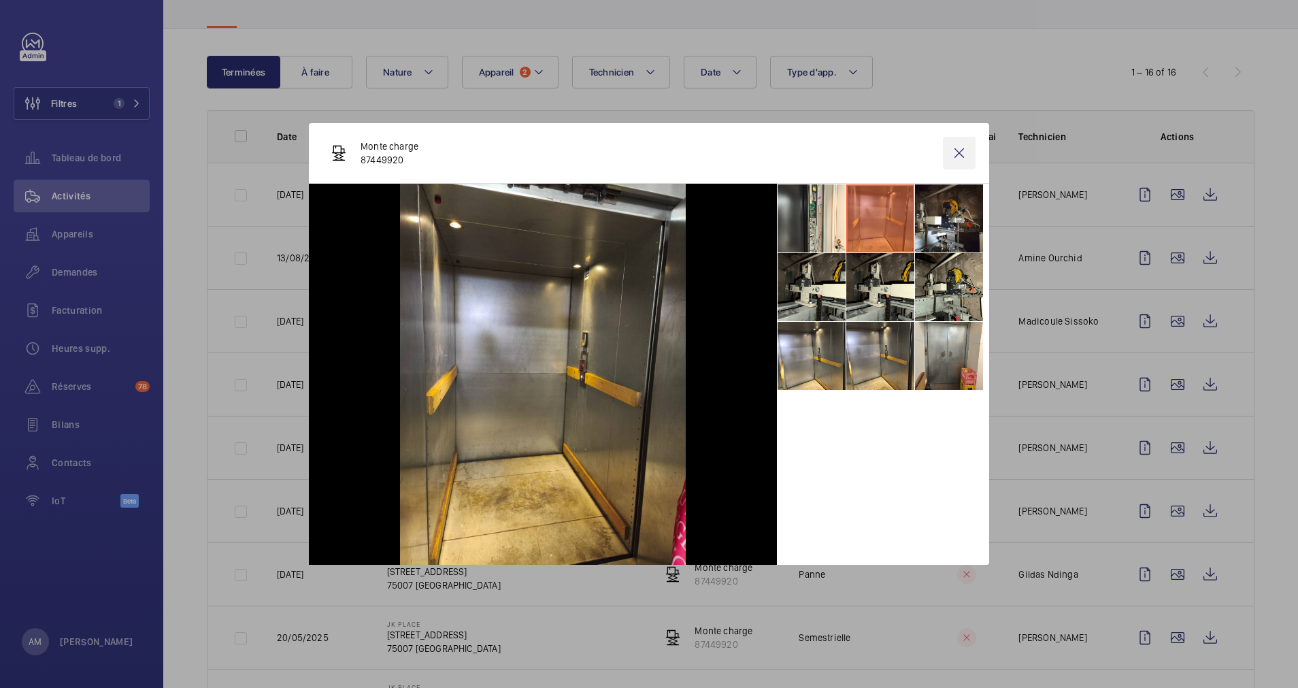
click at [950, 161] on wm-front-icon-button at bounding box center [959, 153] width 33 height 33
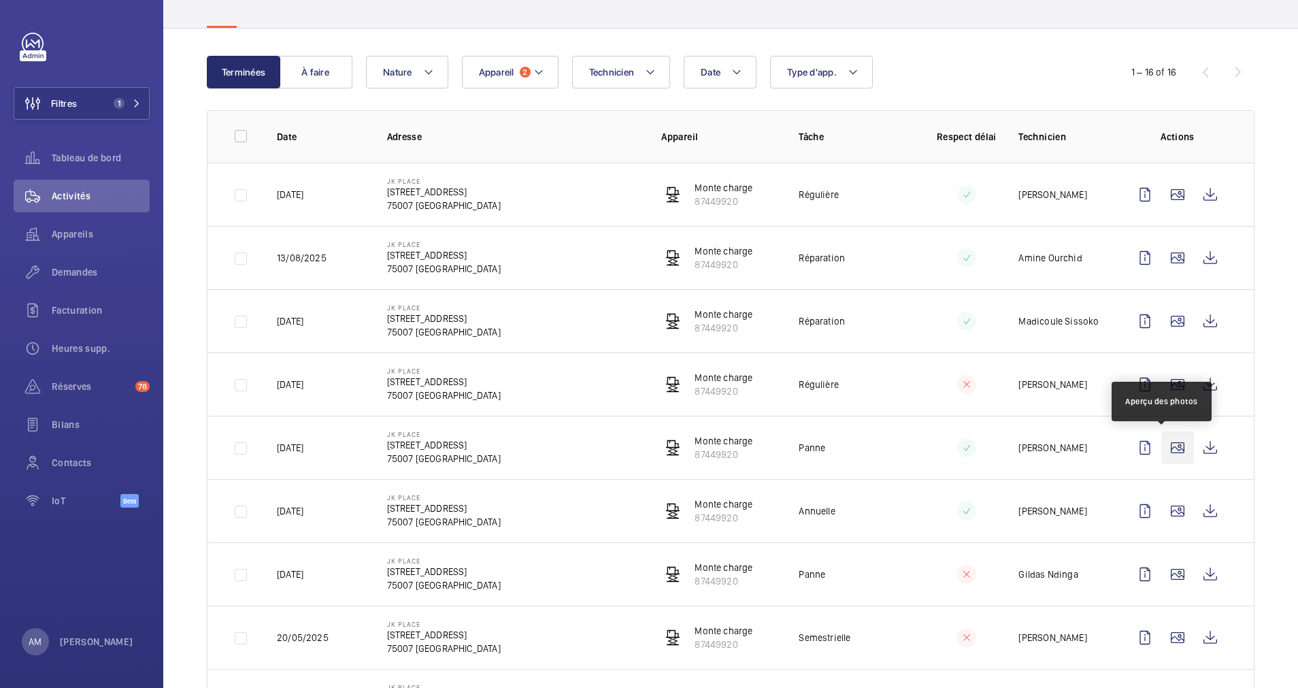
click at [1161, 448] on wm-front-icon-button at bounding box center [1177, 447] width 33 height 33
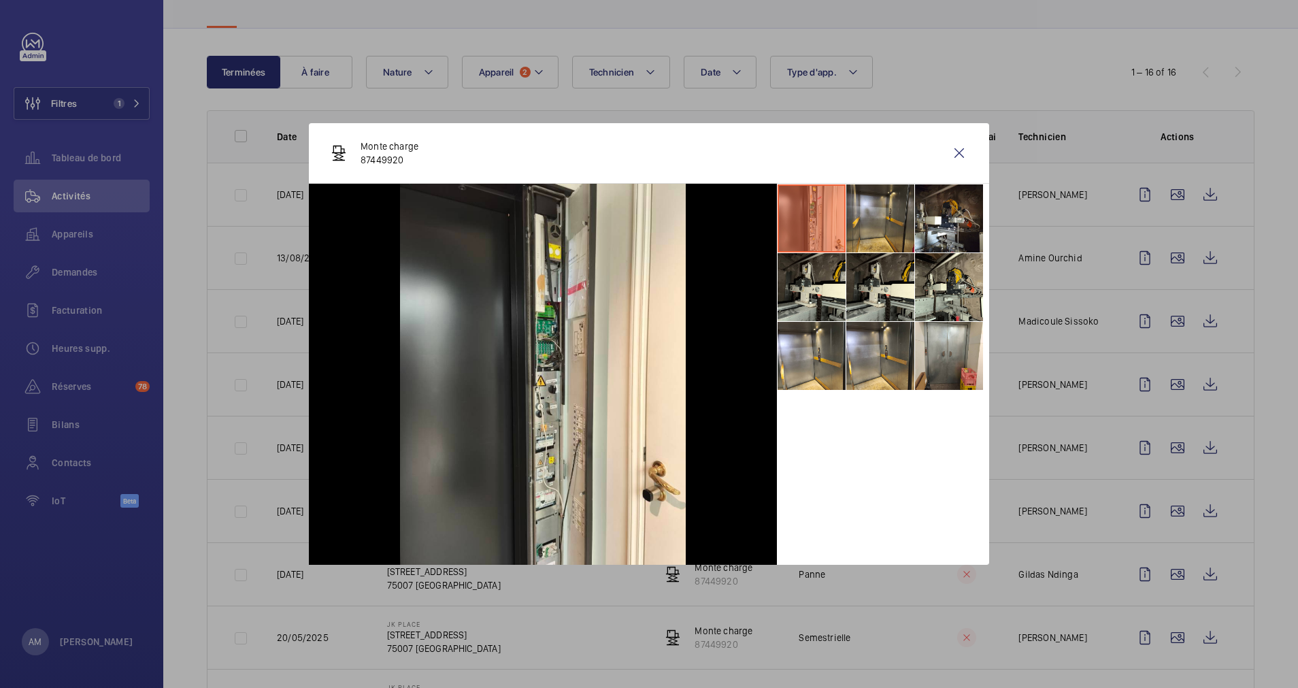
click at [1159, 502] on div at bounding box center [649, 344] width 1298 height 688
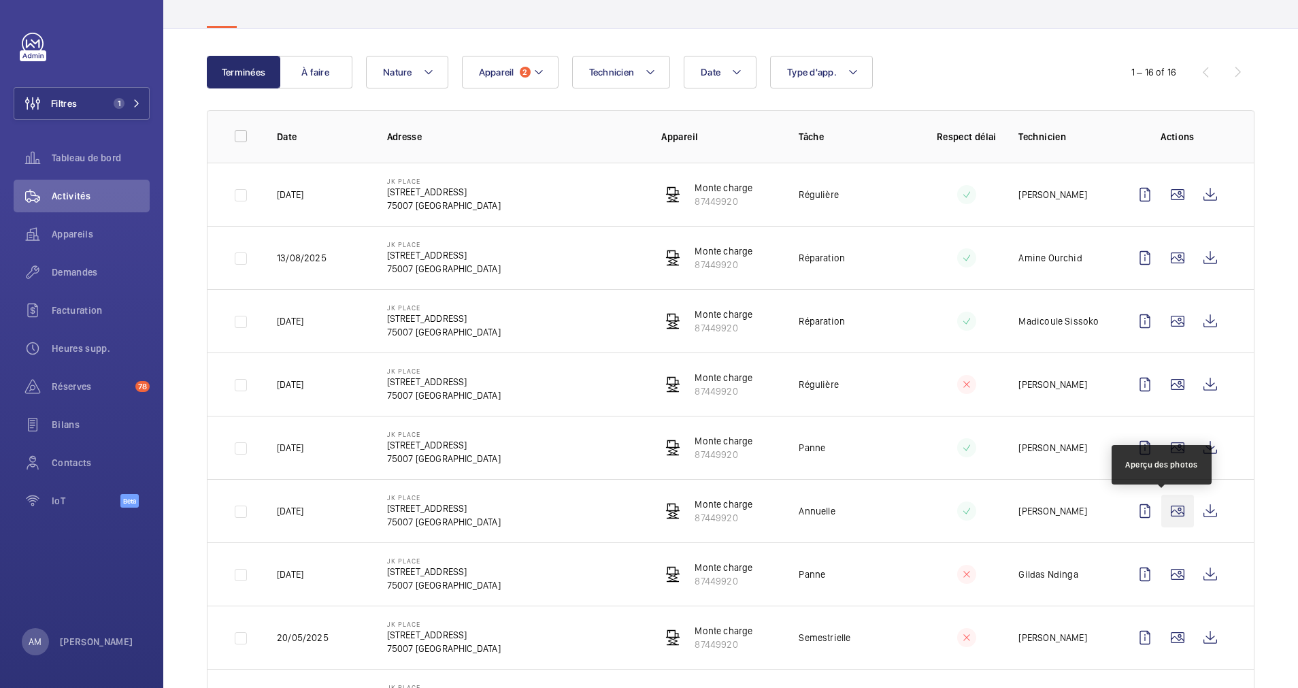
click at [1161, 508] on wm-front-icon-button at bounding box center [1177, 510] width 33 height 33
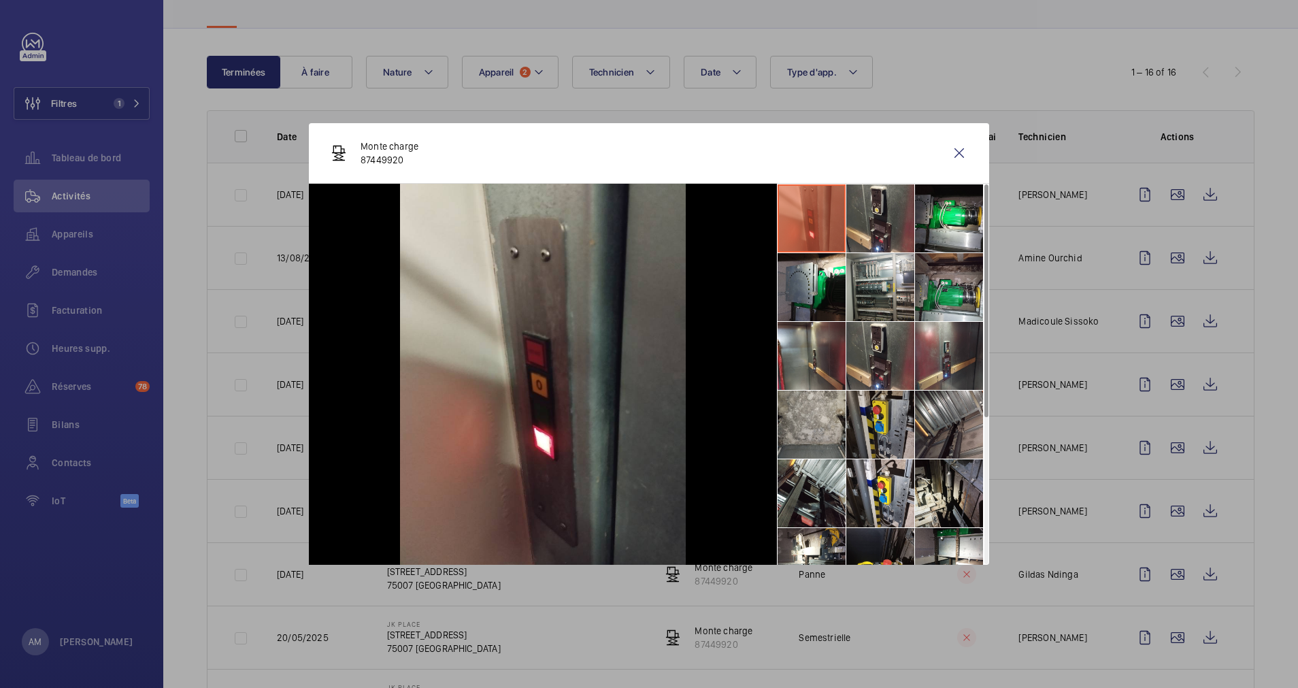
click at [877, 424] on li at bounding box center [880, 424] width 68 height 68
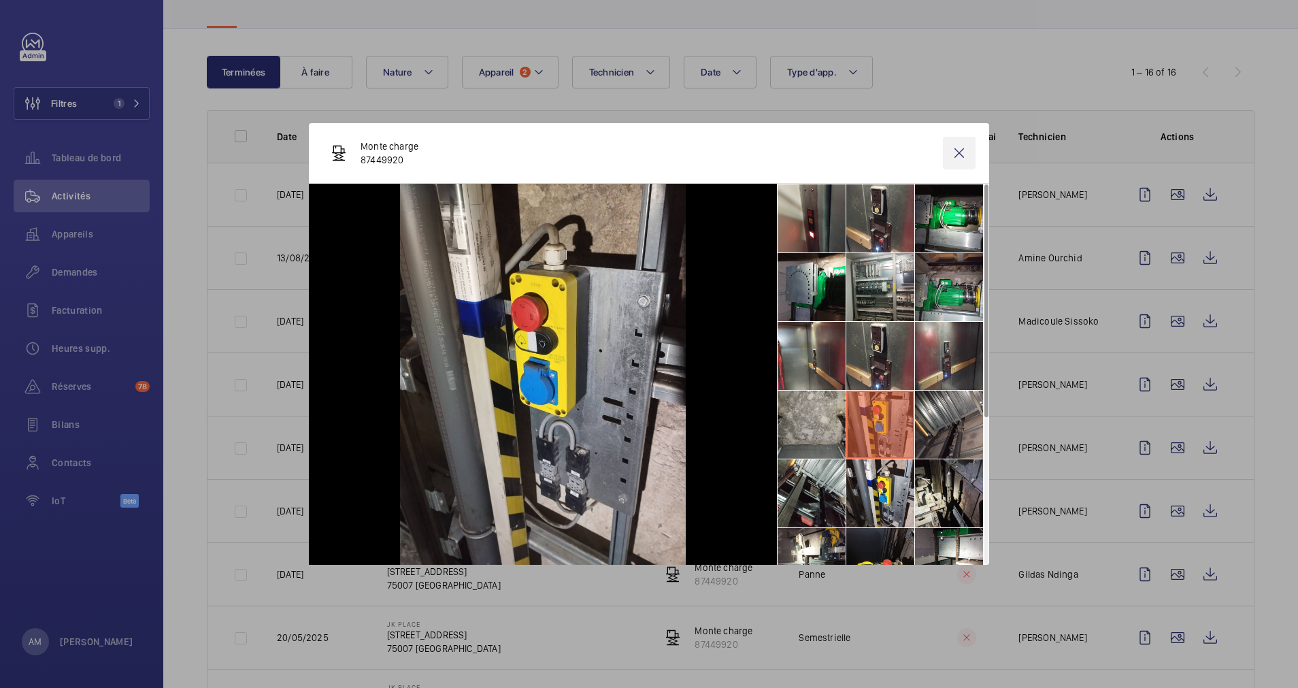
click at [960, 152] on wm-front-icon-button at bounding box center [959, 153] width 33 height 33
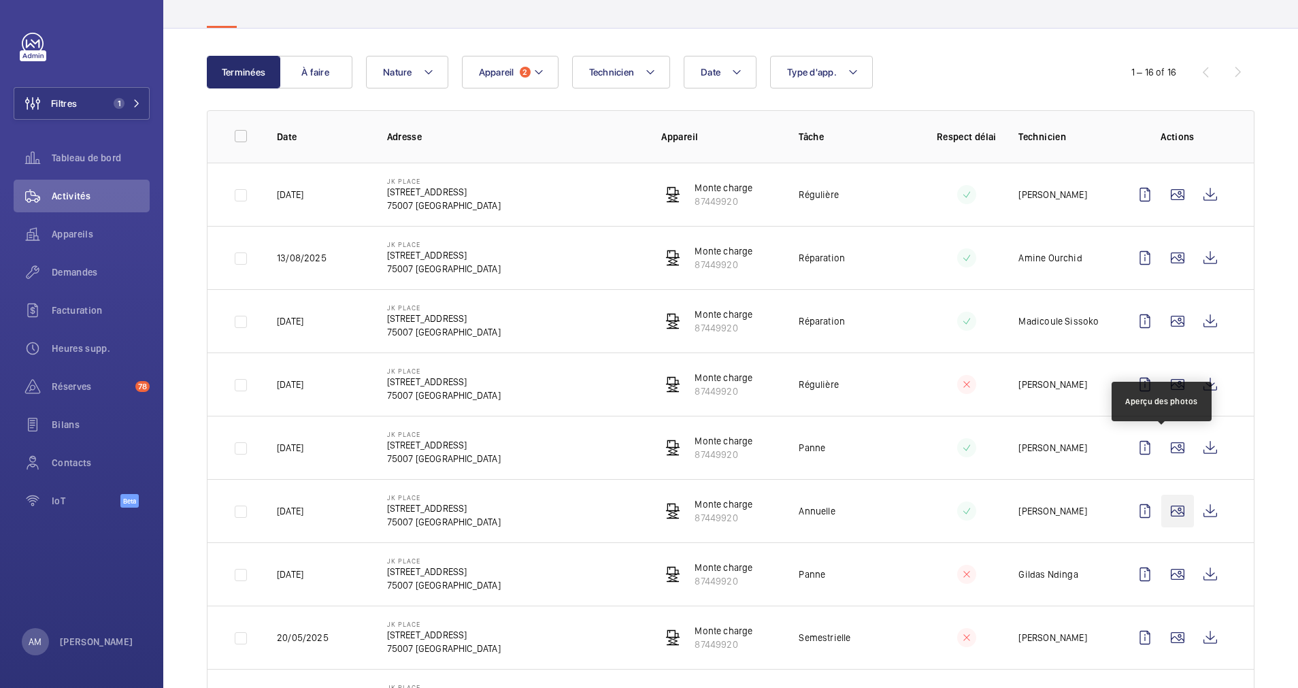
scroll to position [204, 0]
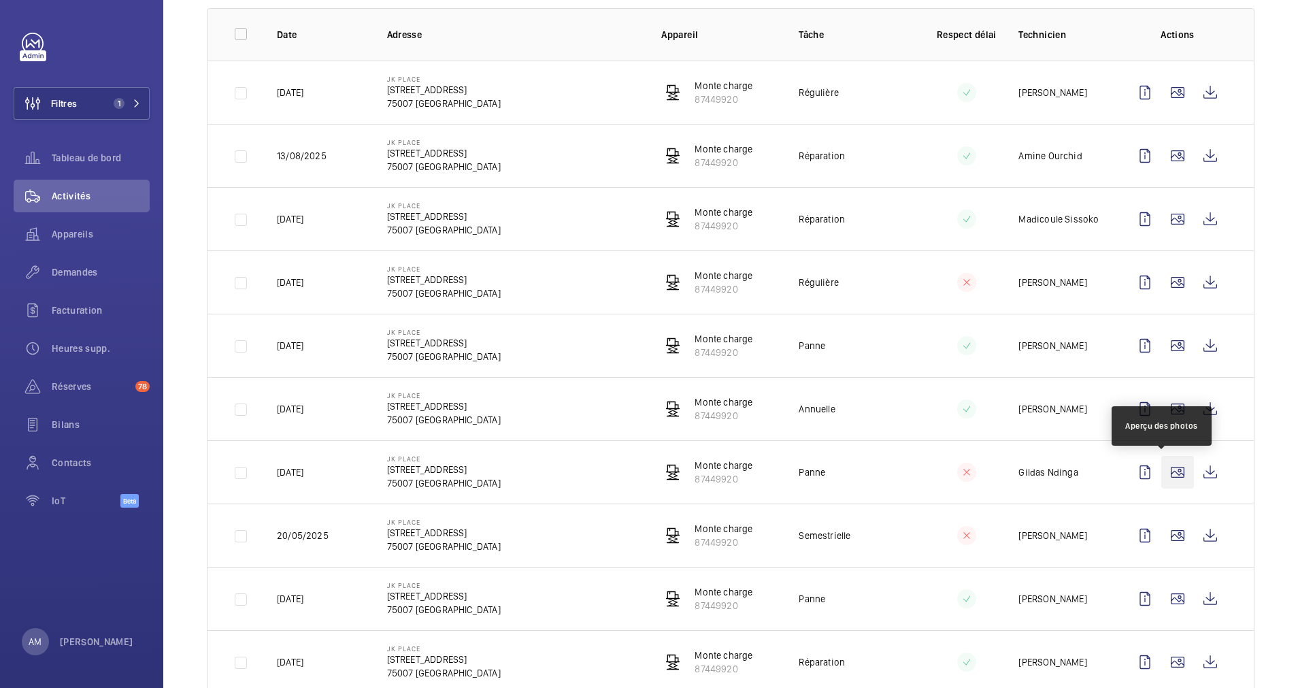
click at [1164, 469] on wm-front-icon-button at bounding box center [1177, 472] width 33 height 33
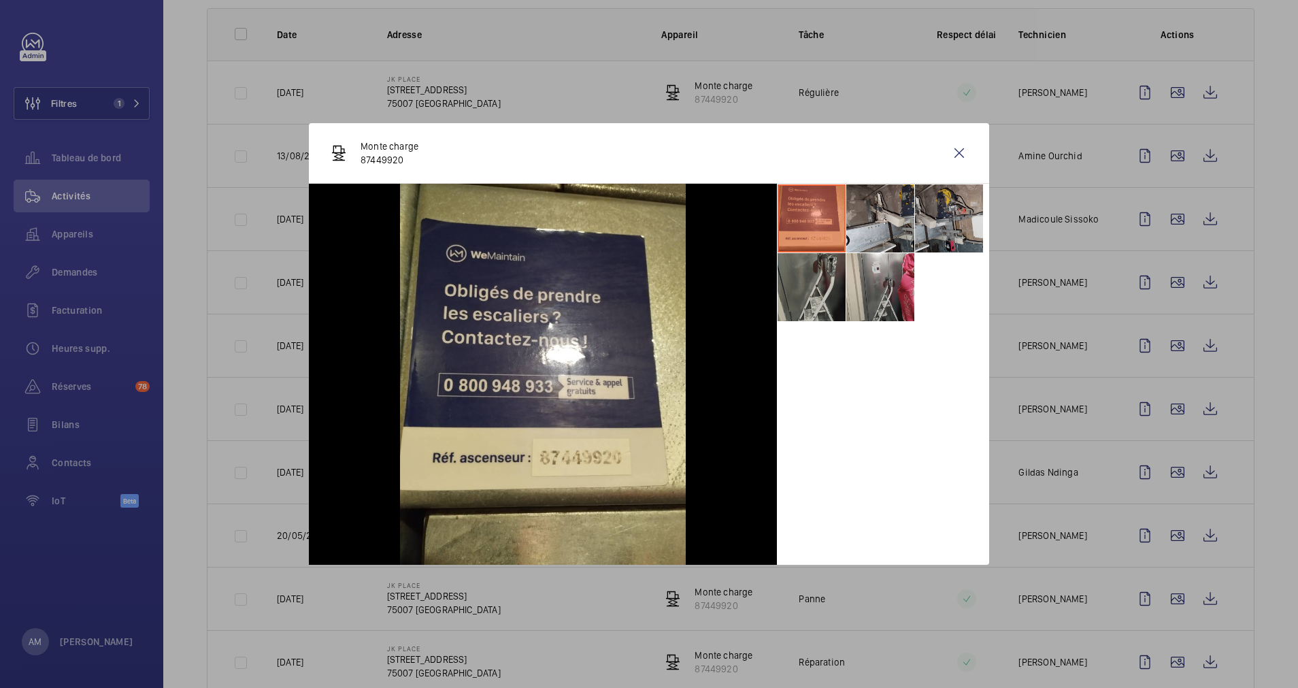
click at [807, 284] on li at bounding box center [811, 287] width 68 height 68
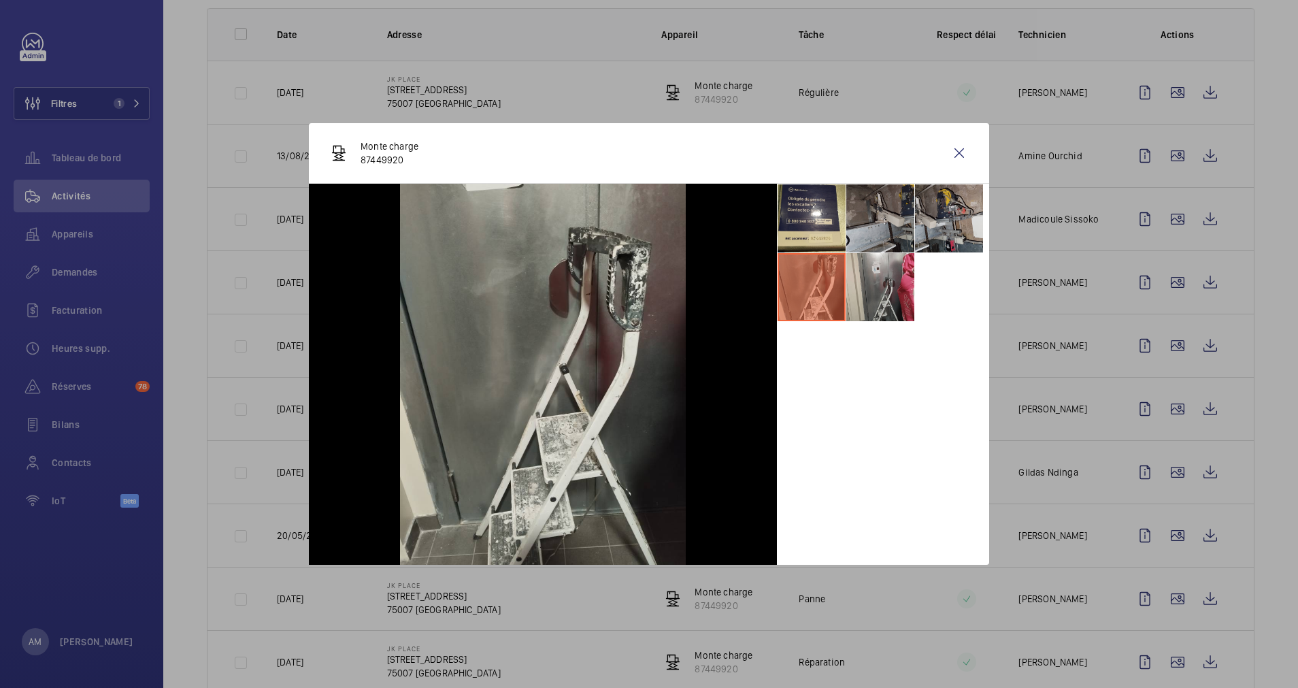
click at [870, 225] on li at bounding box center [880, 218] width 68 height 68
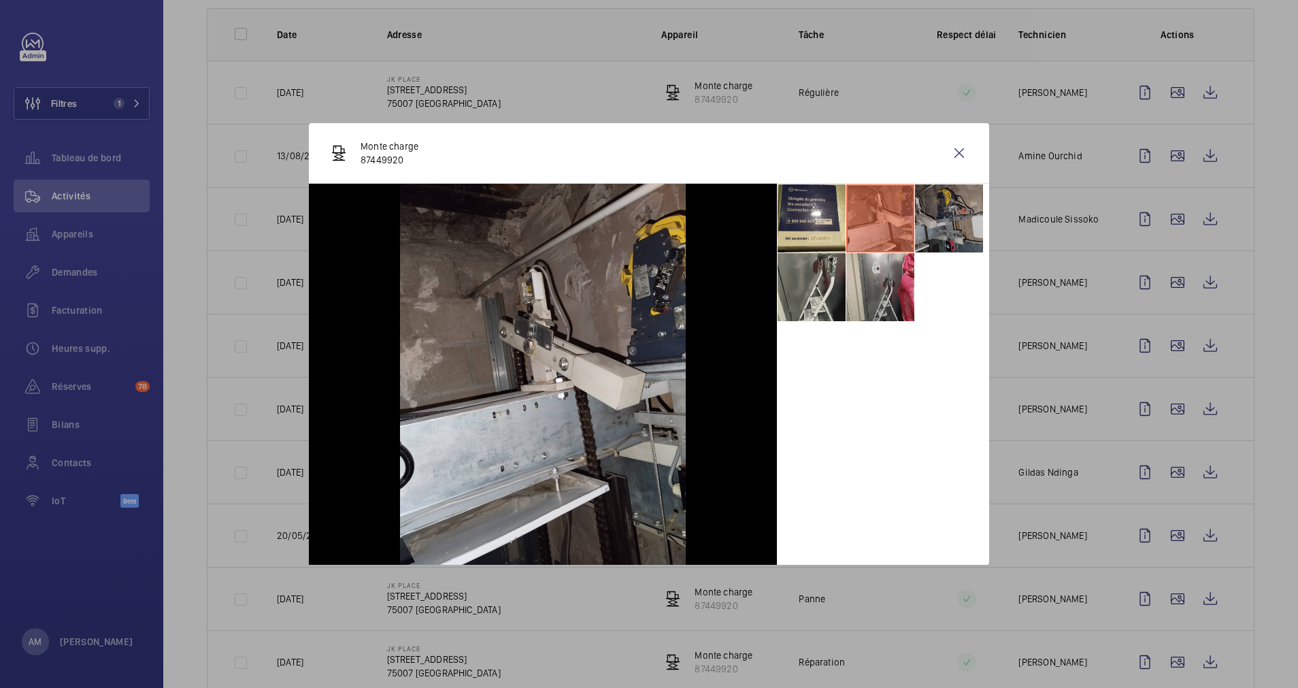
click at [936, 226] on li at bounding box center [949, 218] width 68 height 68
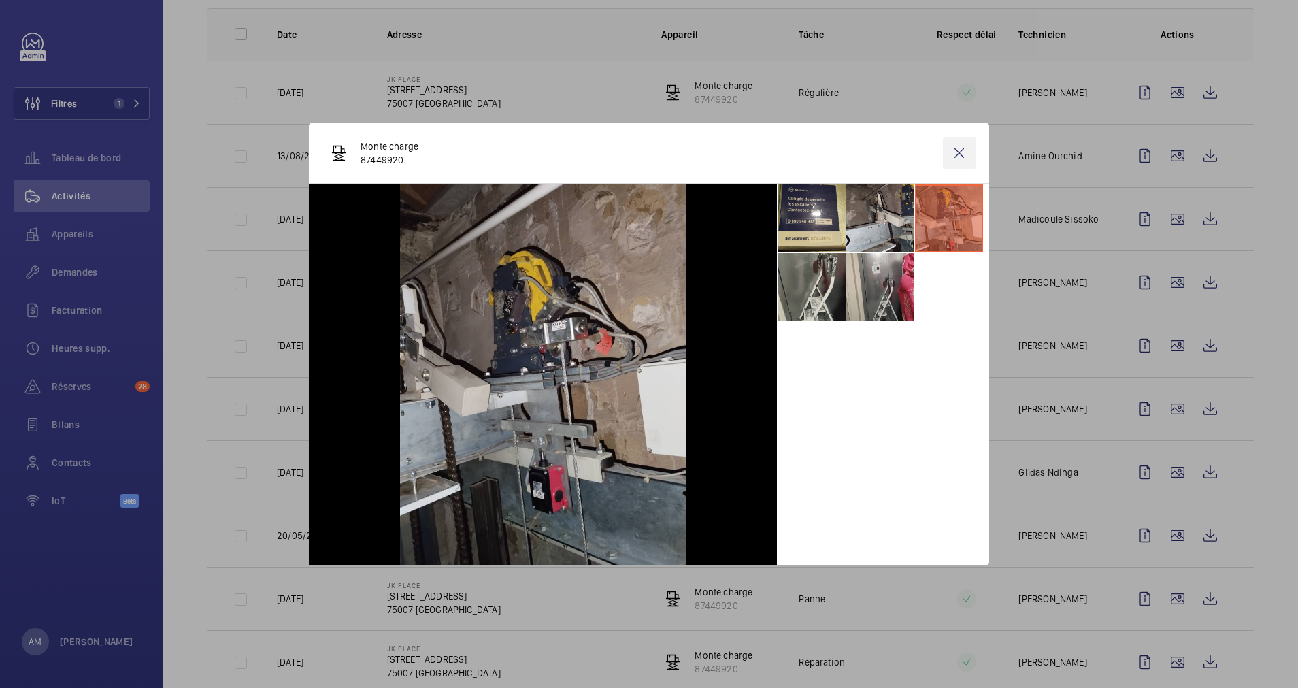
click at [956, 141] on wm-front-icon-button at bounding box center [959, 153] width 33 height 33
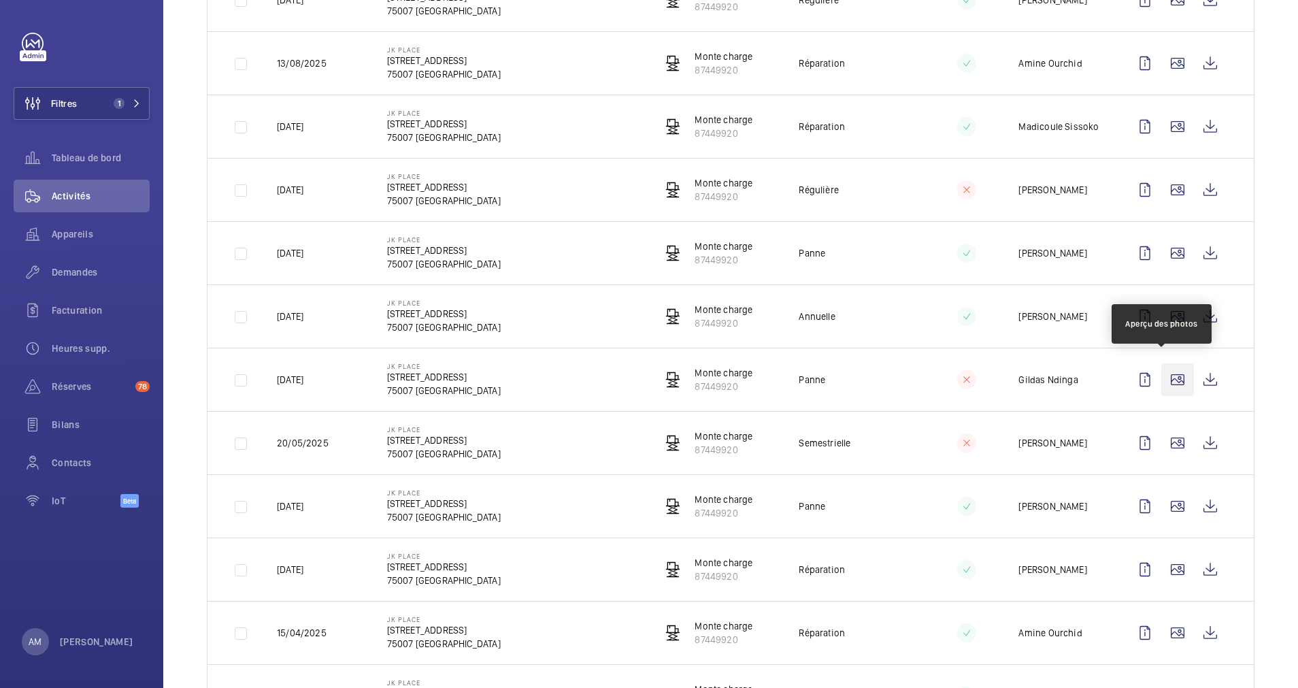
scroll to position [306, 0]
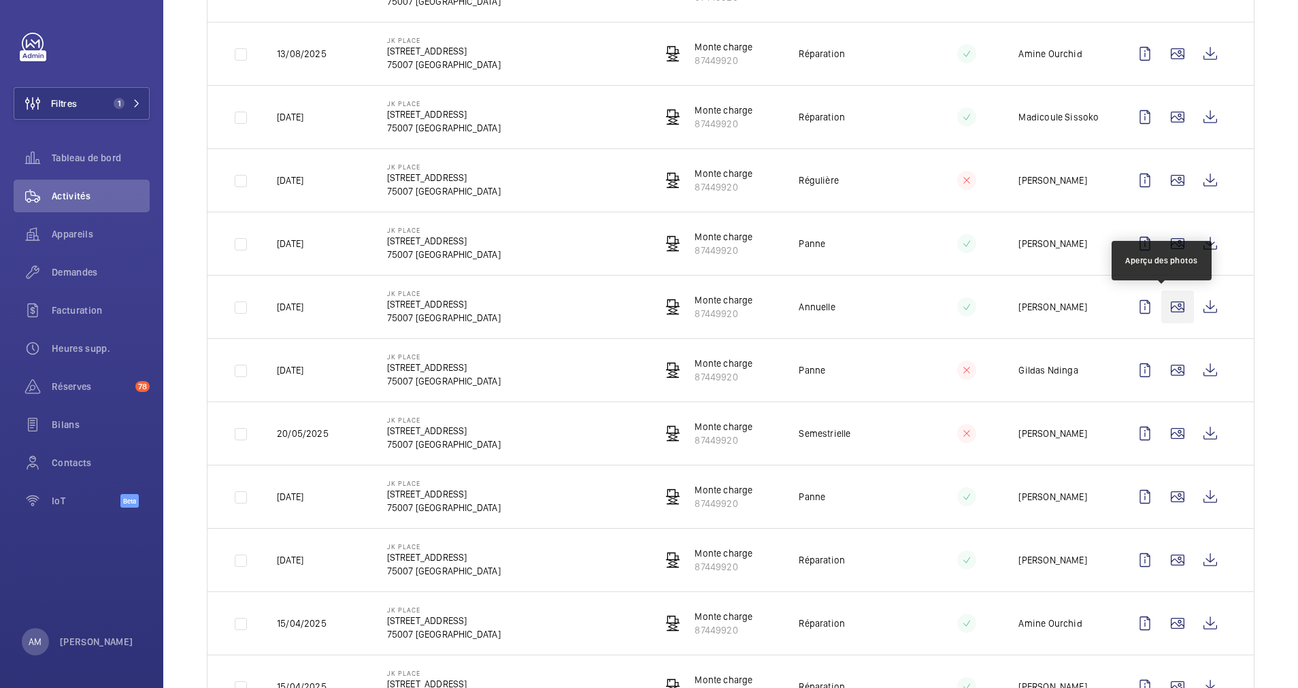
click at [1161, 310] on wm-front-icon-button at bounding box center [1177, 306] width 33 height 33
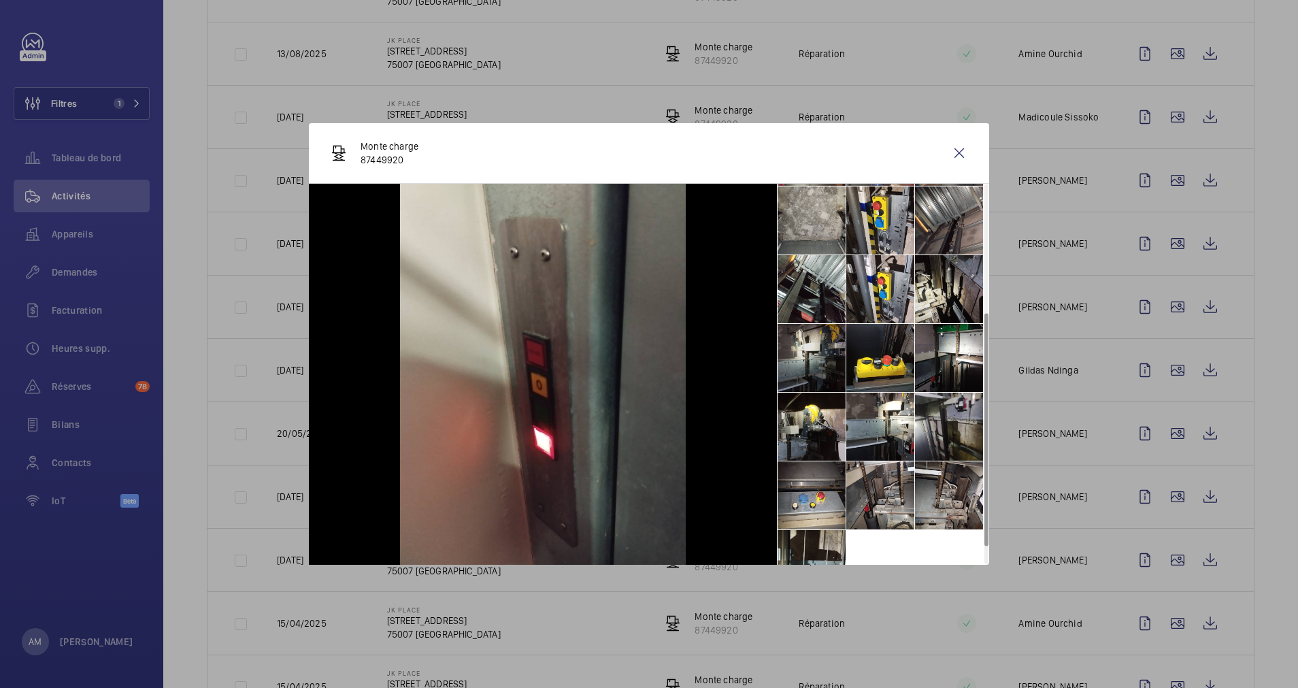
scroll to position [238, 0]
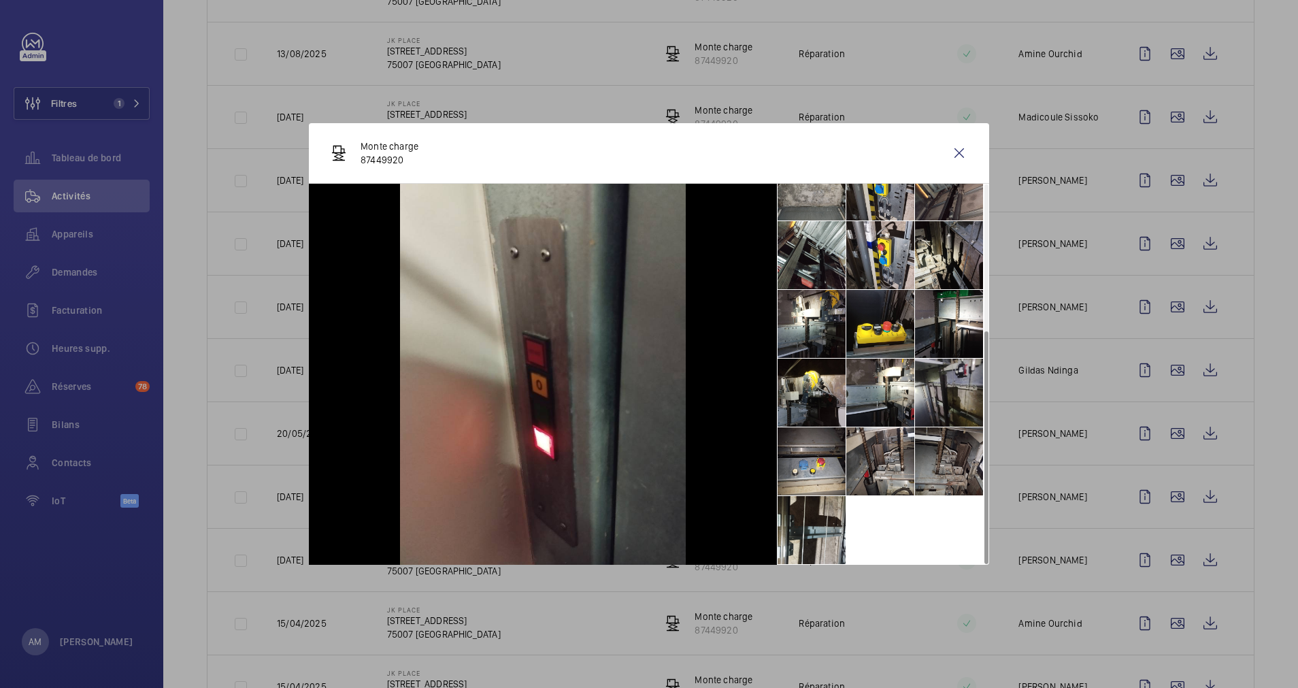
click at [951, 456] on li at bounding box center [949, 461] width 68 height 68
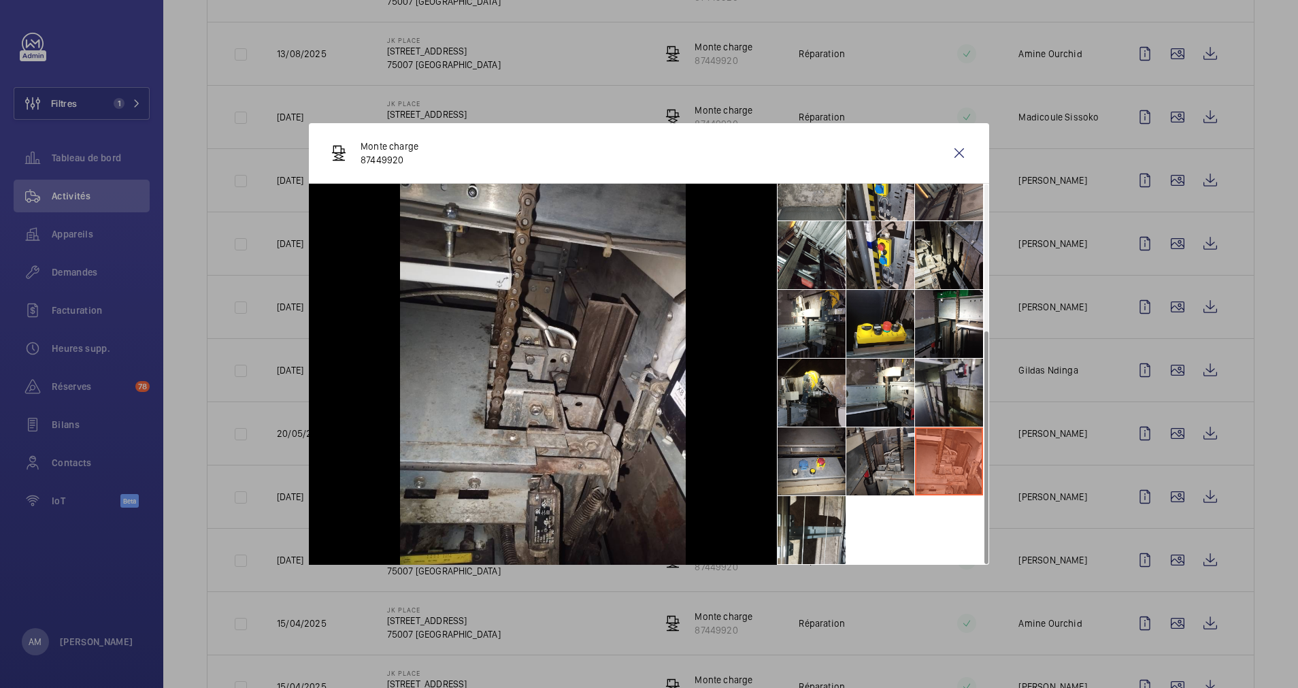
click at [879, 458] on li at bounding box center [880, 461] width 68 height 68
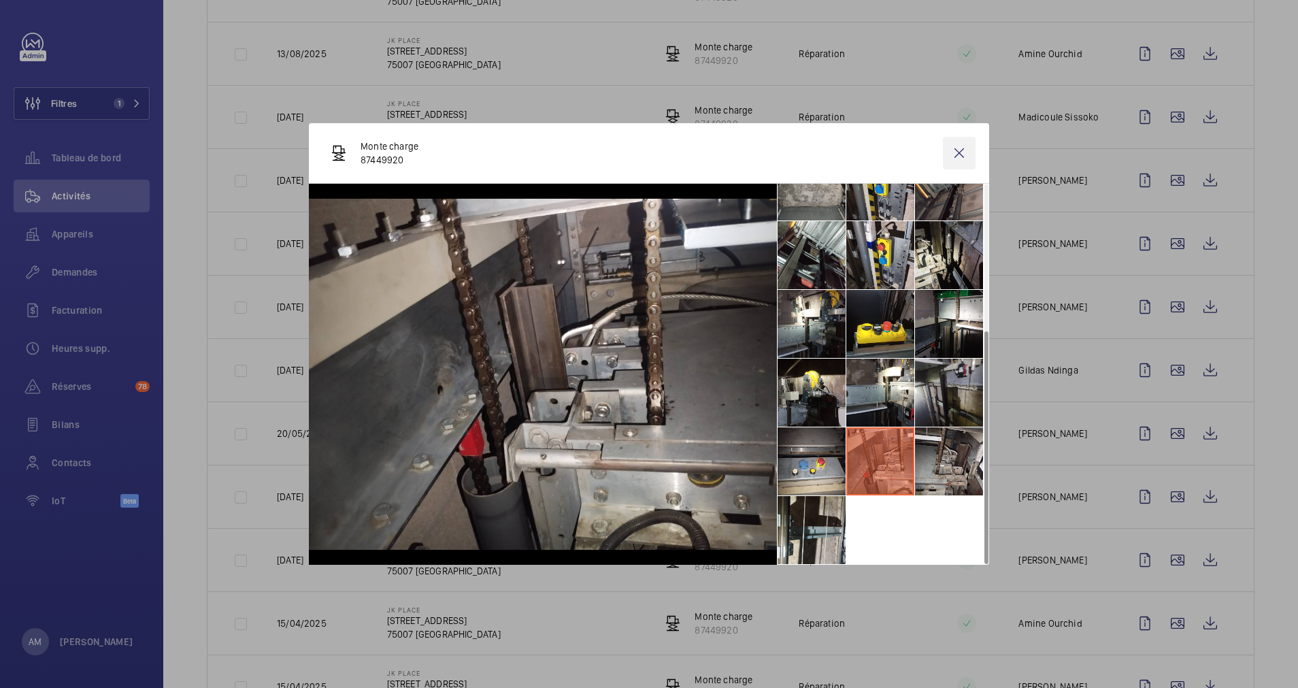
click at [957, 156] on wm-front-icon-button at bounding box center [959, 153] width 33 height 33
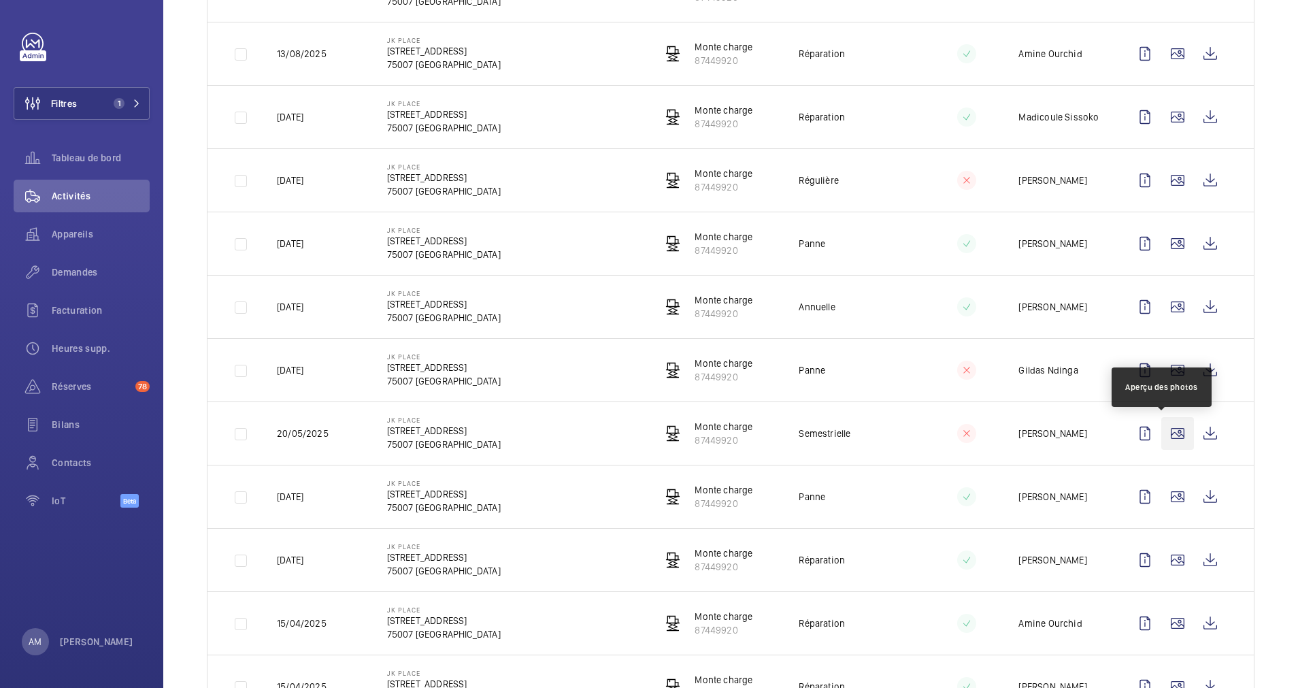
scroll to position [408, 0]
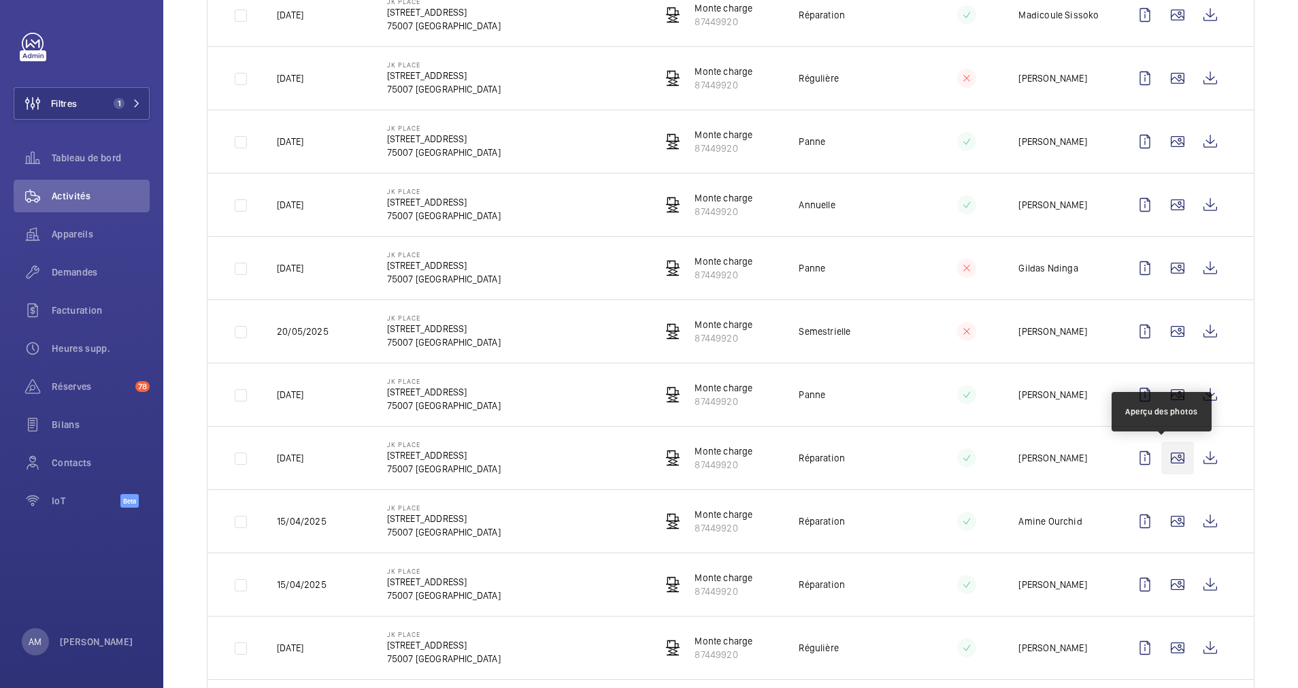
click at [1161, 456] on wm-front-icon-button at bounding box center [1177, 457] width 33 height 33
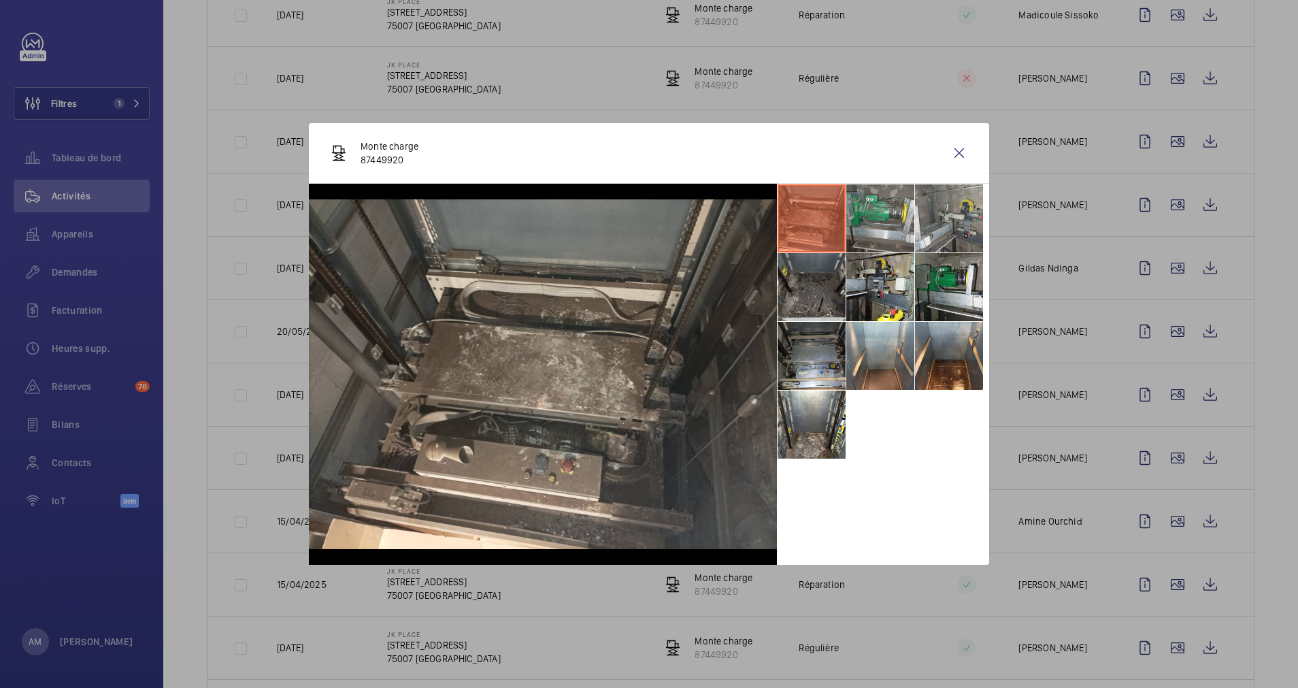
click at [811, 284] on li at bounding box center [811, 287] width 68 height 68
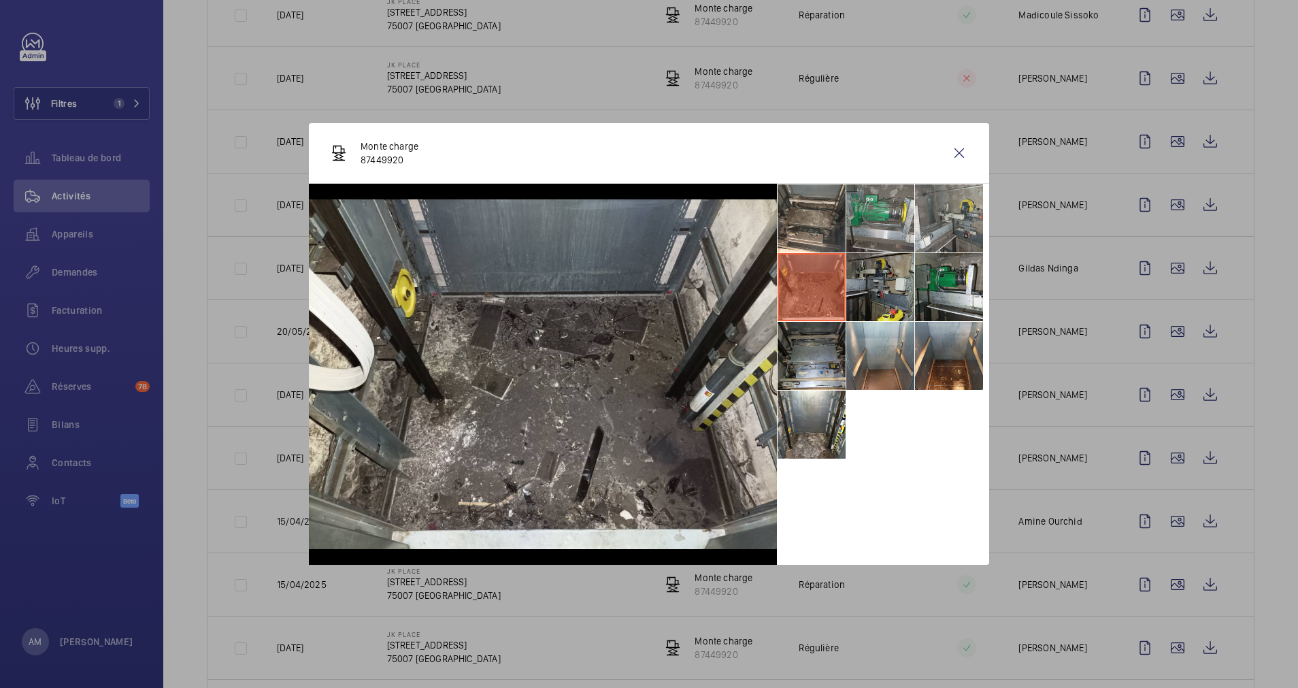
click at [872, 283] on li at bounding box center [880, 287] width 68 height 68
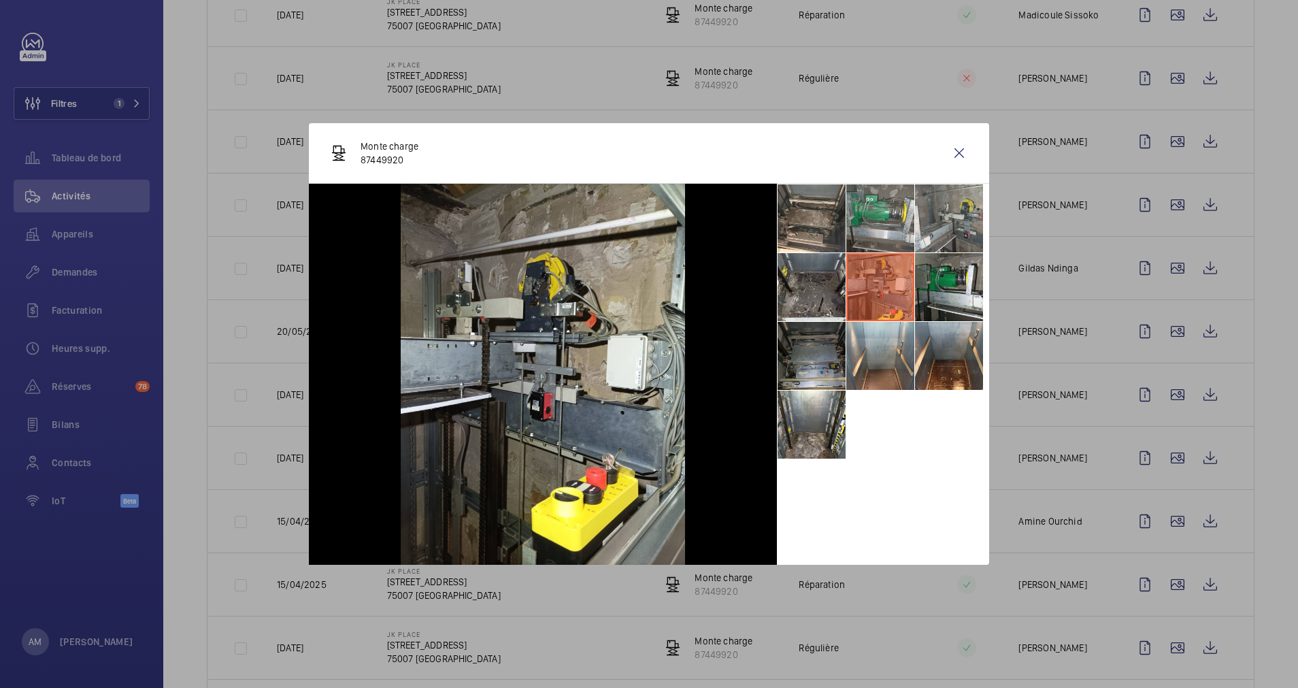
click at [814, 343] on li at bounding box center [811, 356] width 68 height 68
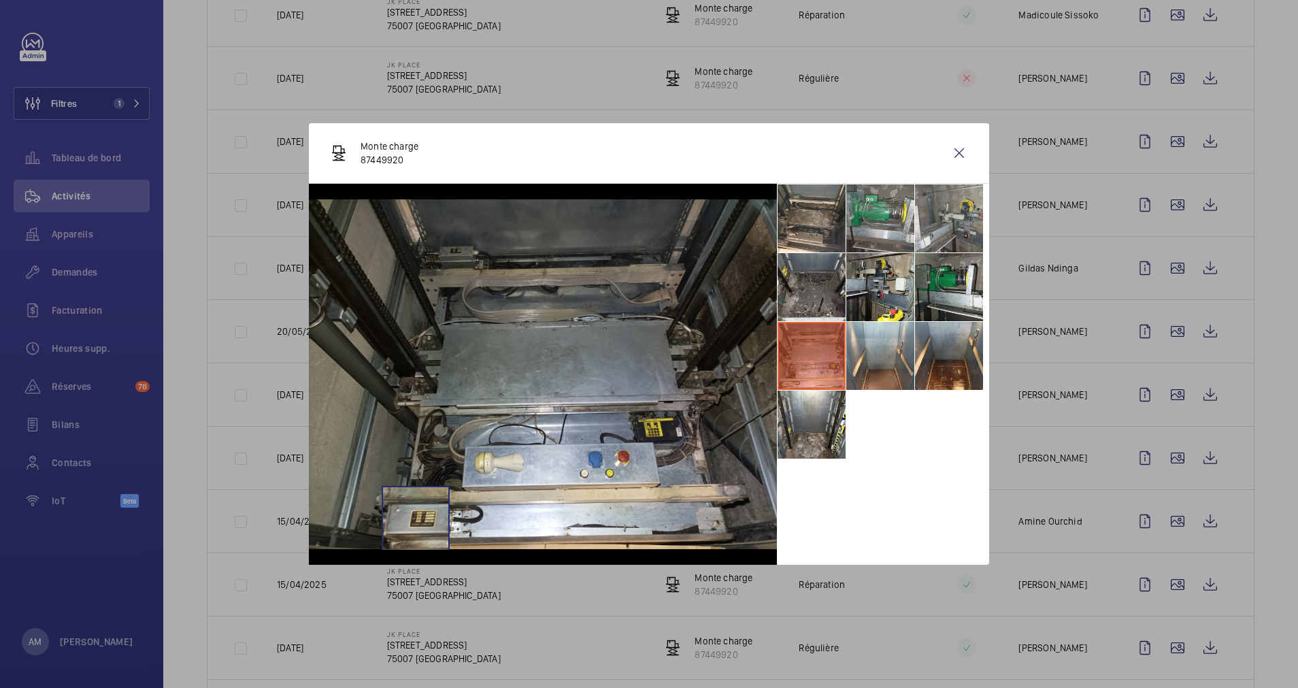
click at [416, 518] on img at bounding box center [543, 374] width 468 height 350
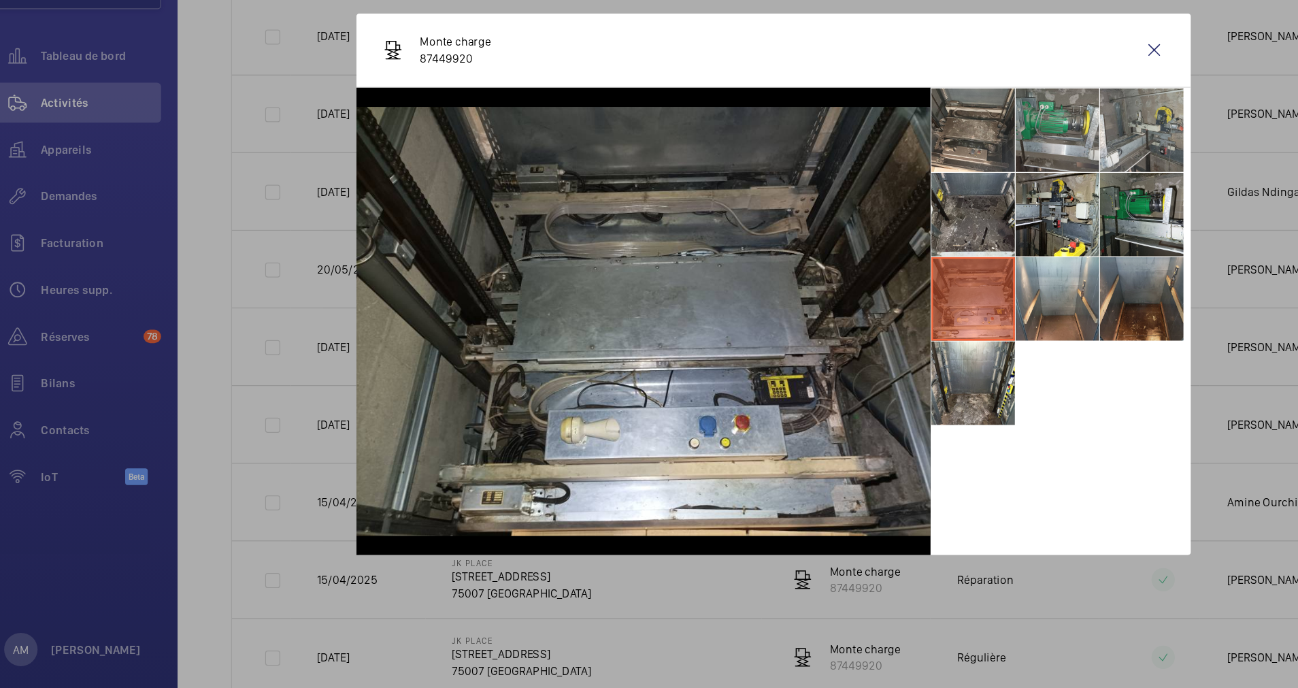
click at [934, 364] on li at bounding box center [949, 356] width 68 height 68
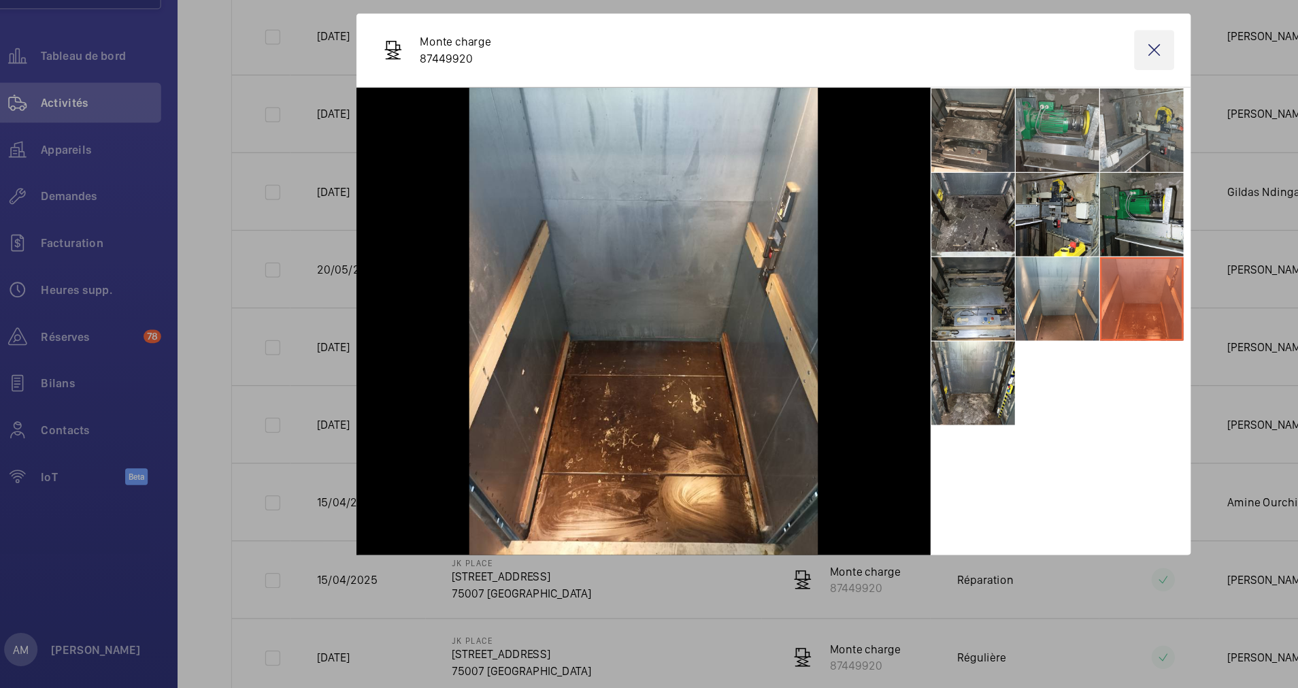
click at [961, 154] on wm-front-icon-button at bounding box center [959, 153] width 33 height 33
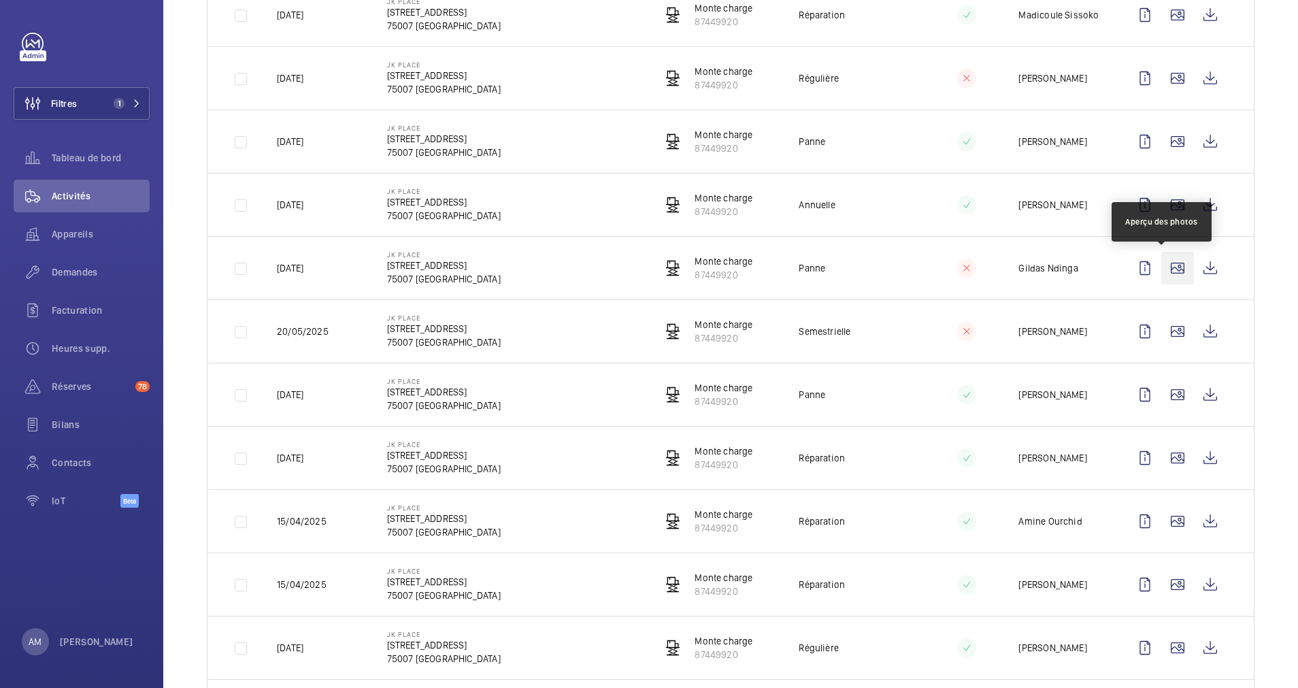
click at [1162, 269] on wm-front-icon-button at bounding box center [1177, 268] width 33 height 33
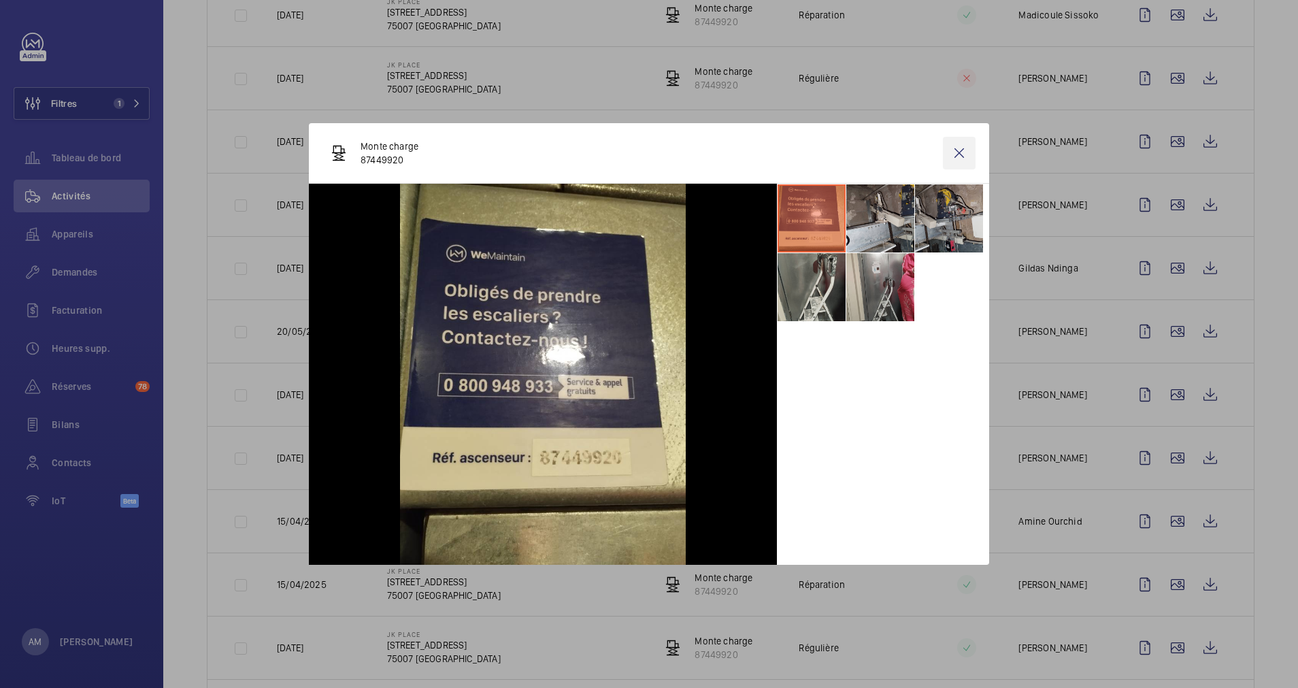
click at [958, 147] on wm-front-icon-button at bounding box center [959, 153] width 33 height 33
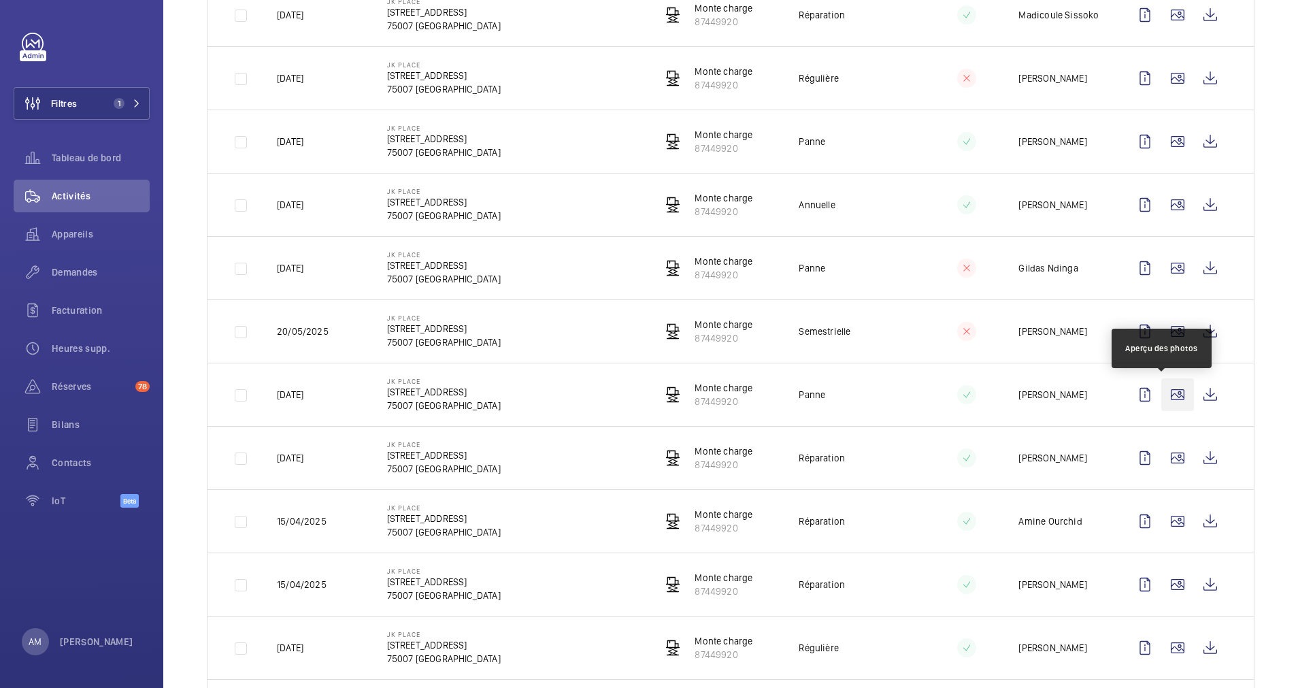
click at [1161, 394] on wm-front-icon-button at bounding box center [1177, 394] width 33 height 33
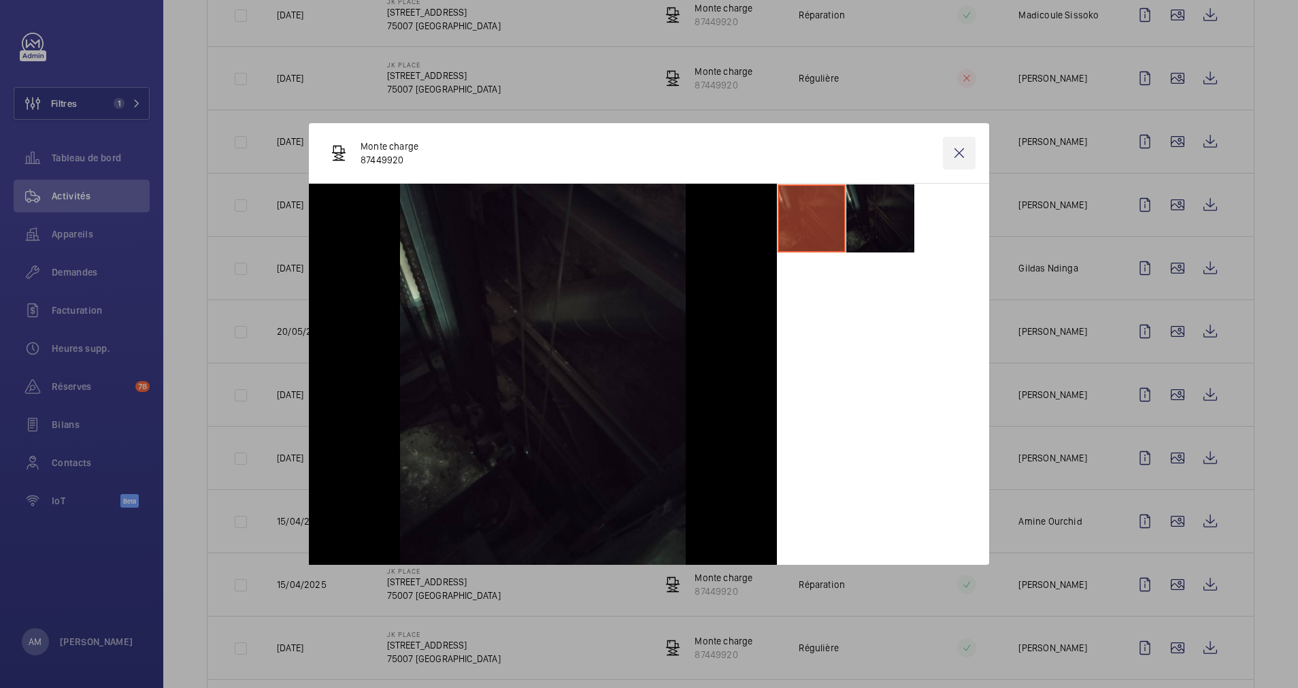
click at [951, 152] on wm-front-icon-button at bounding box center [959, 153] width 33 height 33
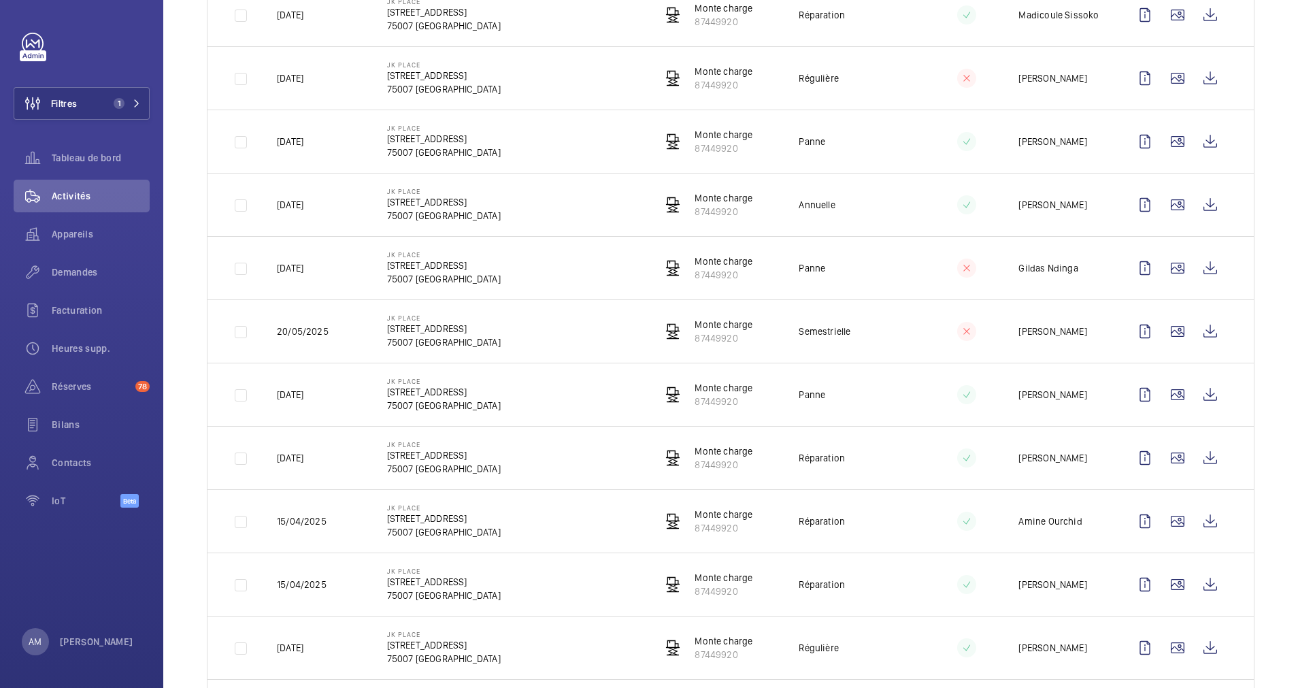
scroll to position [510, 0]
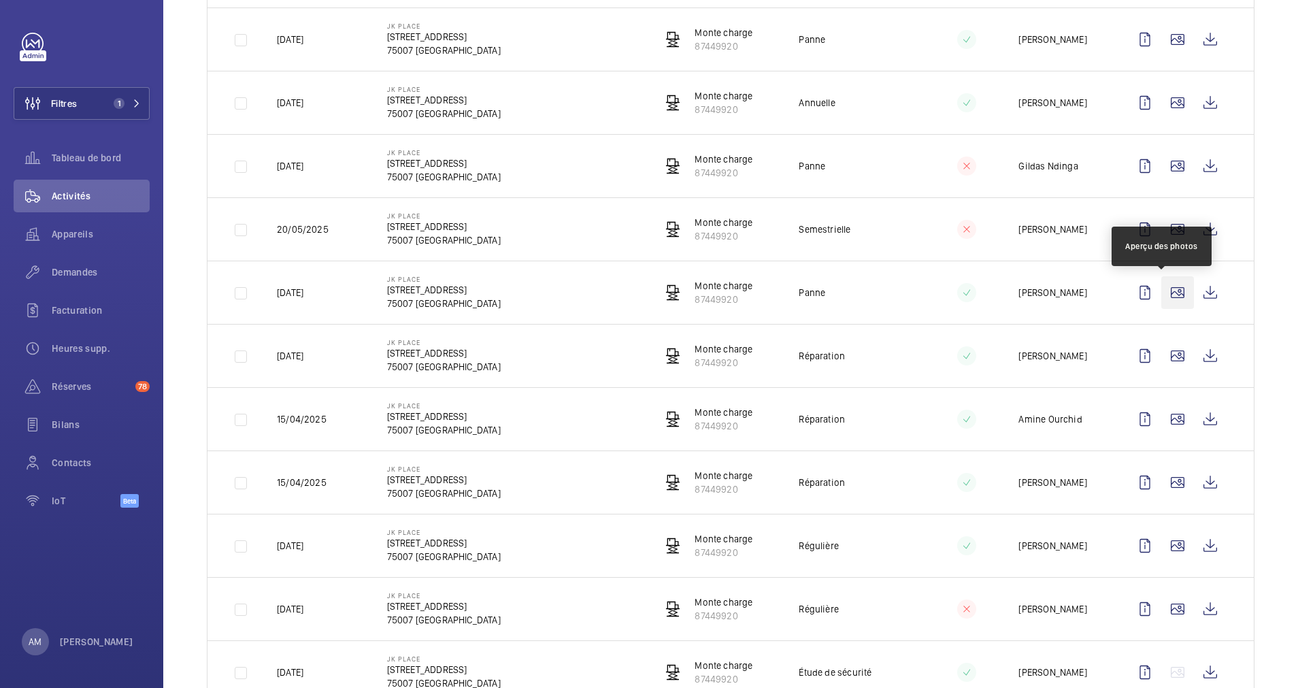
click at [1161, 298] on wm-front-icon-button at bounding box center [1177, 292] width 33 height 33
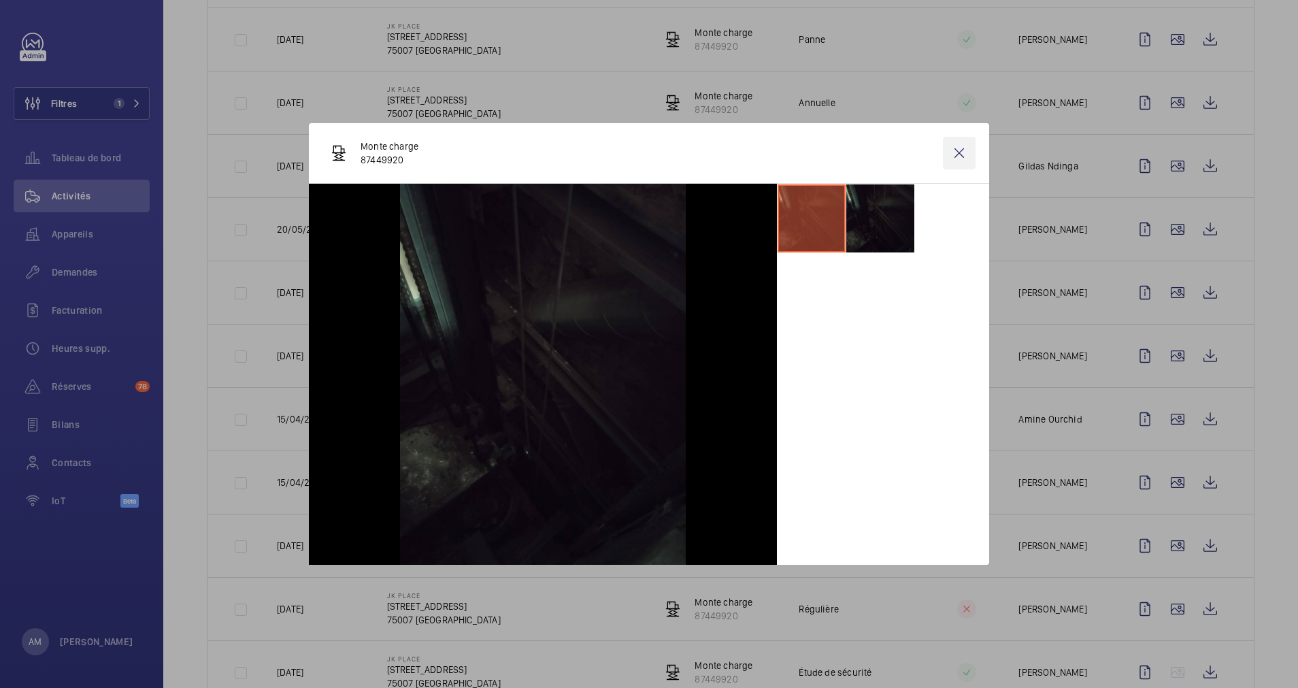
click at [960, 155] on wm-front-icon-button at bounding box center [959, 153] width 33 height 33
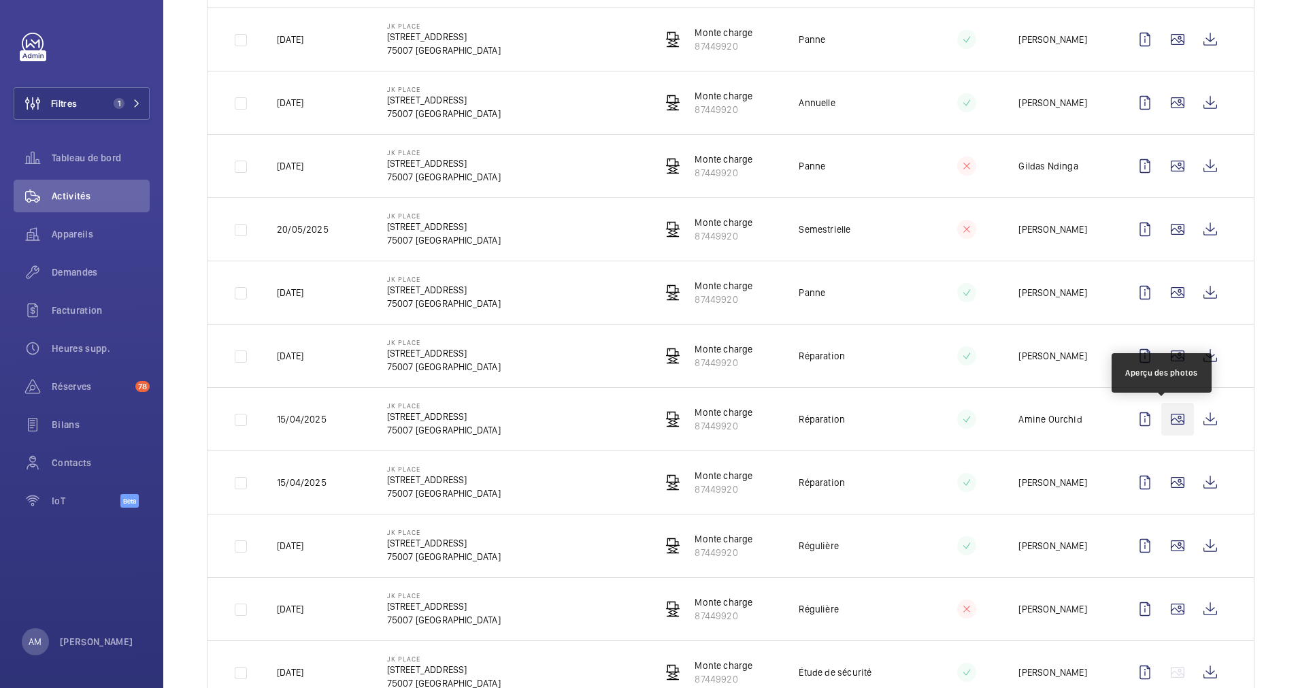
click at [1161, 418] on wm-front-icon-button at bounding box center [1177, 419] width 33 height 33
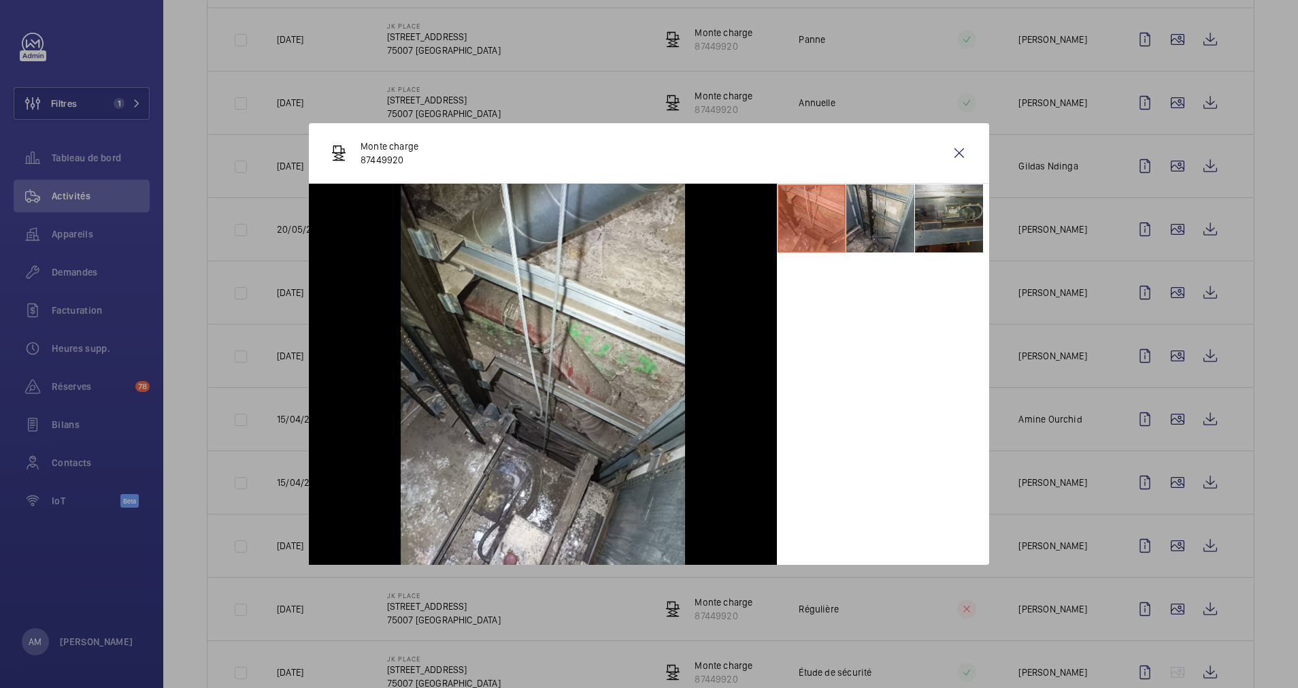
click at [950, 234] on li at bounding box center [949, 218] width 68 height 68
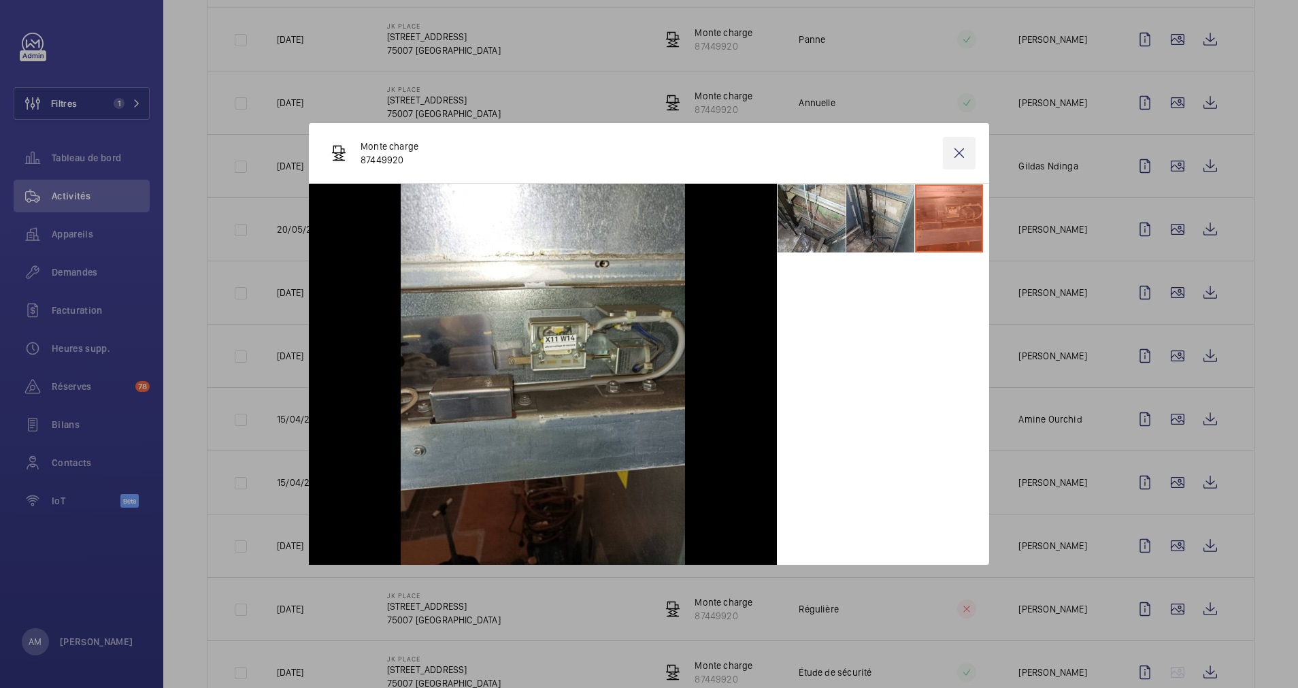
click at [958, 148] on wm-front-icon-button at bounding box center [959, 153] width 33 height 33
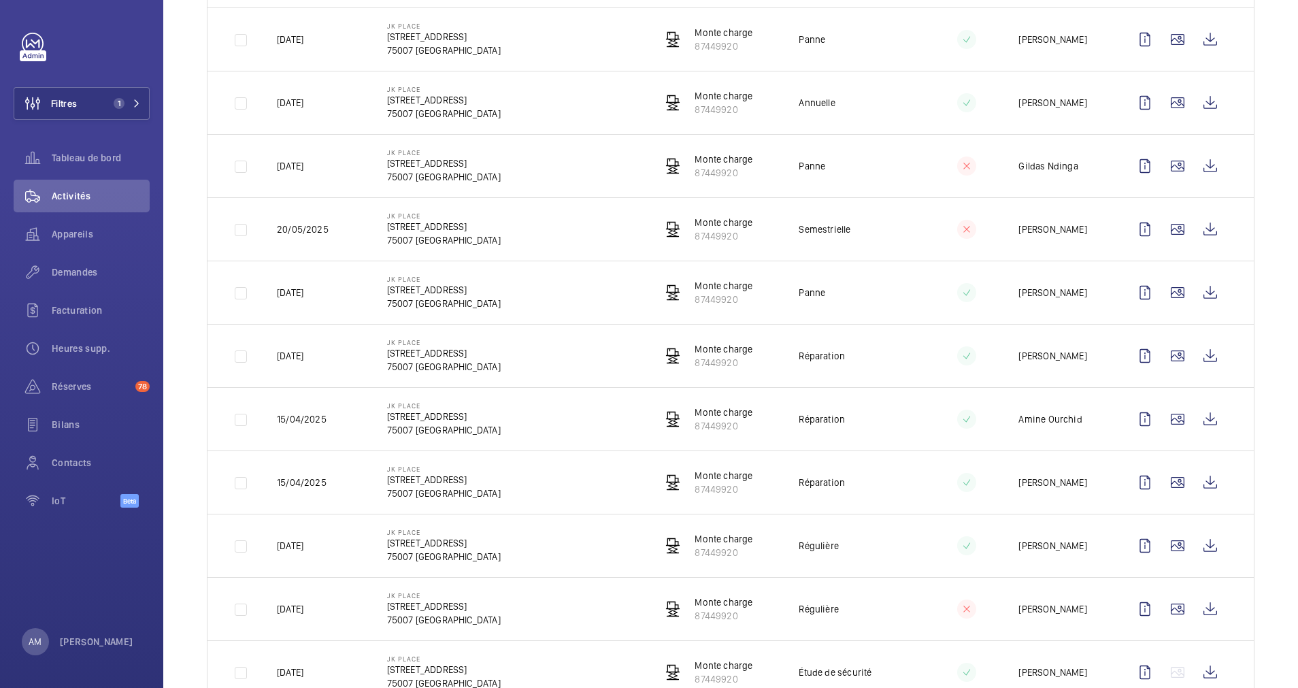
scroll to position [612, 0]
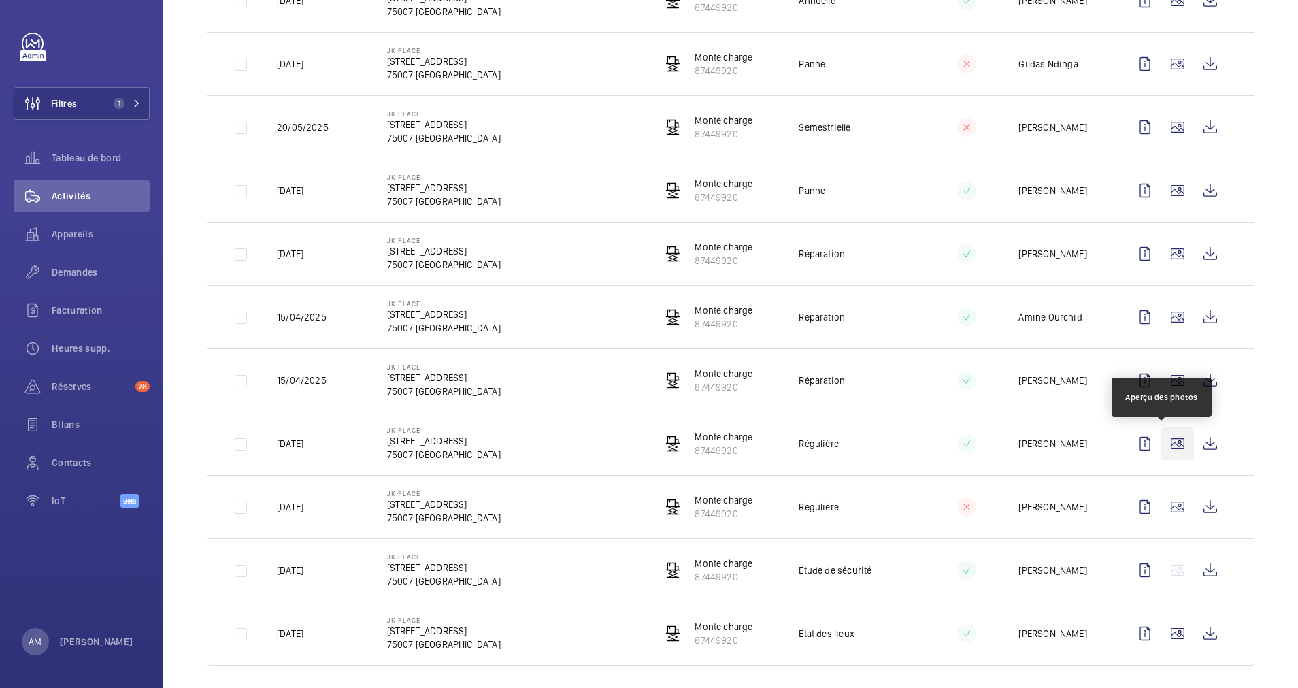
click at [1163, 433] on wm-front-icon-button at bounding box center [1177, 443] width 33 height 33
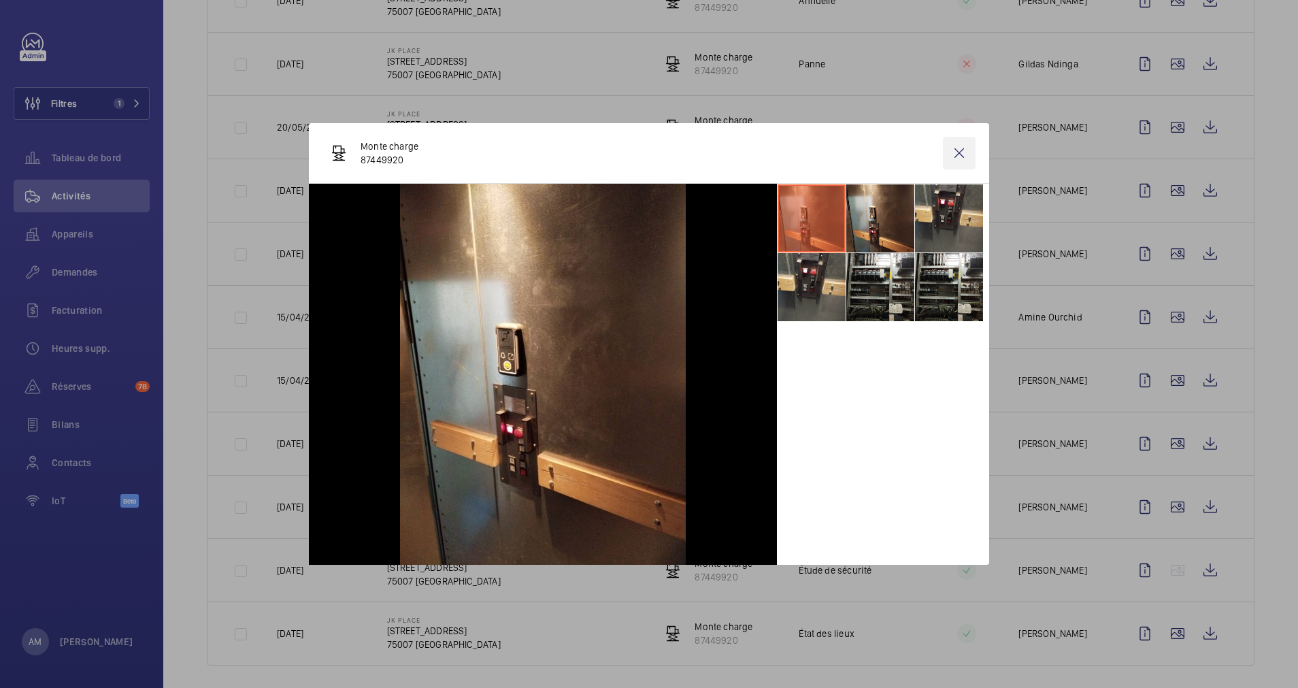
click at [956, 156] on wm-front-icon-button at bounding box center [959, 153] width 33 height 33
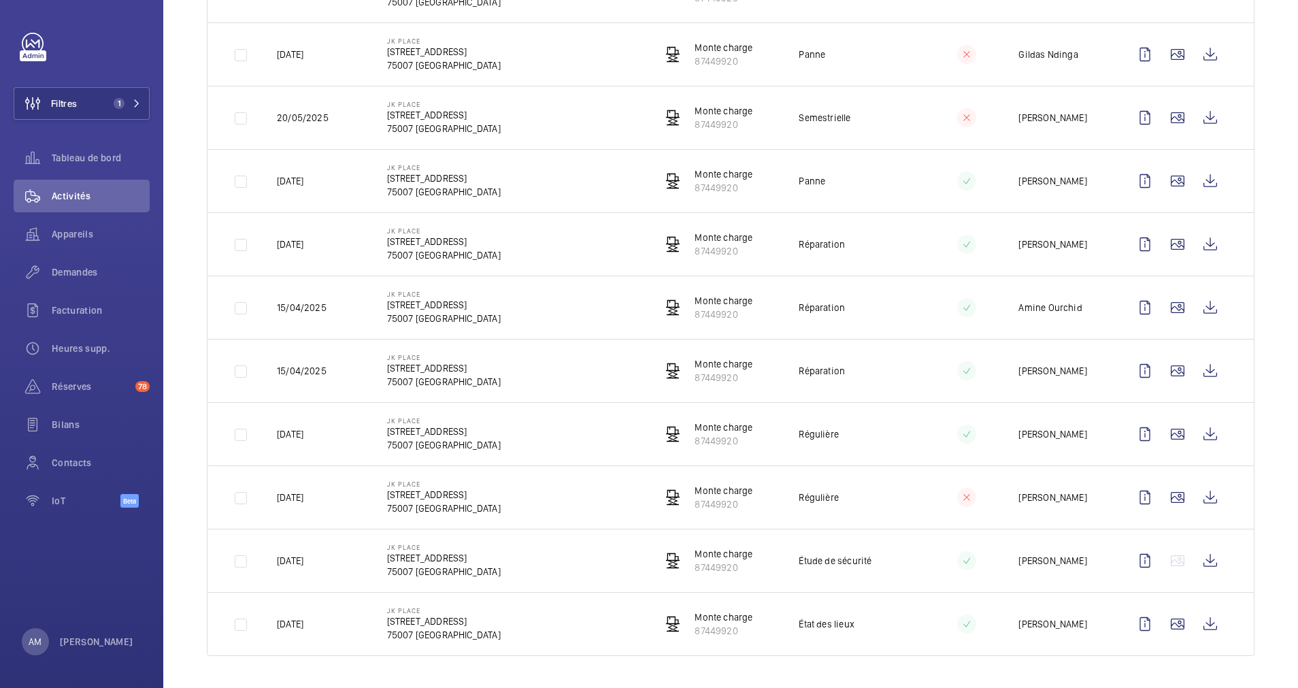
scroll to position [622, 0]
click at [1161, 618] on wm-front-icon-button at bounding box center [1177, 623] width 33 height 33
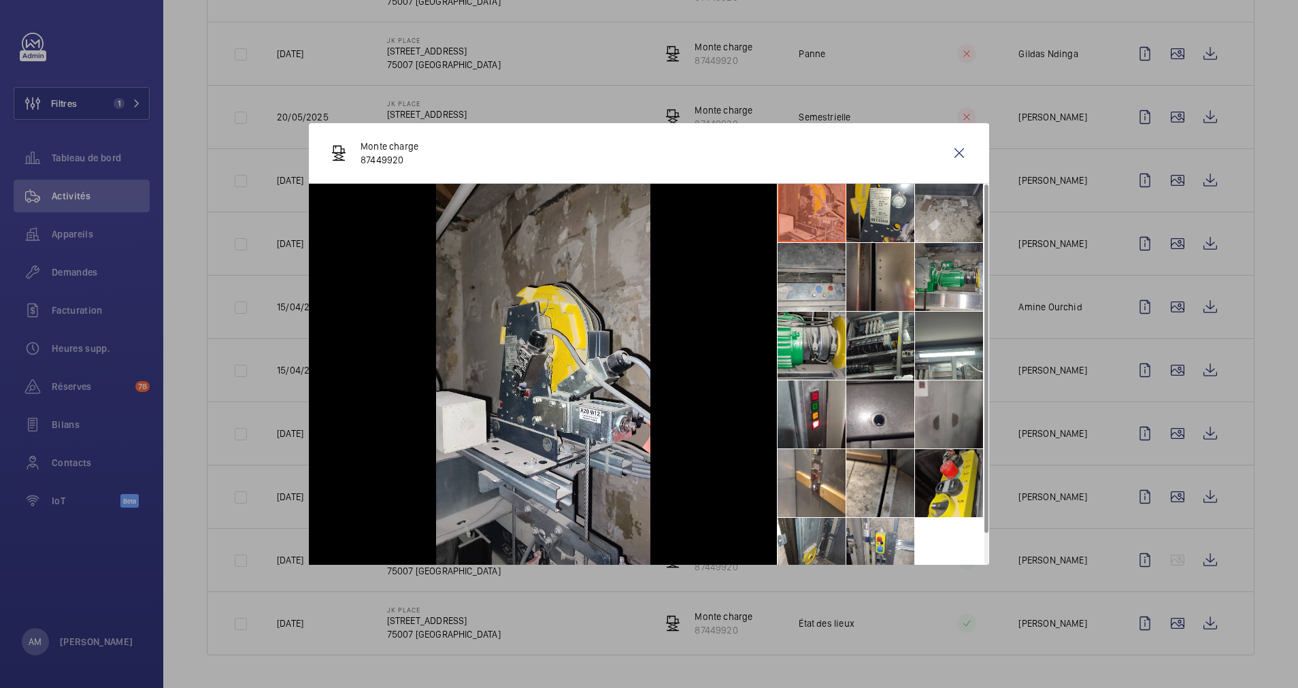
scroll to position [0, 0]
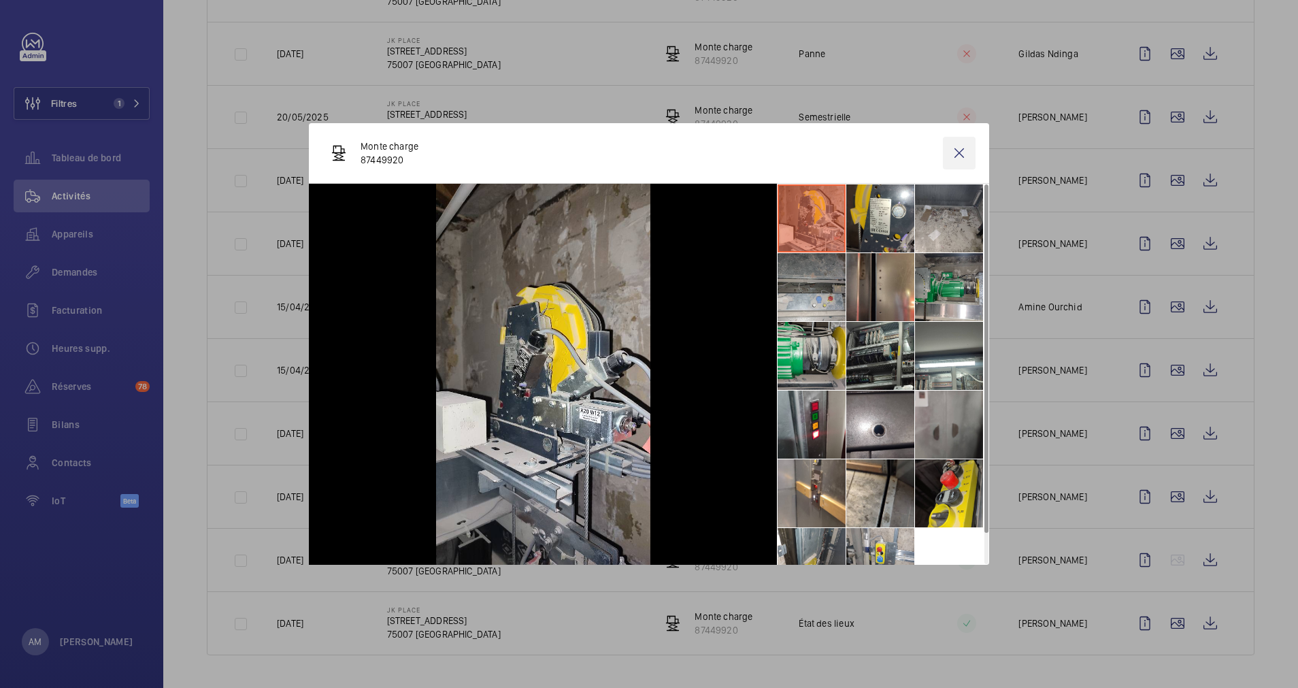
click at [955, 149] on wm-front-icon-button at bounding box center [959, 153] width 33 height 33
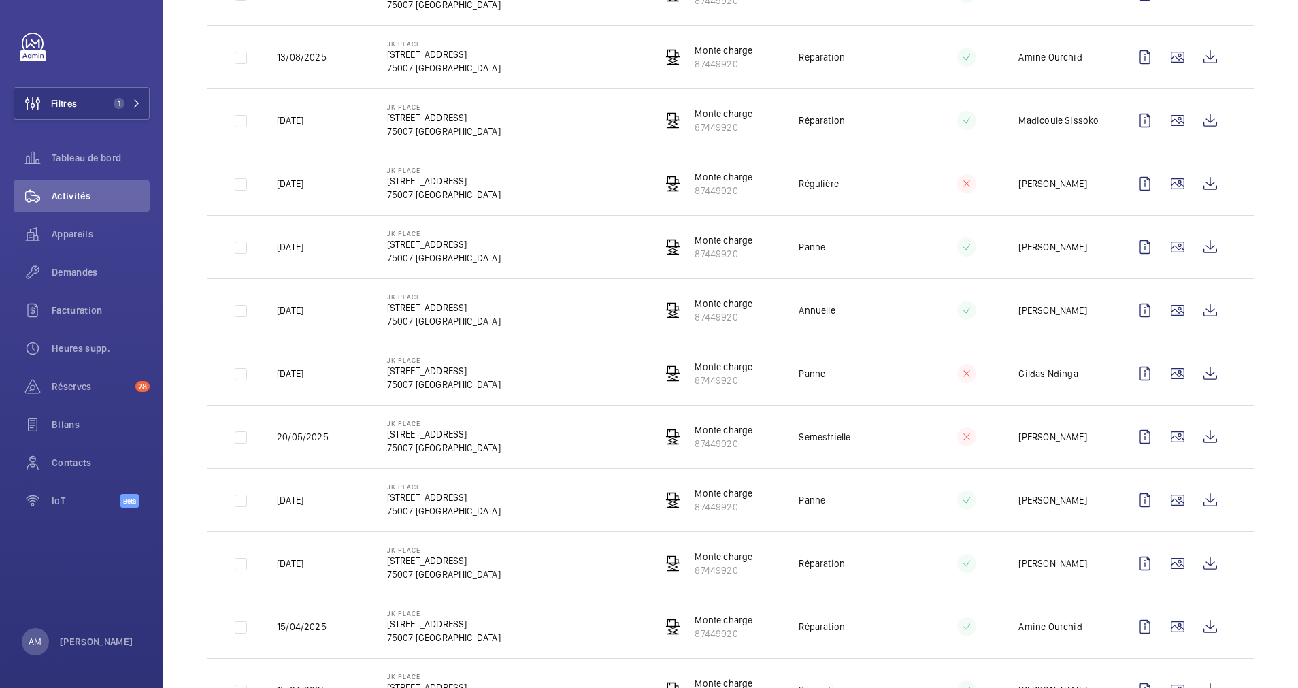
scroll to position [306, 0]
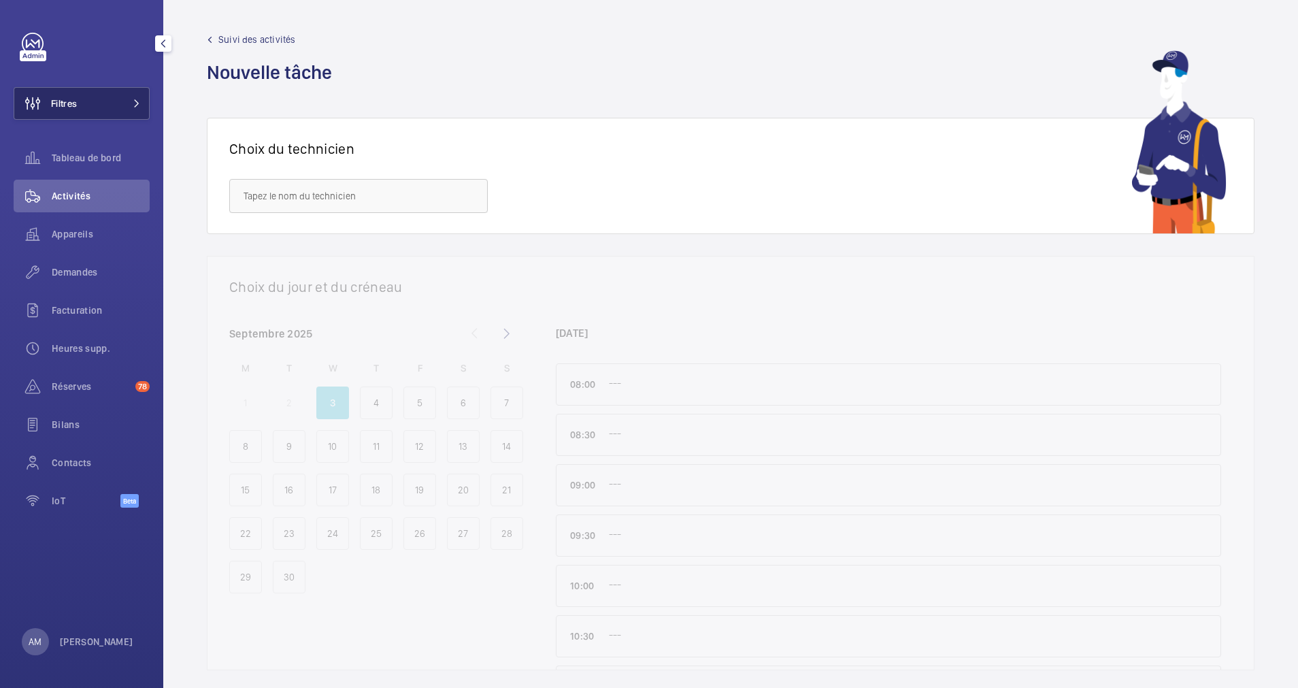
click at [127, 95] on button "Filtres" at bounding box center [82, 103] width 136 height 33
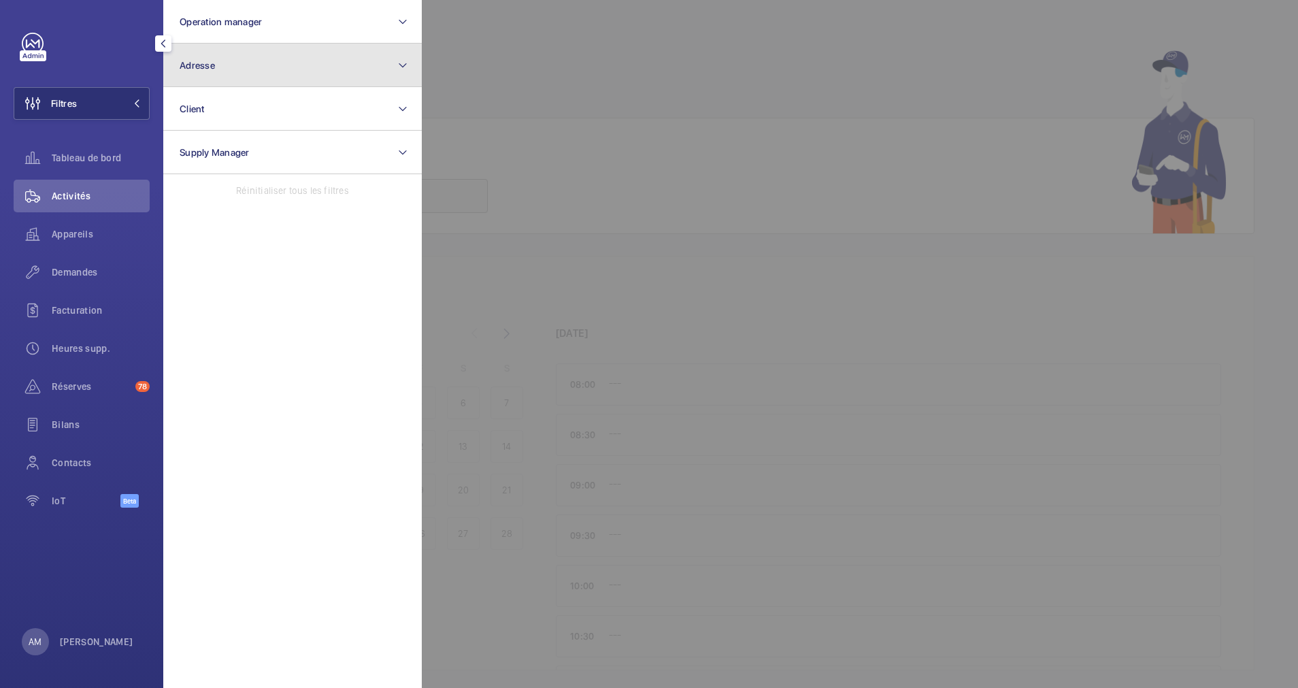
click at [234, 70] on button "Adresse" at bounding box center [292, 66] width 258 height 44
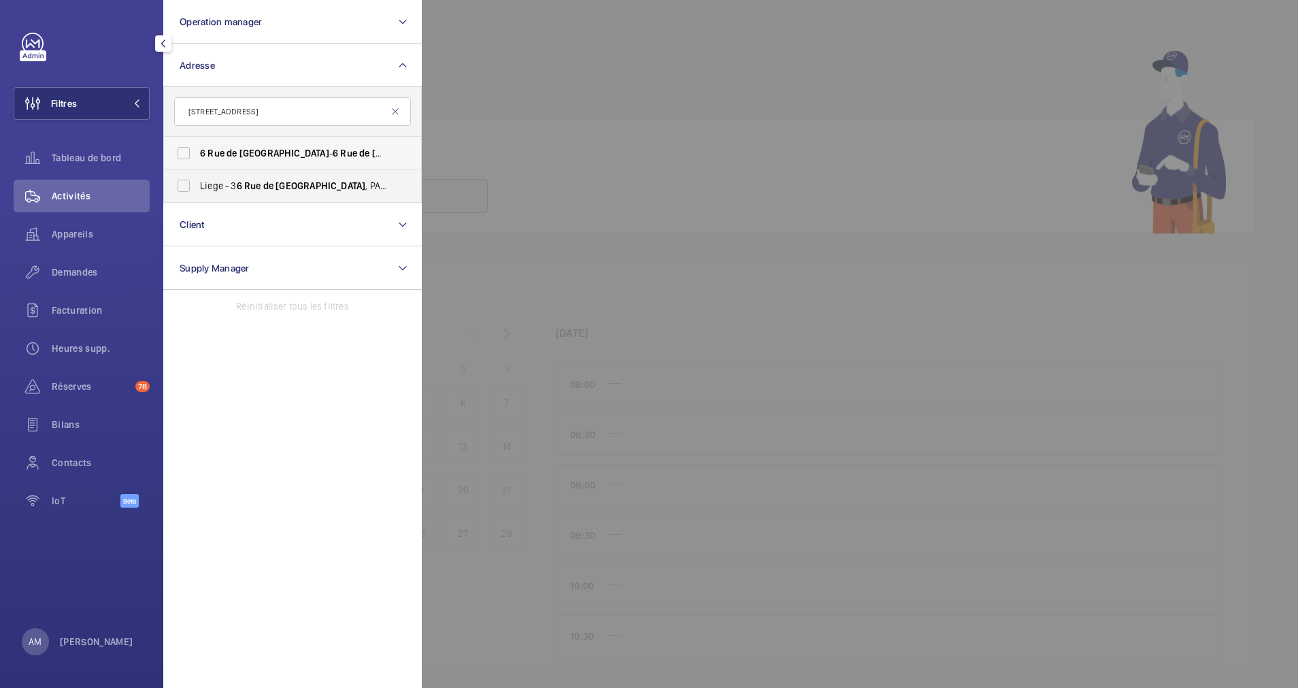
type input "6 rue de Liège"
click at [182, 150] on label "6 Rue de Liège - 6 Rue de Liège , 75009 PARIS, PARIS 75009" at bounding box center [282, 153] width 237 height 33
click at [182, 150] on input "6 Rue de Liège - 6 Rue de Liège , 75009 PARIS, PARIS 75009" at bounding box center [183, 152] width 27 height 27
checkbox input "true"
click at [66, 232] on span "Appareils" at bounding box center [101, 234] width 98 height 14
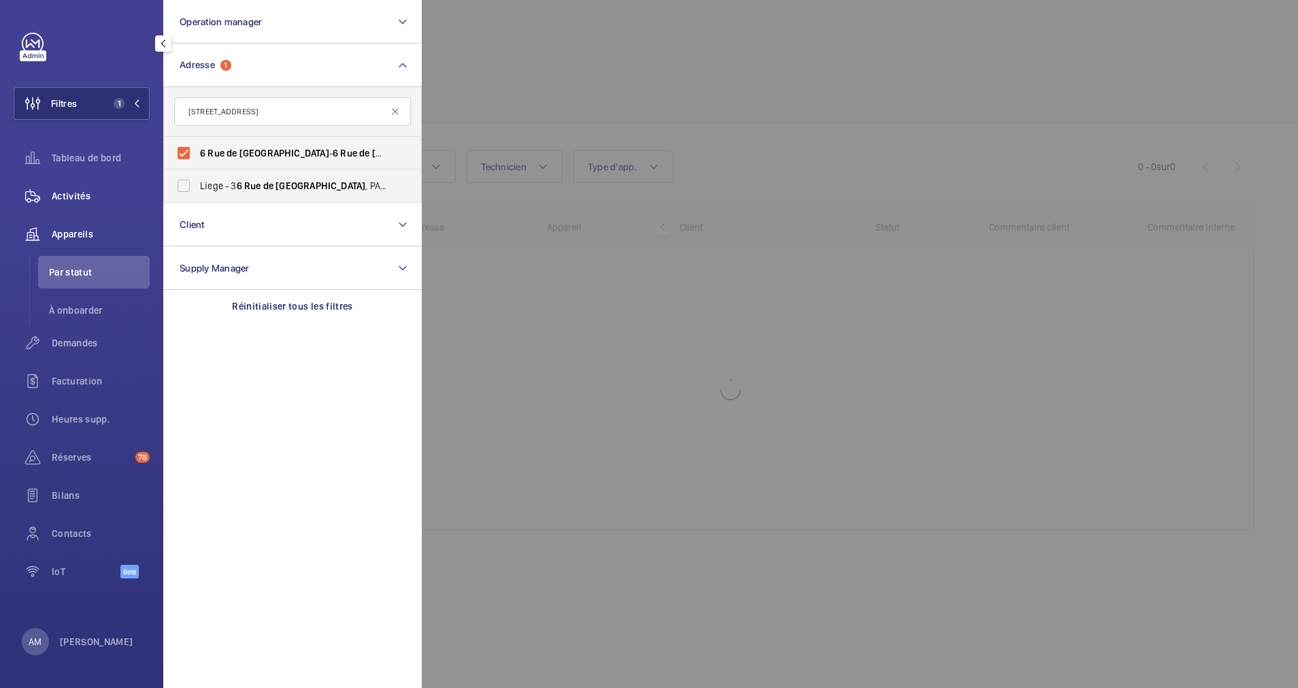
click at [85, 188] on div "Activités" at bounding box center [82, 196] width 136 height 33
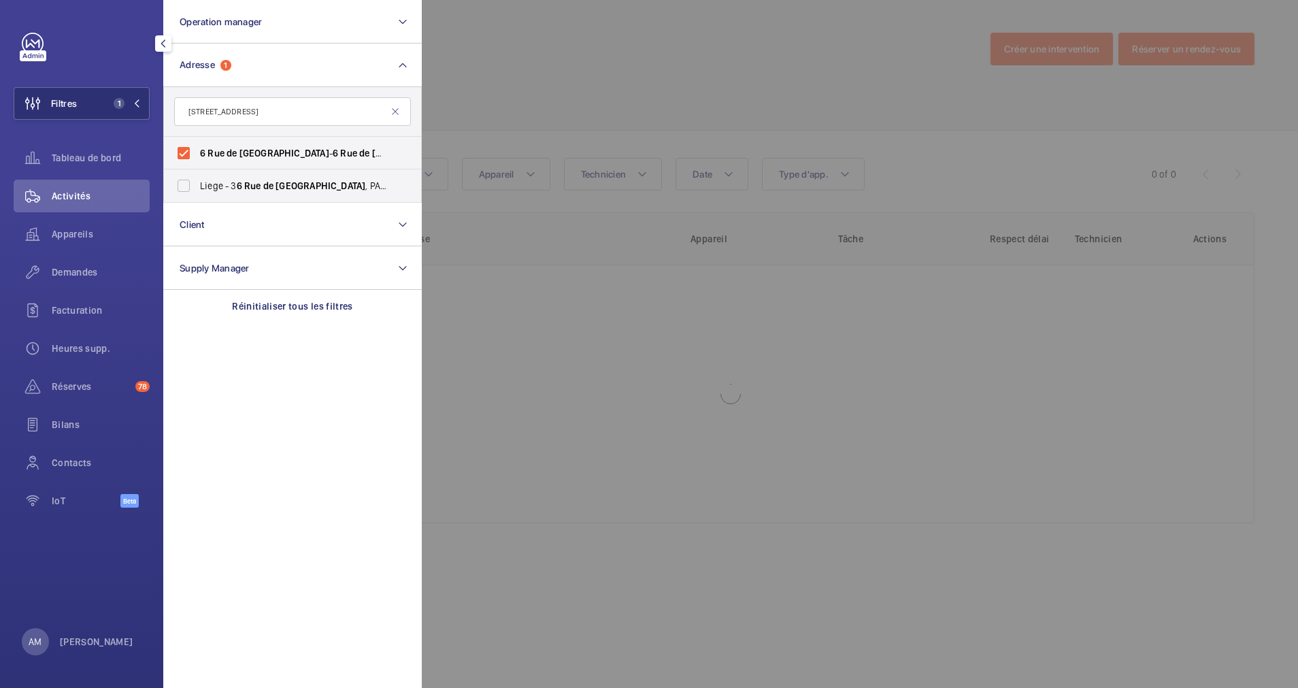
click at [526, 71] on div at bounding box center [1071, 344] width 1298 height 688
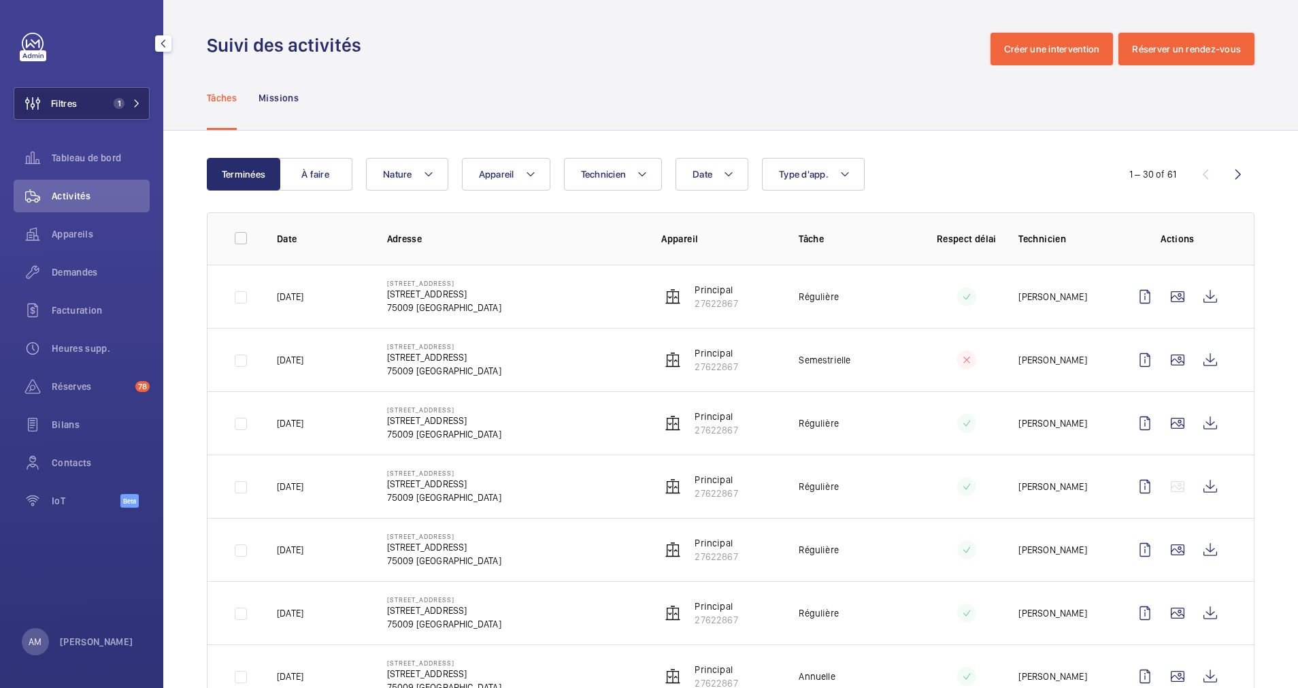
click at [135, 89] on button "Filtres 1" at bounding box center [82, 103] width 136 height 33
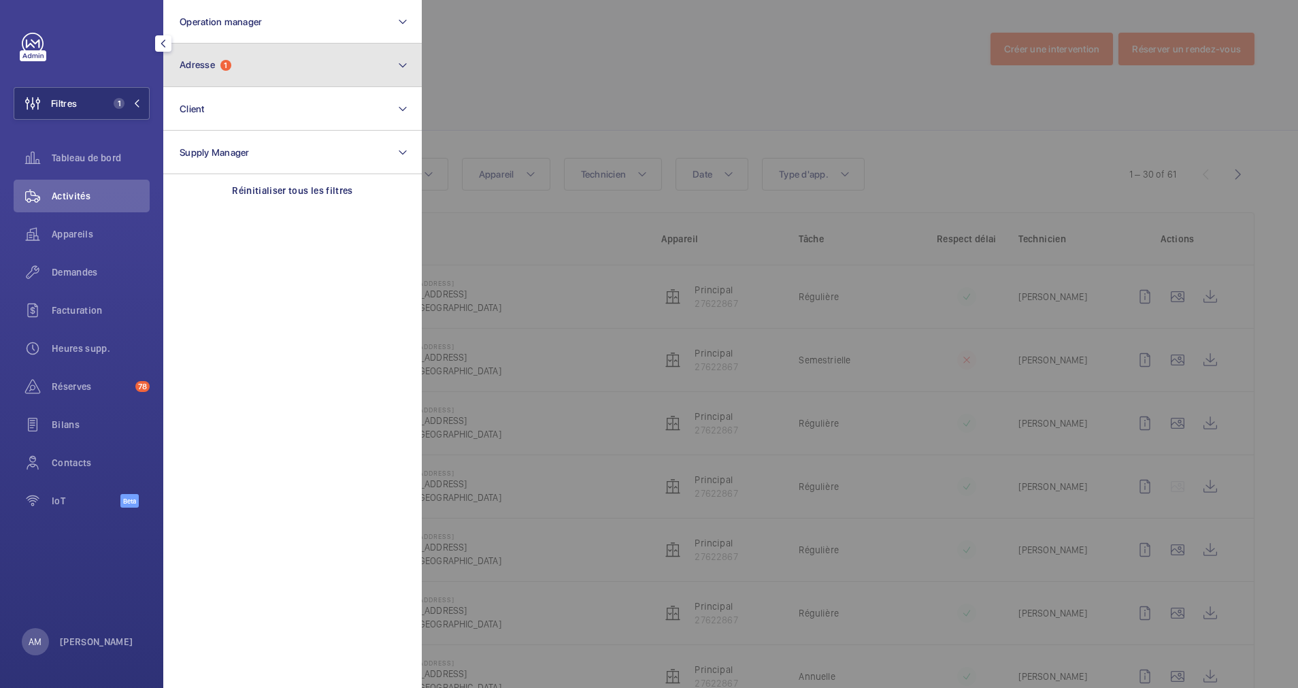
click at [259, 75] on button "Adresse 1" at bounding box center [292, 66] width 258 height 44
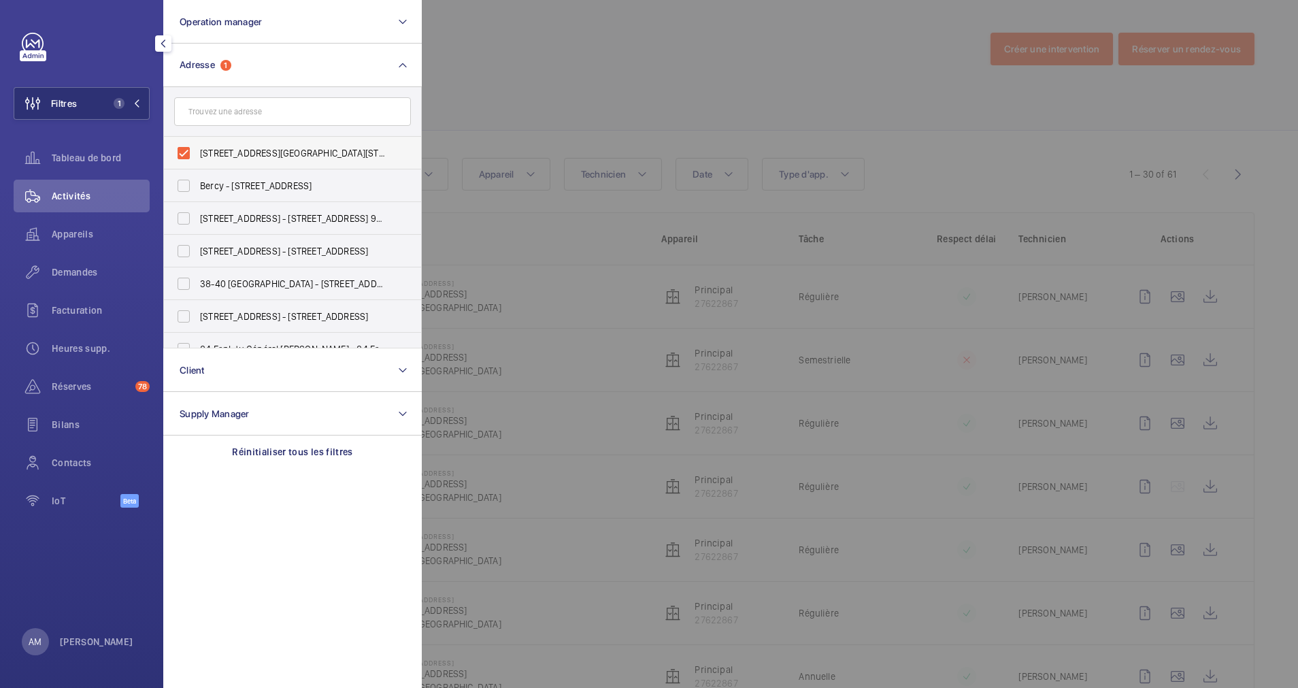
click at [183, 148] on label "6 Rue de Liège - 6 Rue de Liège, 75009 PARIS, PARIS 75009" at bounding box center [282, 153] width 237 height 33
click at [183, 148] on input "6 Rue de Liège - 6 Rue de Liège, 75009 PARIS, PARIS 75009" at bounding box center [183, 152] width 27 height 27
checkbox input "false"
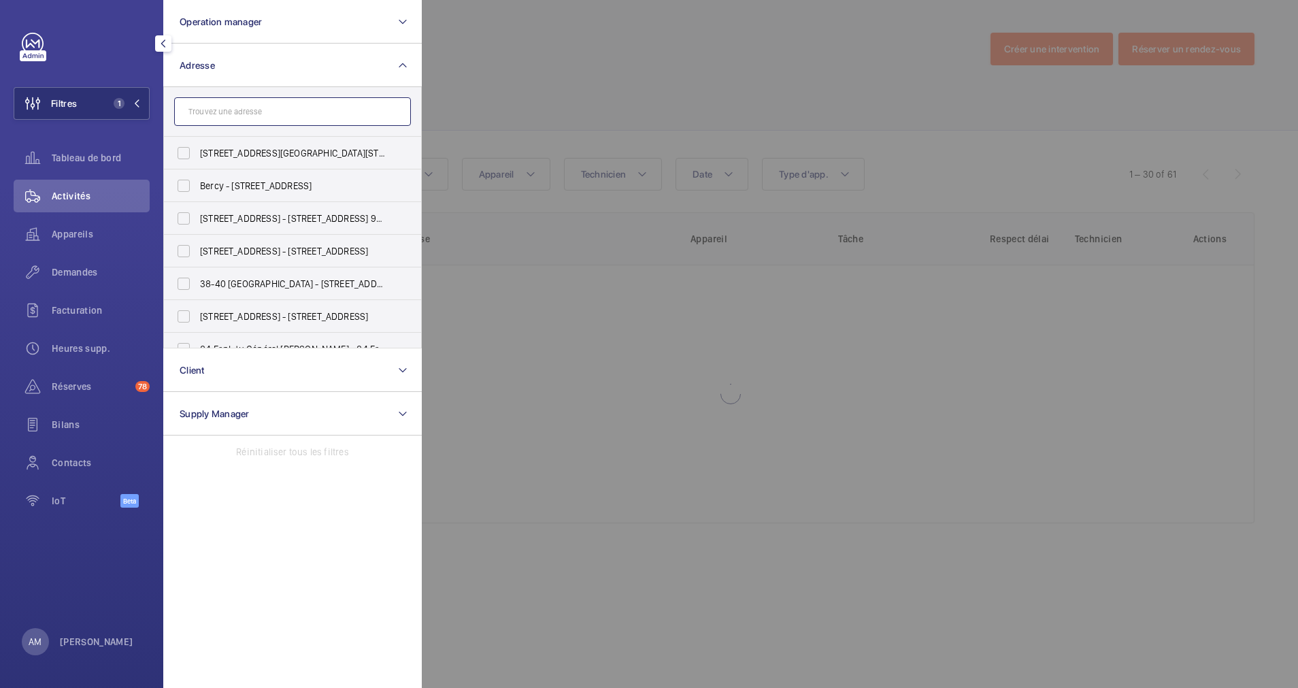
click at [259, 111] on input "text" at bounding box center [292, 111] width 237 height 29
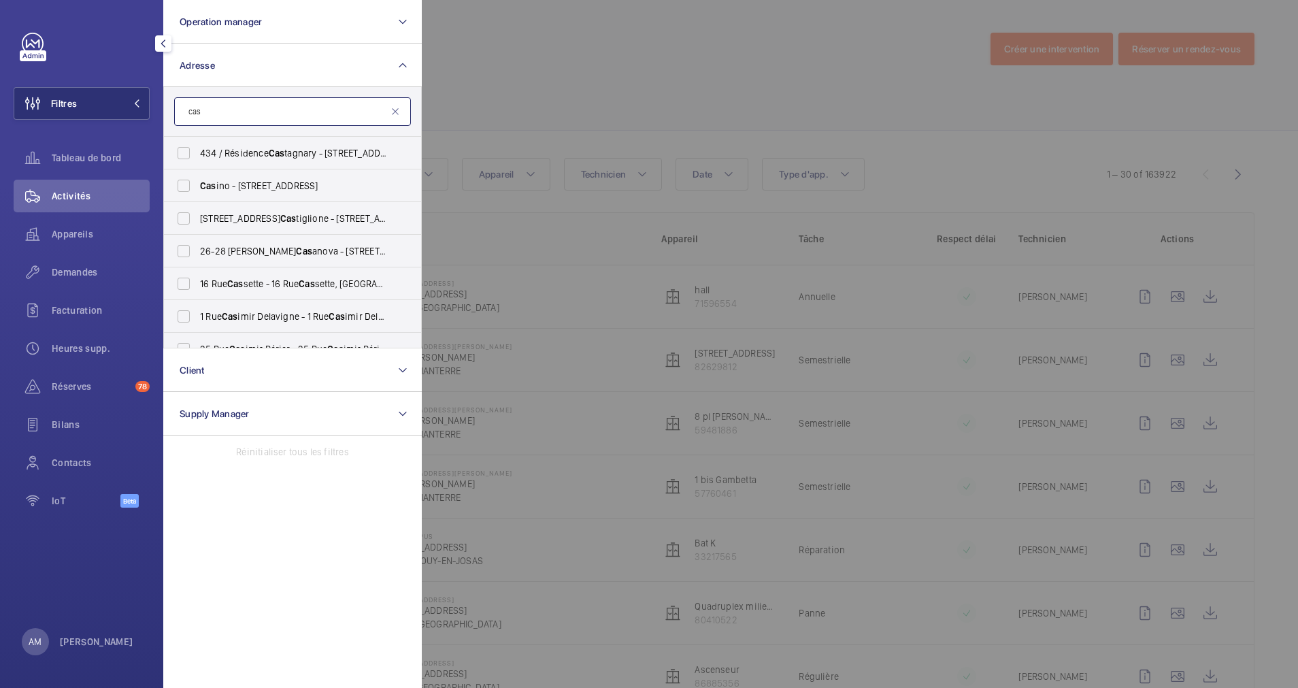
type input "casp"
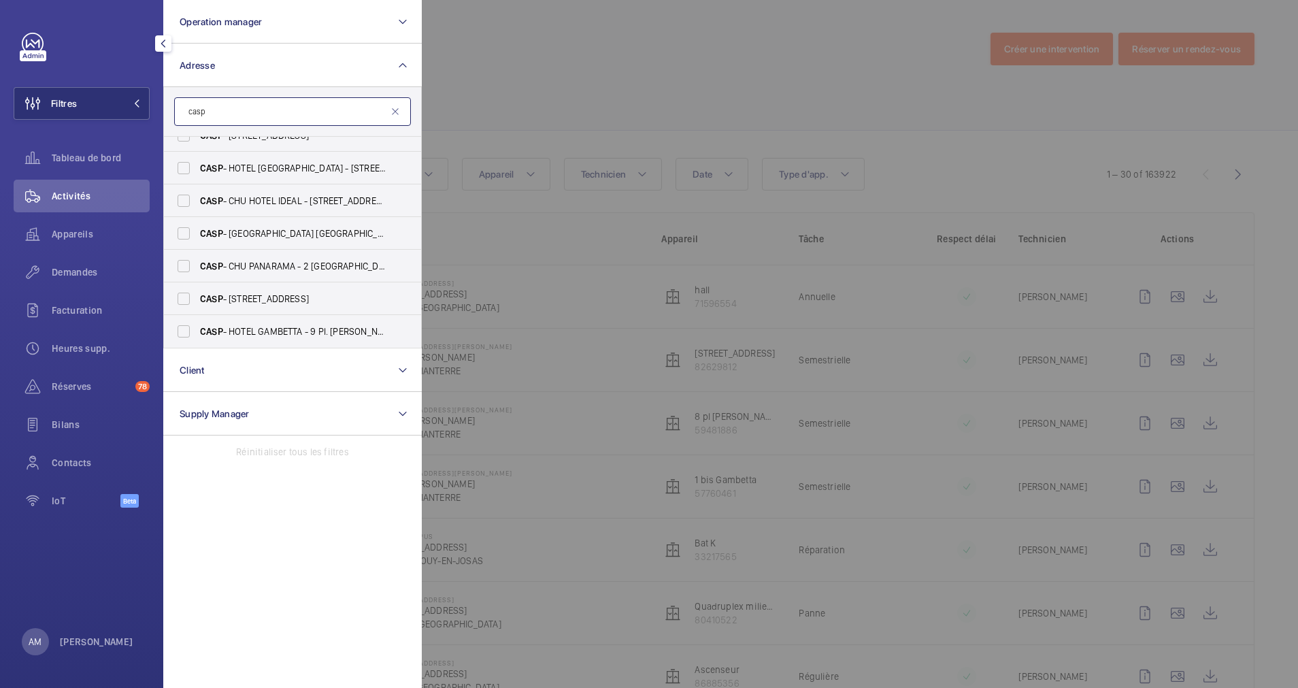
drag, startPoint x: 260, startPoint y: 110, endPoint x: 175, endPoint y: 107, distance: 85.7
click at [175, 107] on input "casp" at bounding box center [292, 111] width 237 height 29
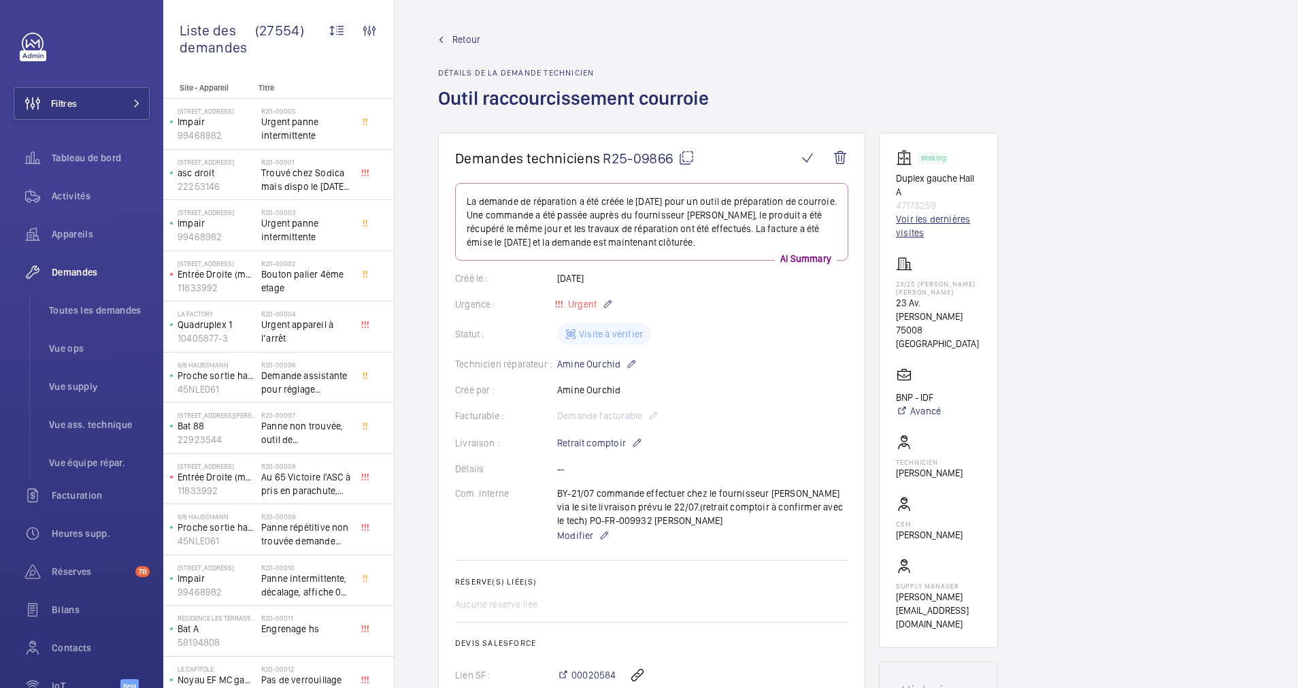
click at [906, 218] on link "Voir les dernières visites" at bounding box center [938, 225] width 85 height 27
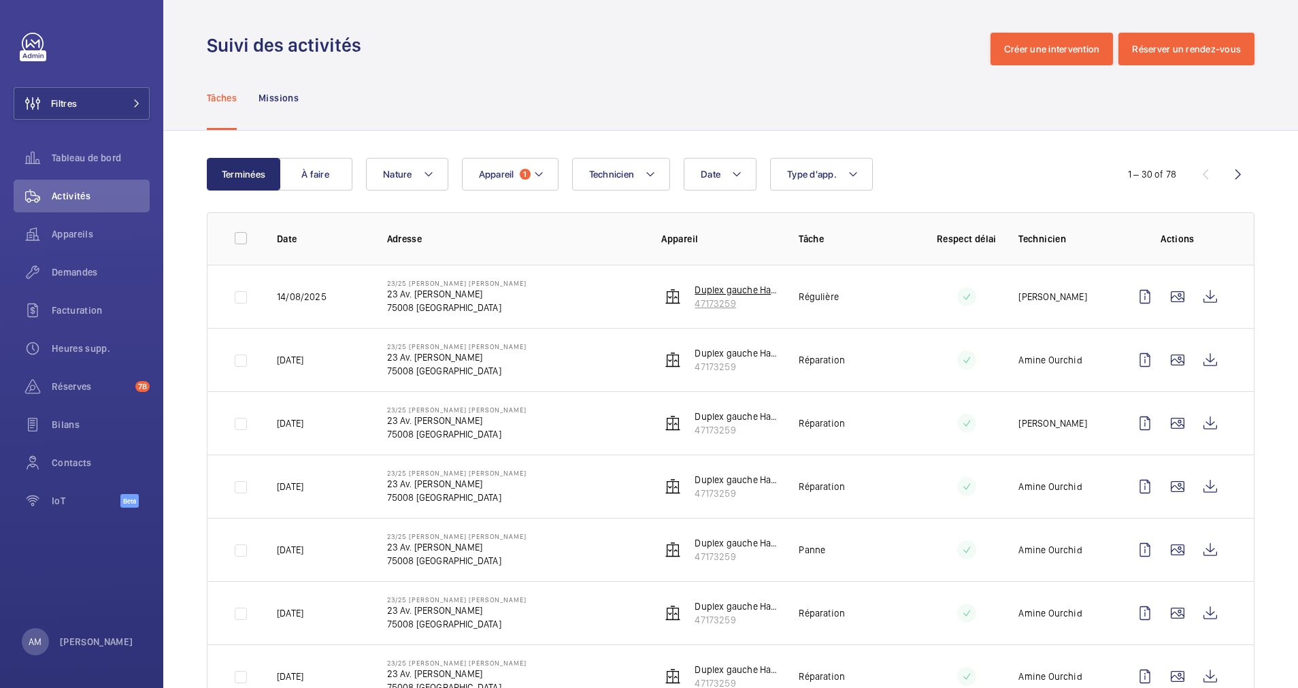
click at [717, 298] on p "47173259" at bounding box center [735, 304] width 82 height 14
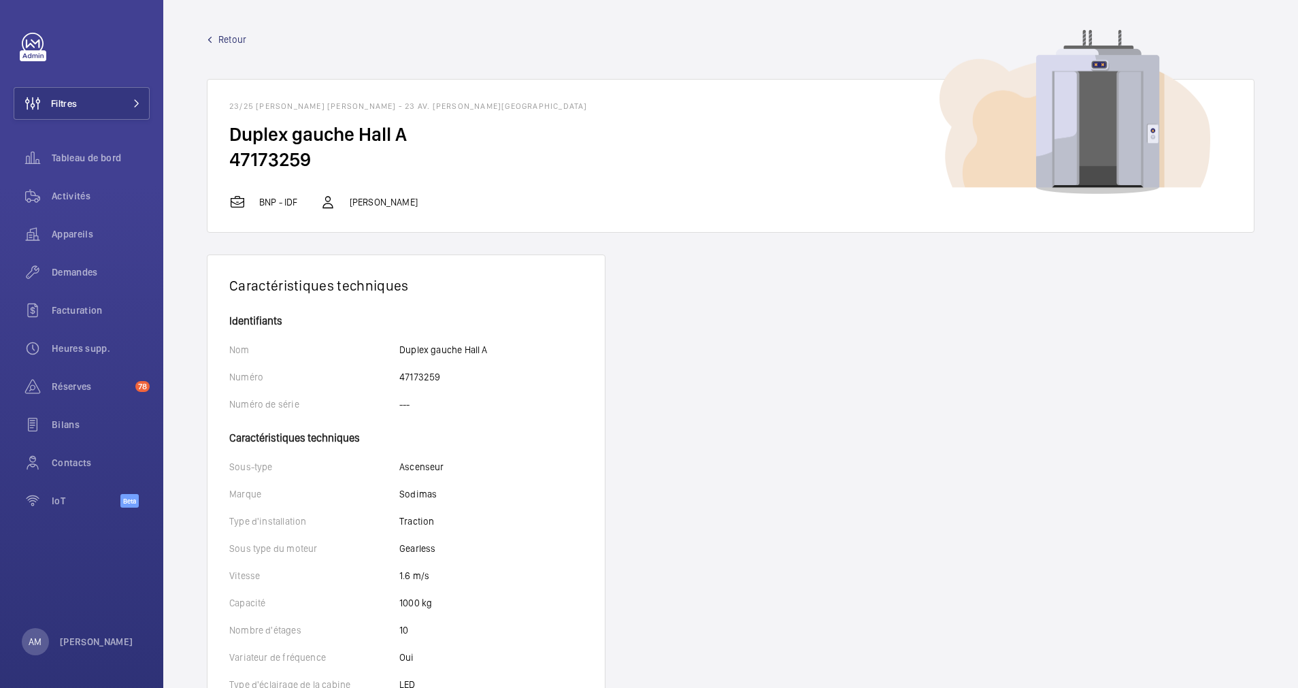
click at [232, 39] on span "Retour" at bounding box center [232, 40] width 28 height 14
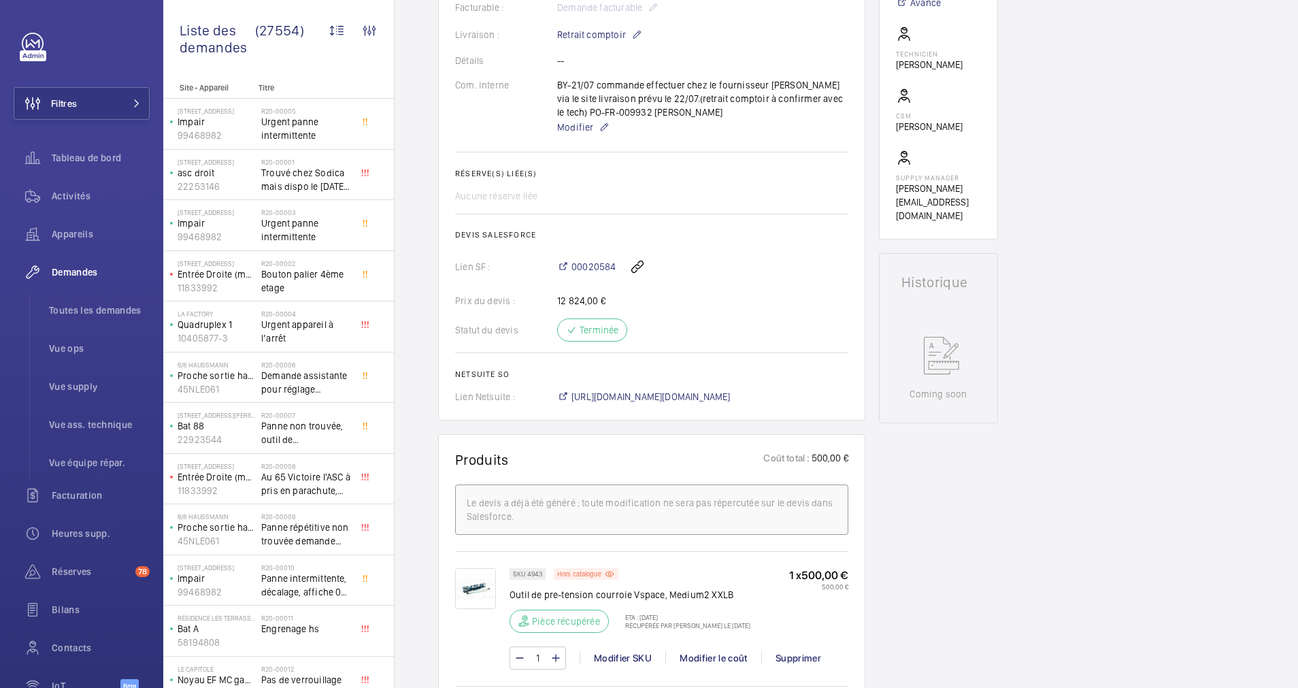
scroll to position [510, 0]
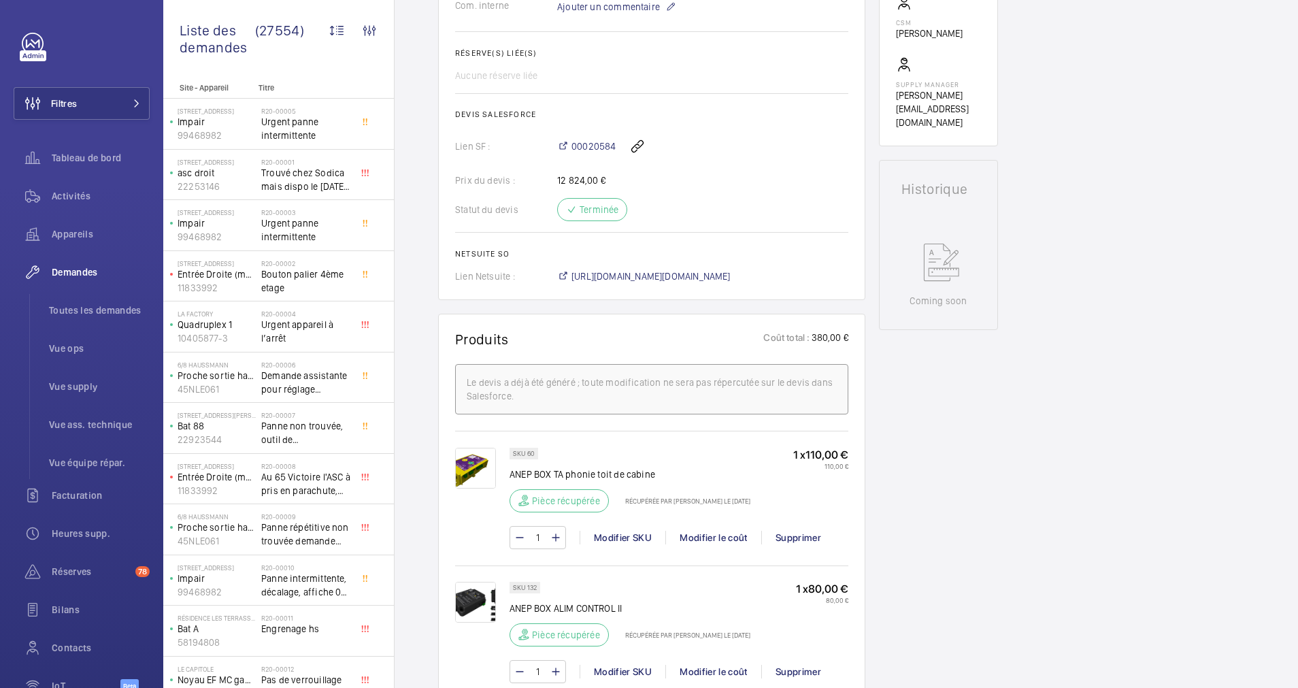
scroll to position [462, 0]
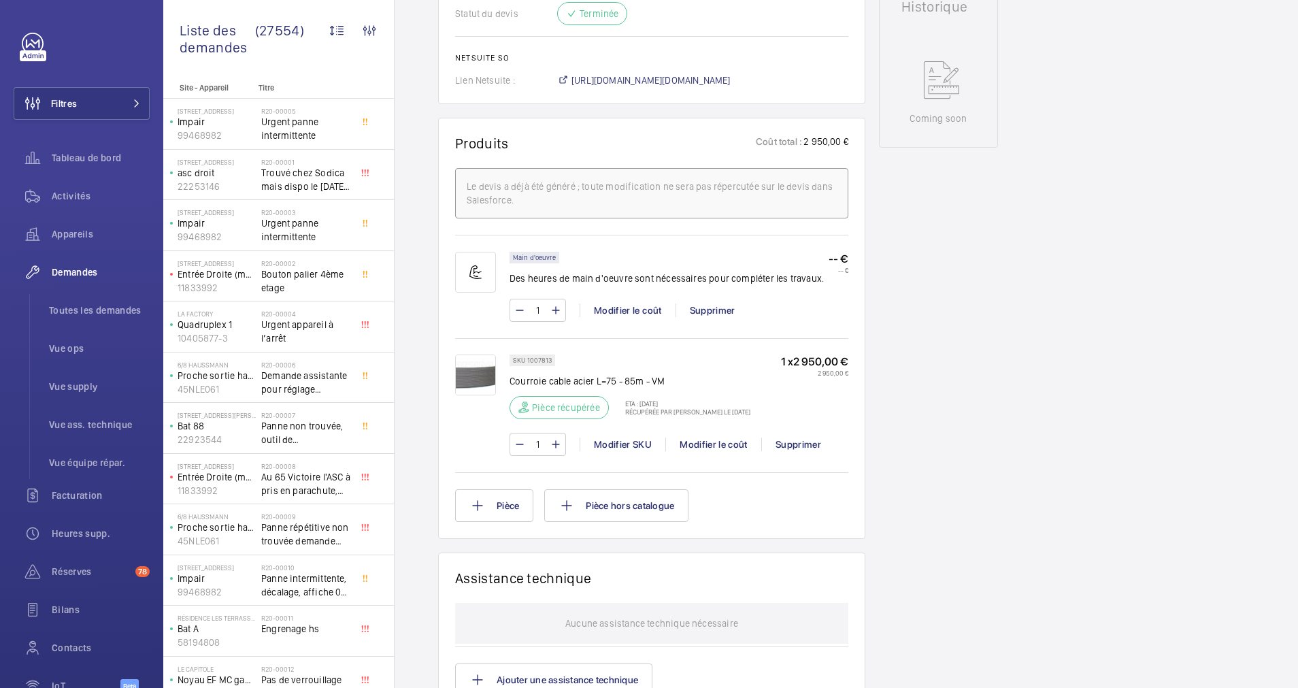
scroll to position [714, 0]
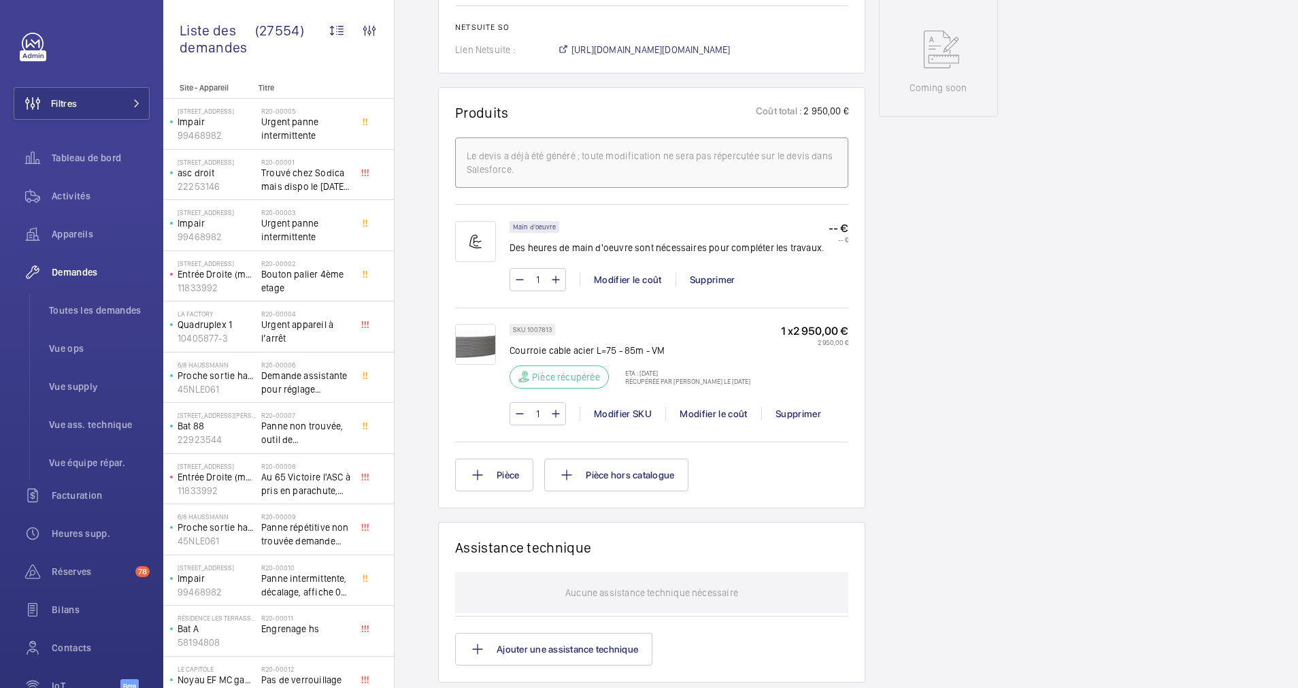
click at [1088, 131] on div "Demandes techniciens R25-08967 Une demande de réparation urgente a été créée le…" at bounding box center [845, 233] width 903 height 1630
